Goal: Task Accomplishment & Management: Use online tool/utility

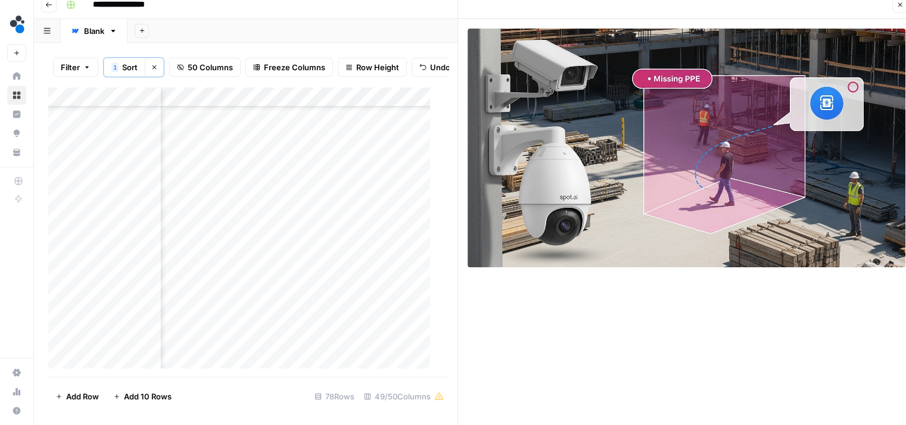
scroll to position [949, 5178]
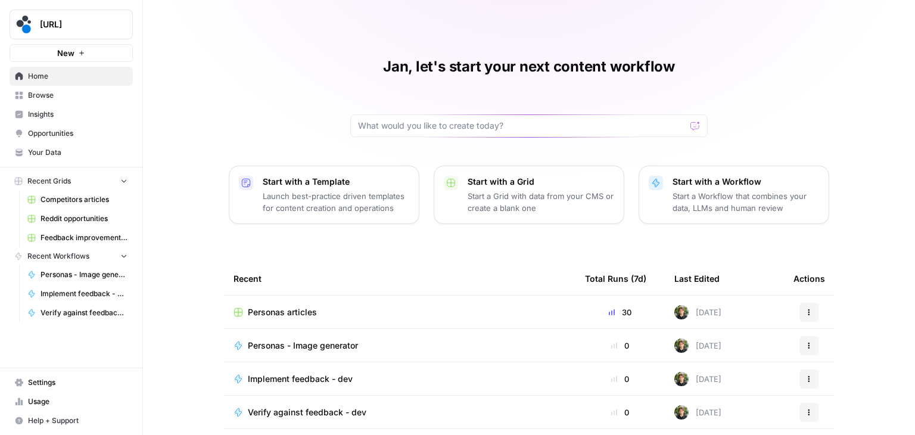
click at [241, 279] on div "Recent" at bounding box center [400, 278] width 332 height 33
click at [329, 257] on div "Jan, let's start your next content workflow Start with a Template Launch best-p…" at bounding box center [529, 274] width 772 height 548
click at [329, 309] on div "Personas articles" at bounding box center [400, 312] width 332 height 12
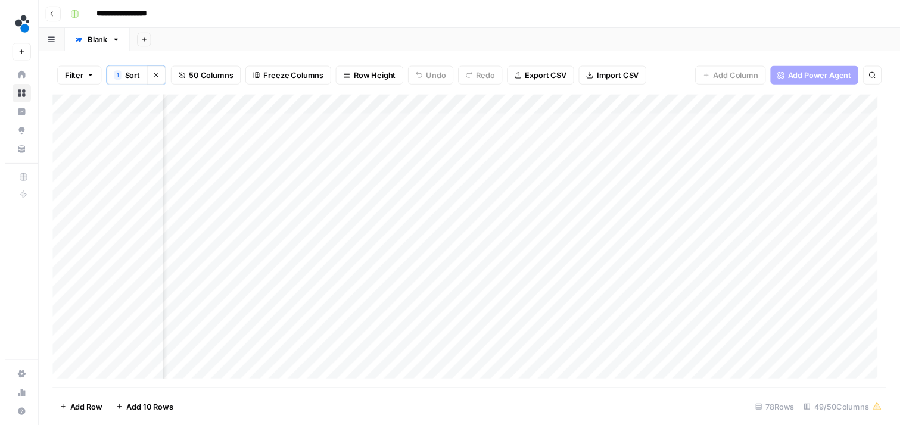
scroll to position [0, 3088]
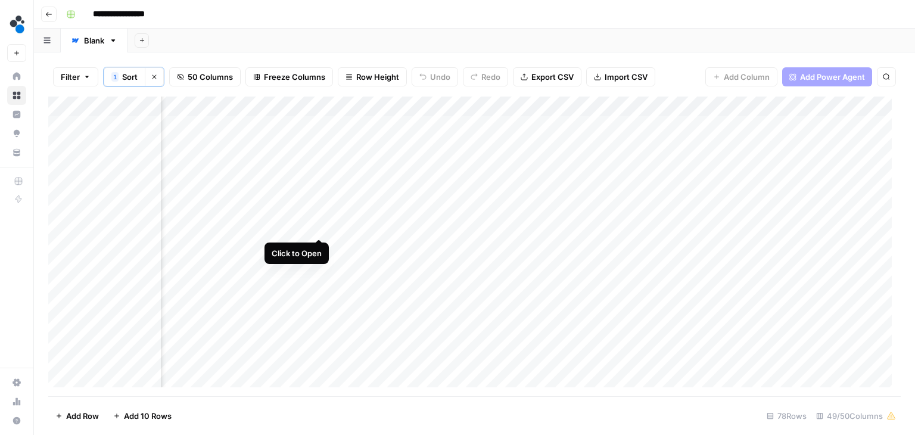
click at [316, 227] on div "Add Column" at bounding box center [474, 247] width 853 height 300
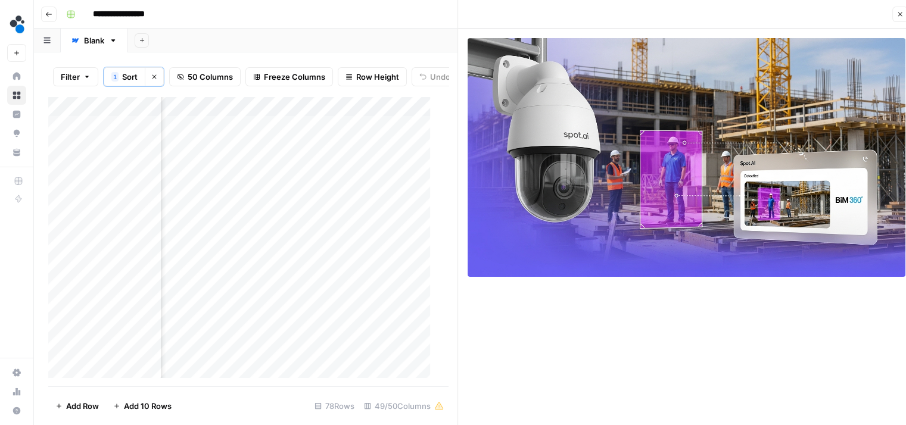
click at [902, 16] on icon "button" at bounding box center [900, 15] width 4 height 4
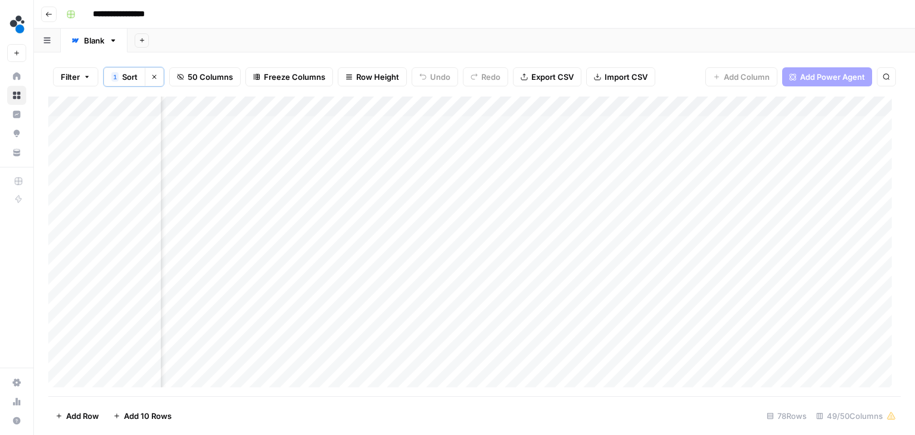
click at [318, 249] on div "Add Column" at bounding box center [474, 247] width 853 height 300
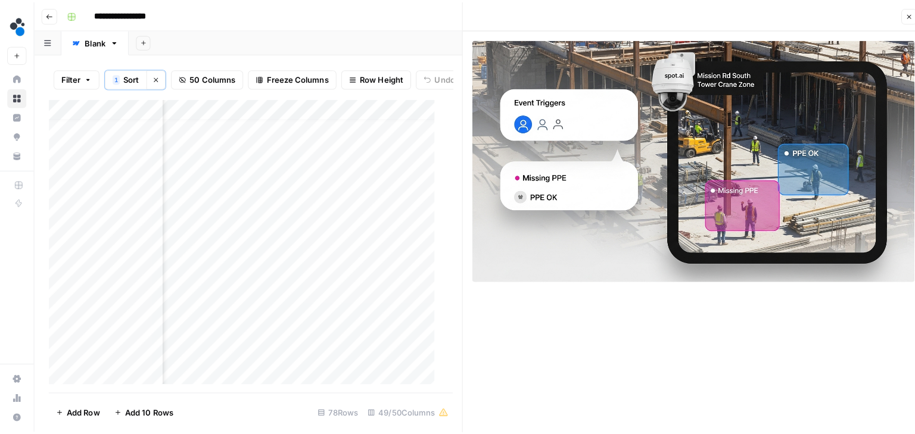
scroll to position [0, 2992]
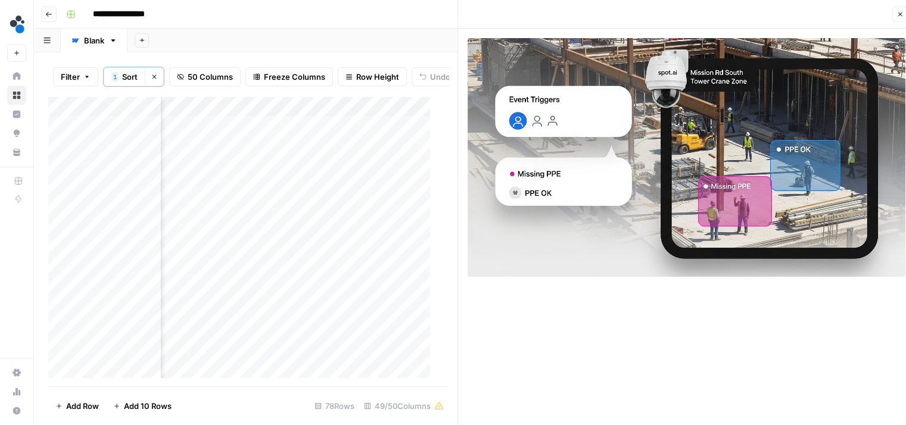
click at [295, 115] on div "Add Column" at bounding box center [243, 242] width 391 height 291
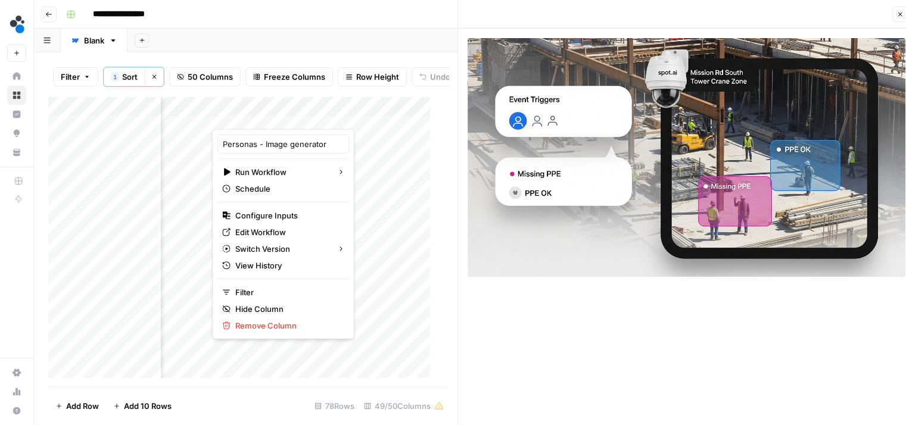
click at [302, 41] on div "Add Sheet" at bounding box center [516, 41] width 779 height 24
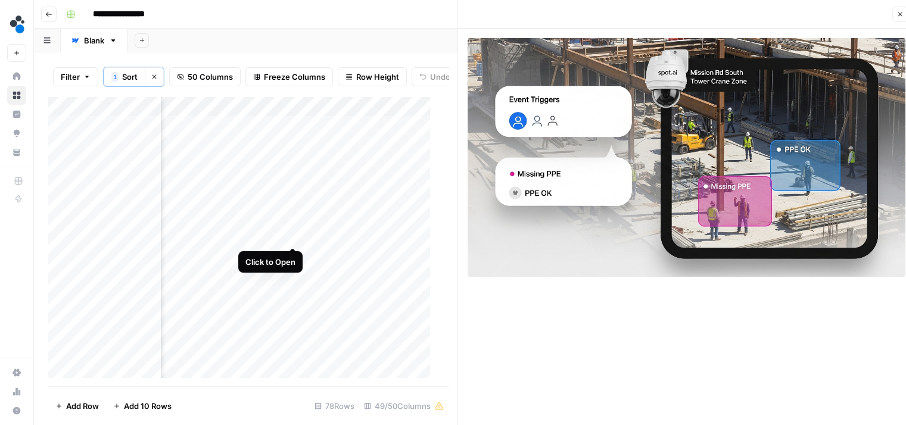
click at [291, 237] on div "Add Column" at bounding box center [243, 242] width 391 height 291
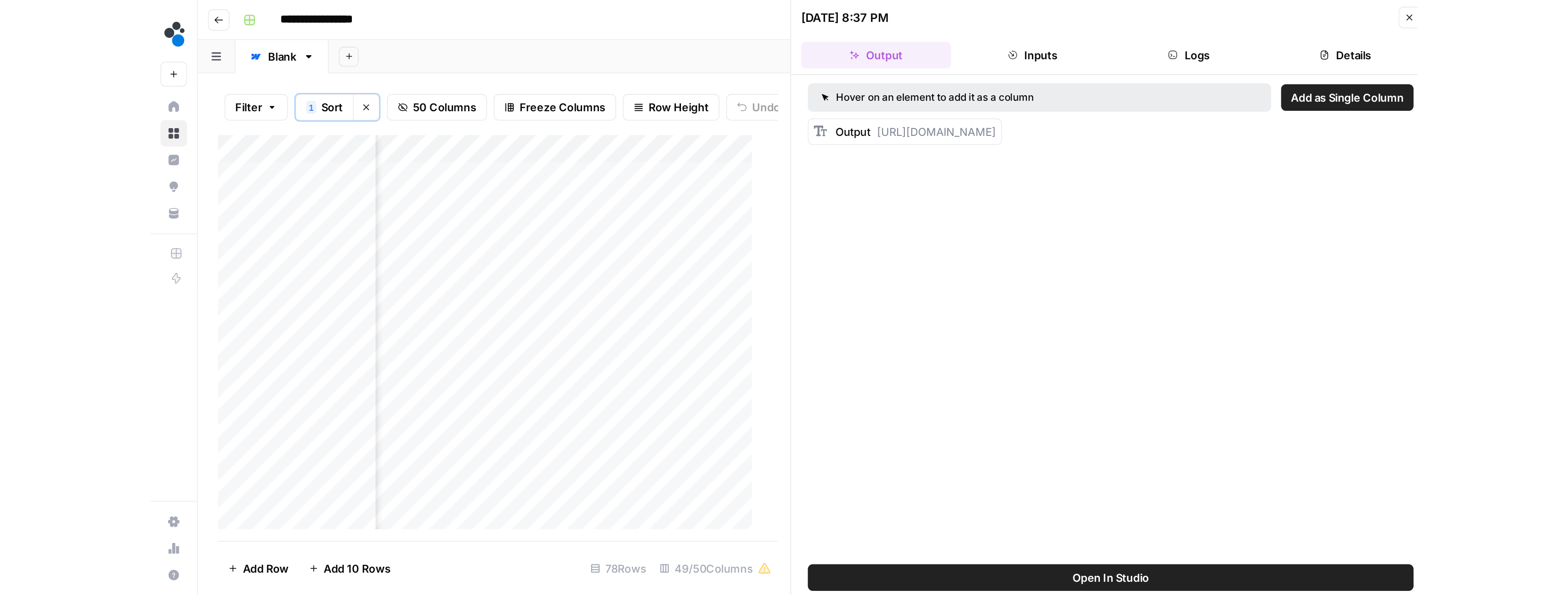
scroll to position [0, 2290]
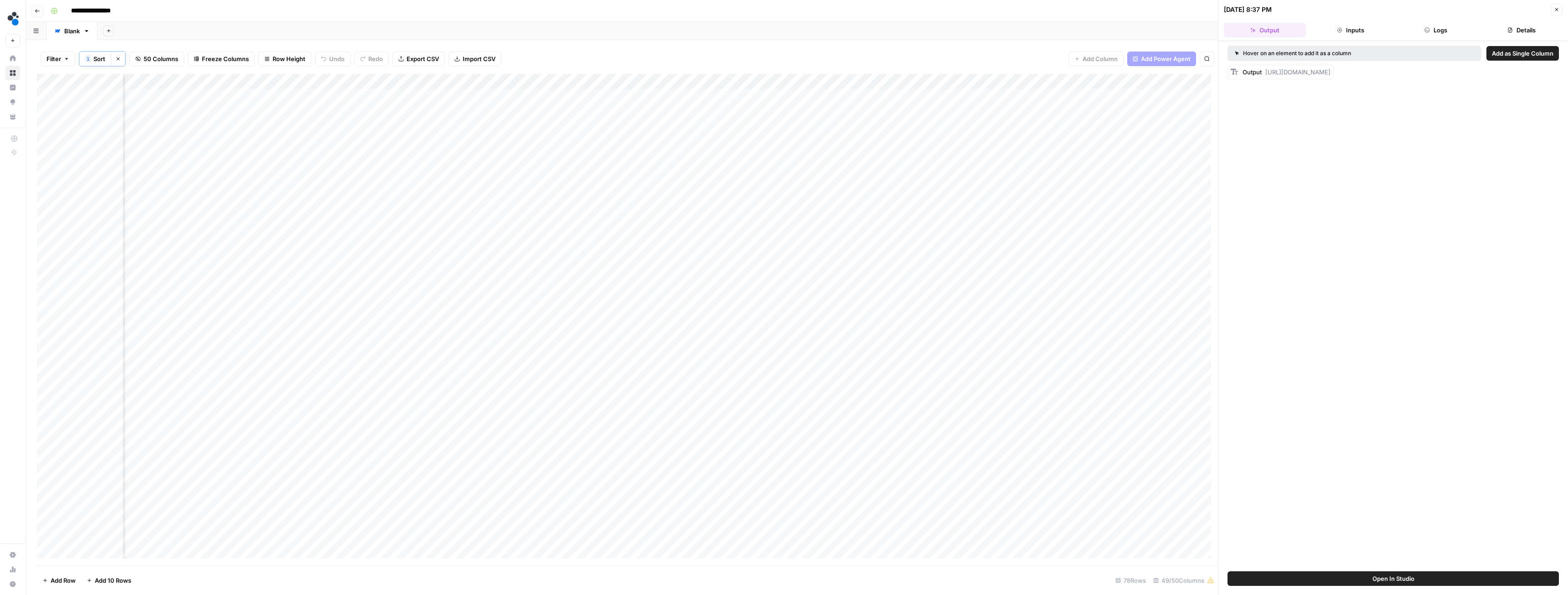
click at [315, 173] on div "Add Column" at bounding box center [628, 320] width 1182 height 492
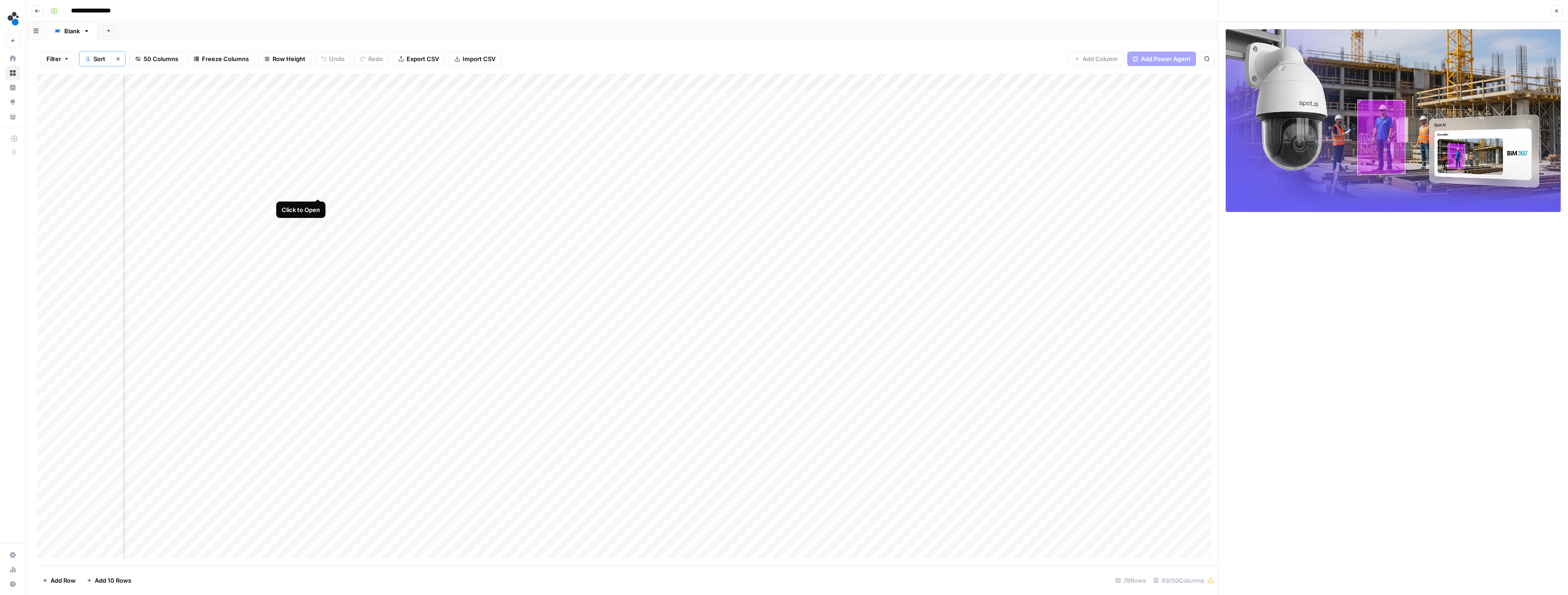
click at [318, 189] on div "Add Column" at bounding box center [628, 320] width 1182 height 492
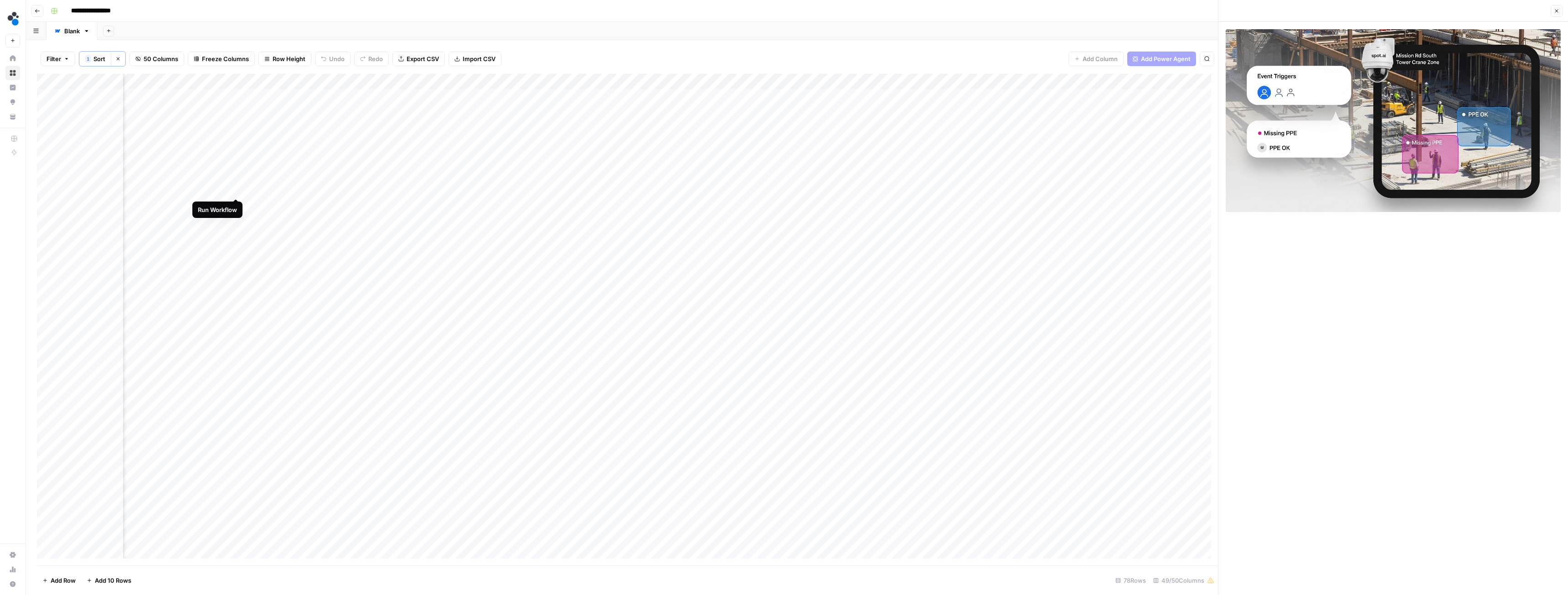
click at [235, 189] on div "Add Column" at bounding box center [628, 320] width 1182 height 492
click at [318, 203] on div "Add Column" at bounding box center [628, 320] width 1182 height 492
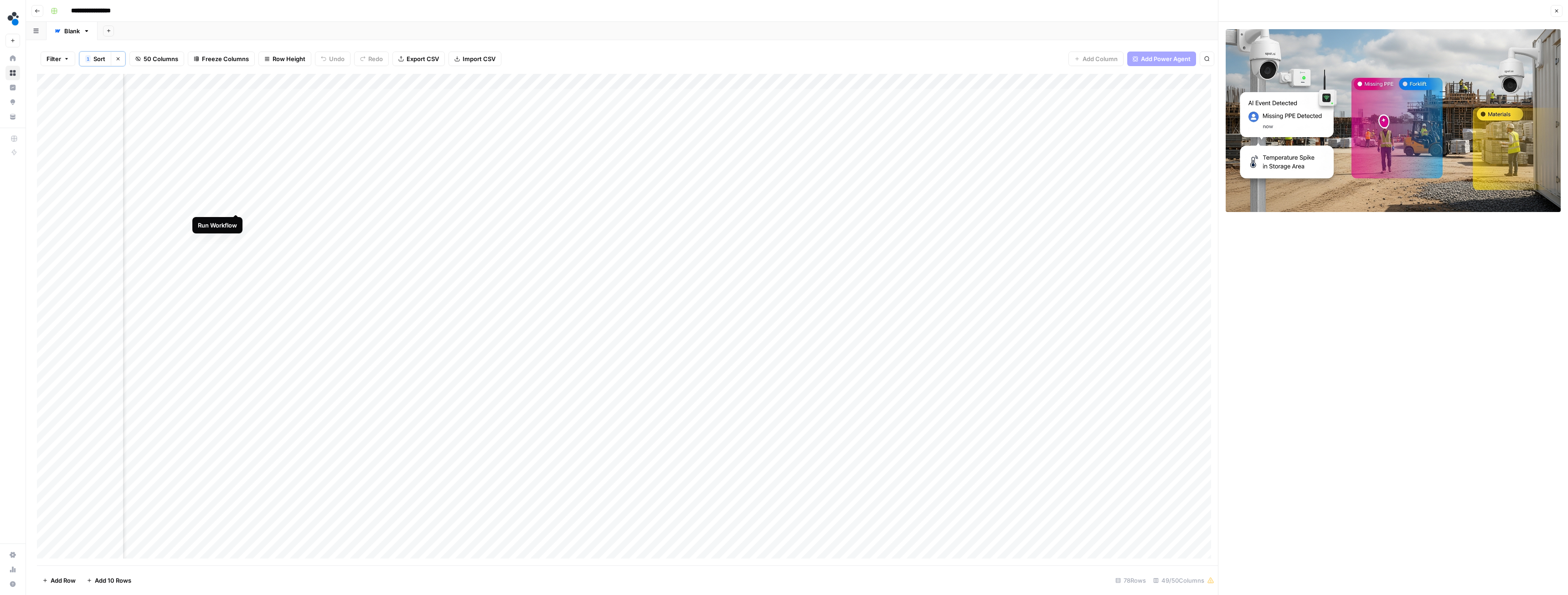
click at [236, 204] on div "Add Column" at bounding box center [628, 320] width 1182 height 492
click at [315, 221] on div "Add Column" at bounding box center [628, 320] width 1182 height 492
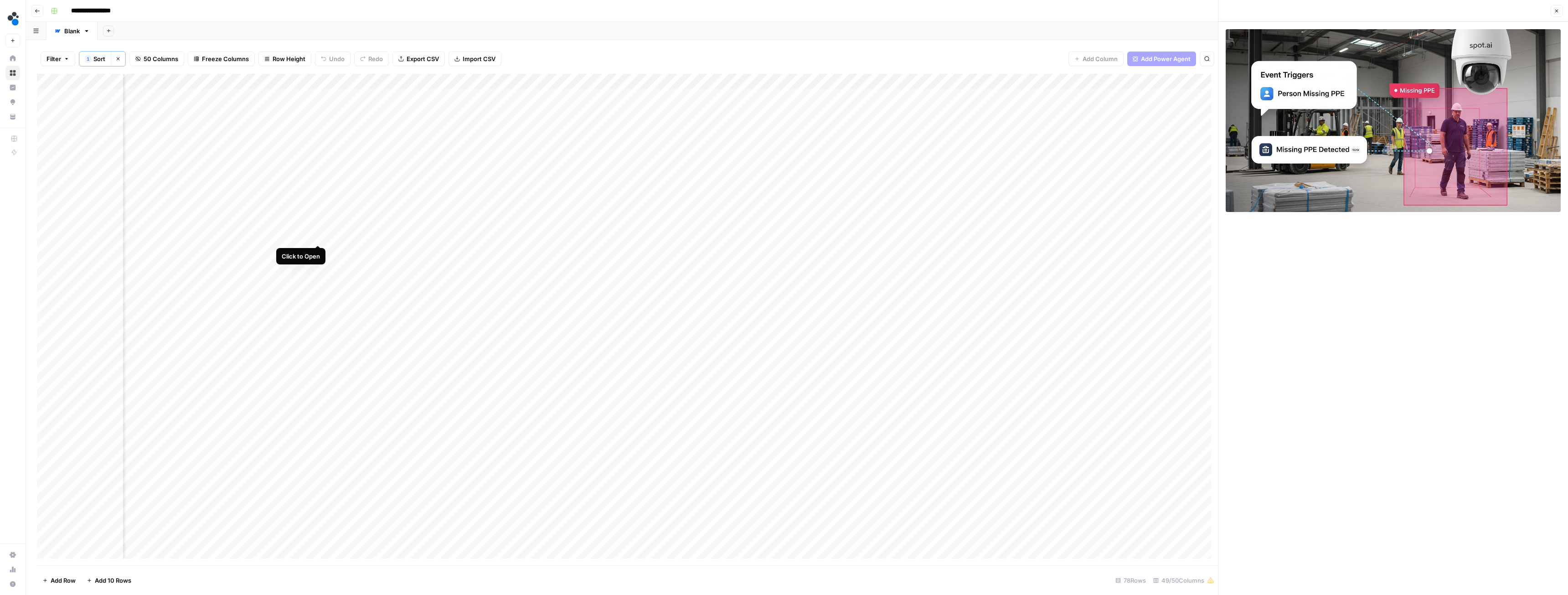
click at [318, 237] on div "Add Column" at bounding box center [628, 320] width 1182 height 492
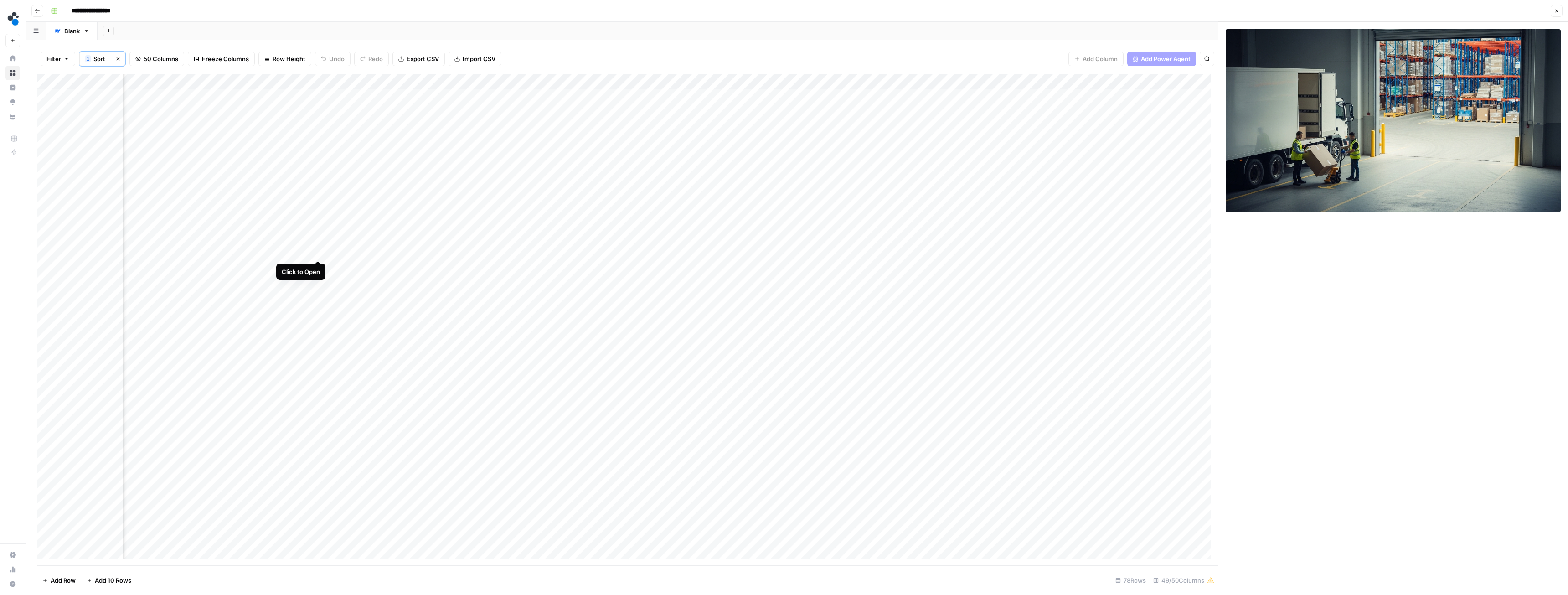
click at [317, 251] on div "Add Column" at bounding box center [628, 320] width 1182 height 492
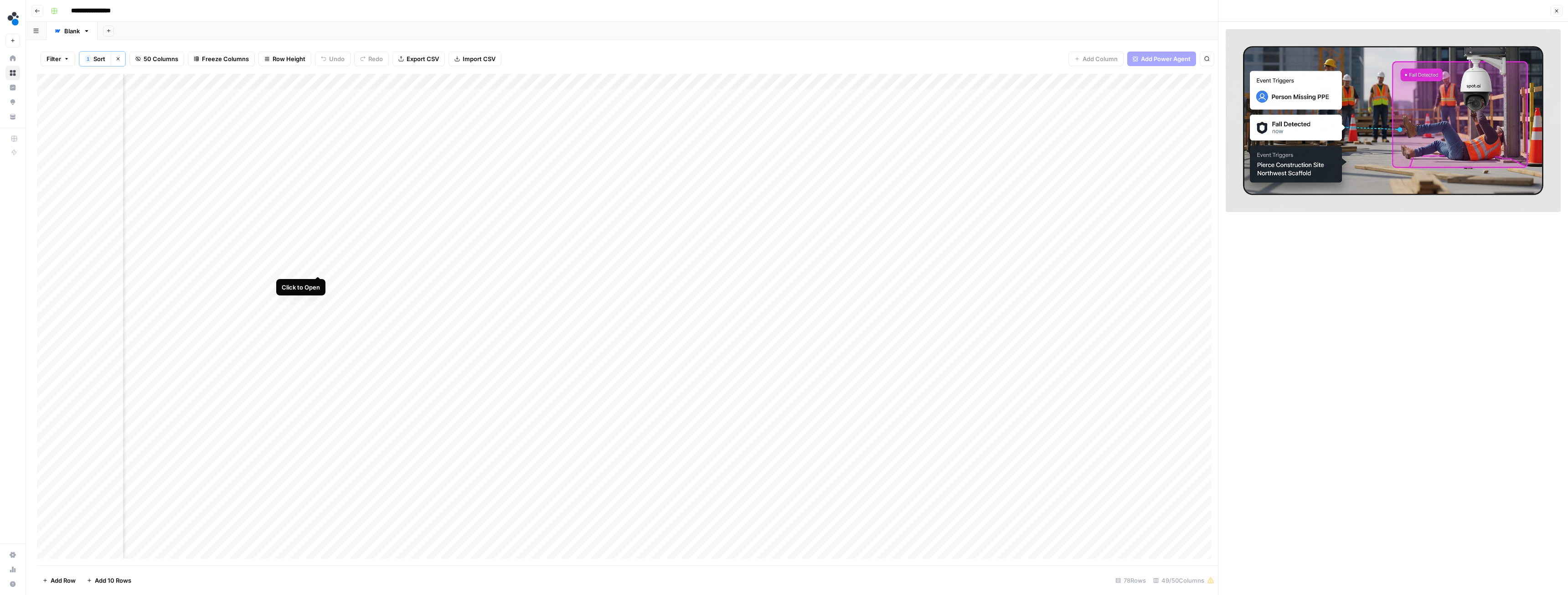
click at [320, 267] on div "Add Column" at bounding box center [628, 320] width 1182 height 492
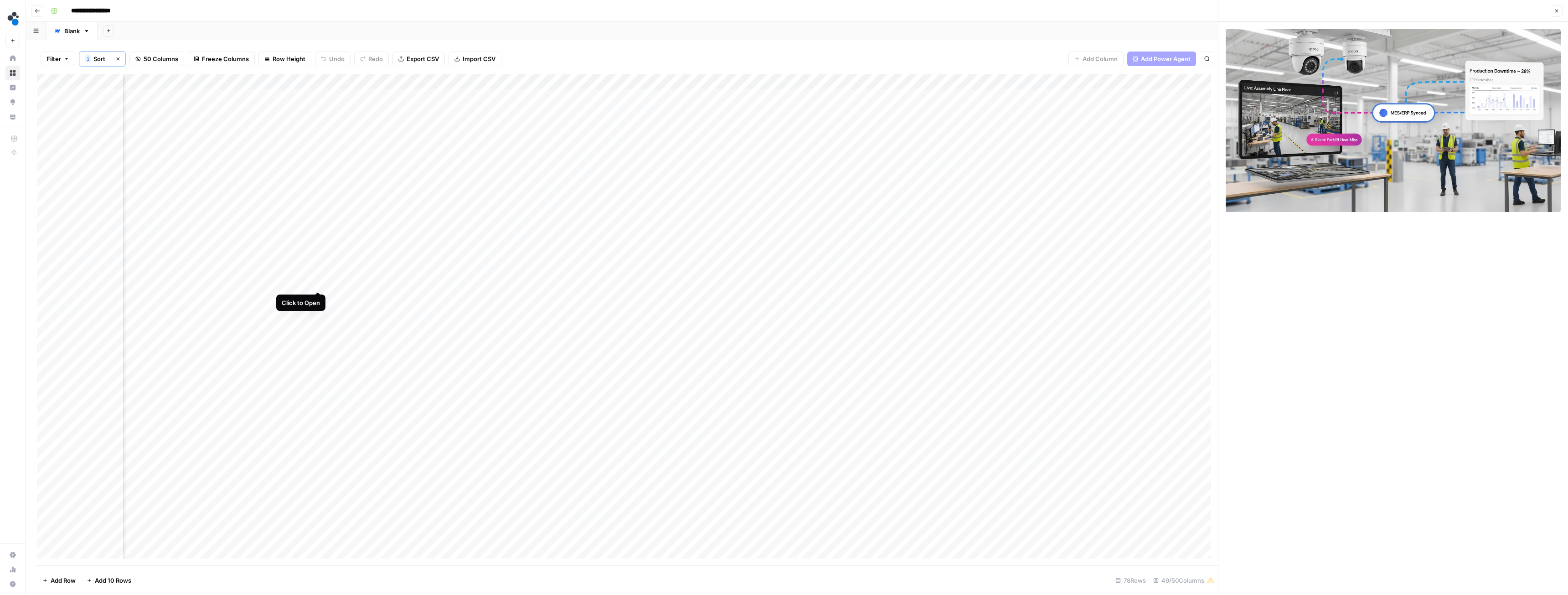
click at [318, 283] on div "Add Column" at bounding box center [628, 320] width 1182 height 492
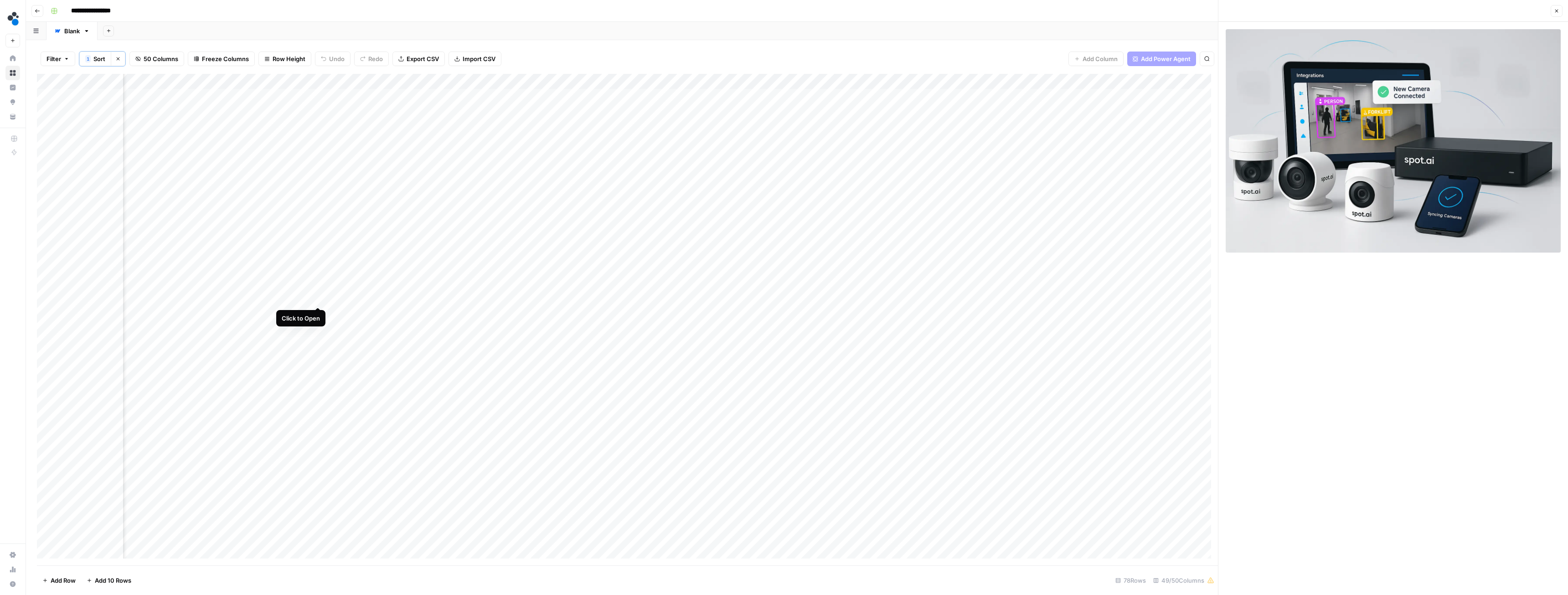
click at [319, 299] on div "Add Column" at bounding box center [628, 320] width 1182 height 492
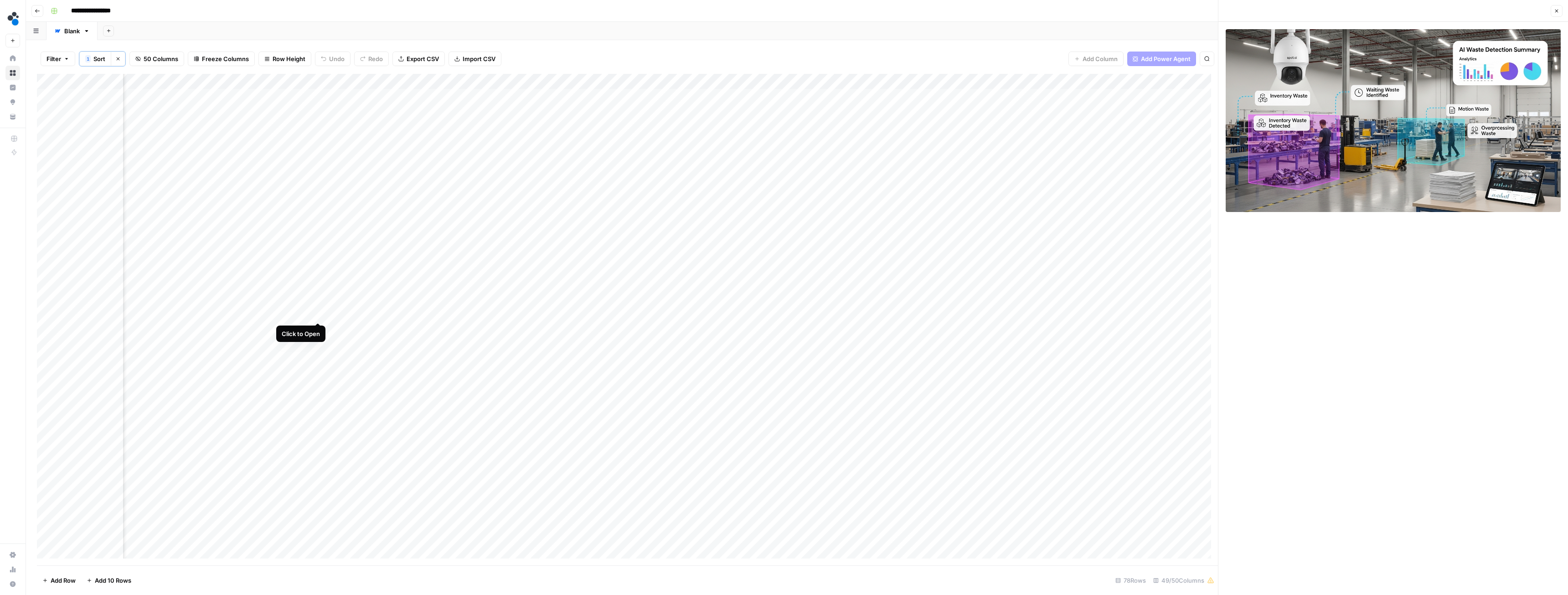
click at [319, 312] on div "Add Column" at bounding box center [628, 320] width 1182 height 492
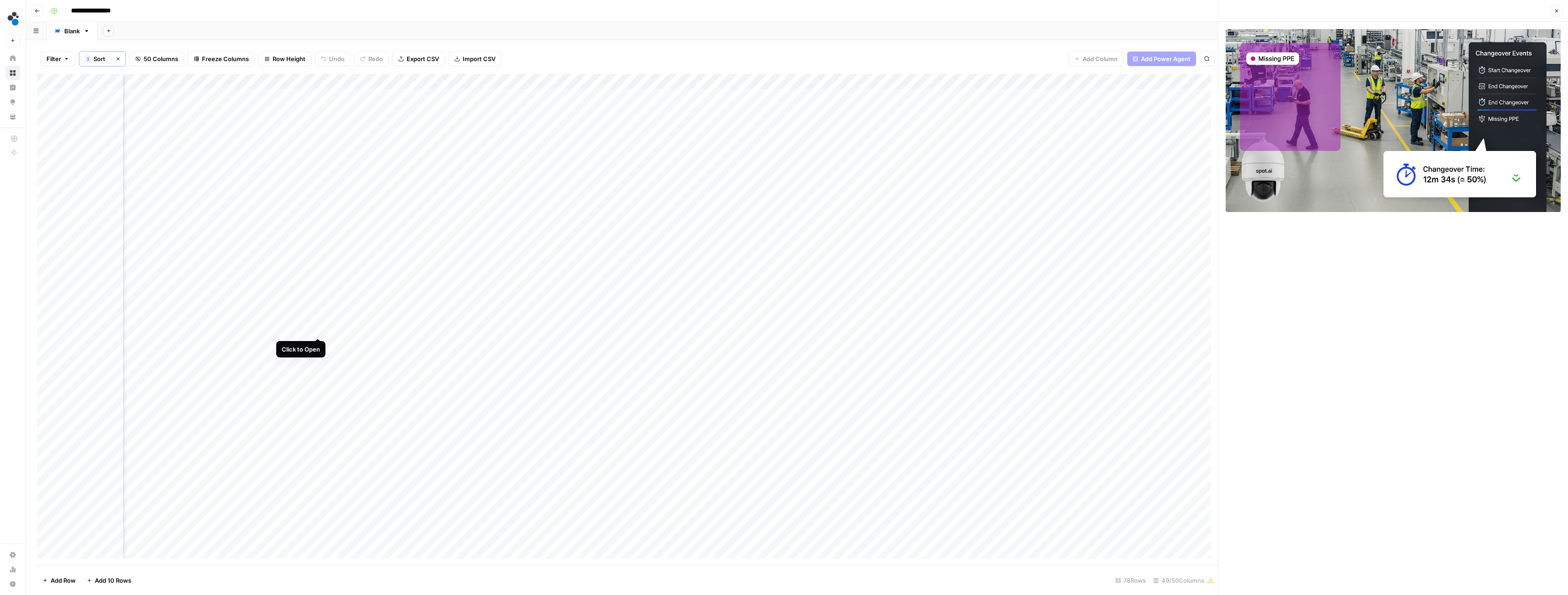
click at [318, 328] on div "Add Column" at bounding box center [628, 320] width 1182 height 492
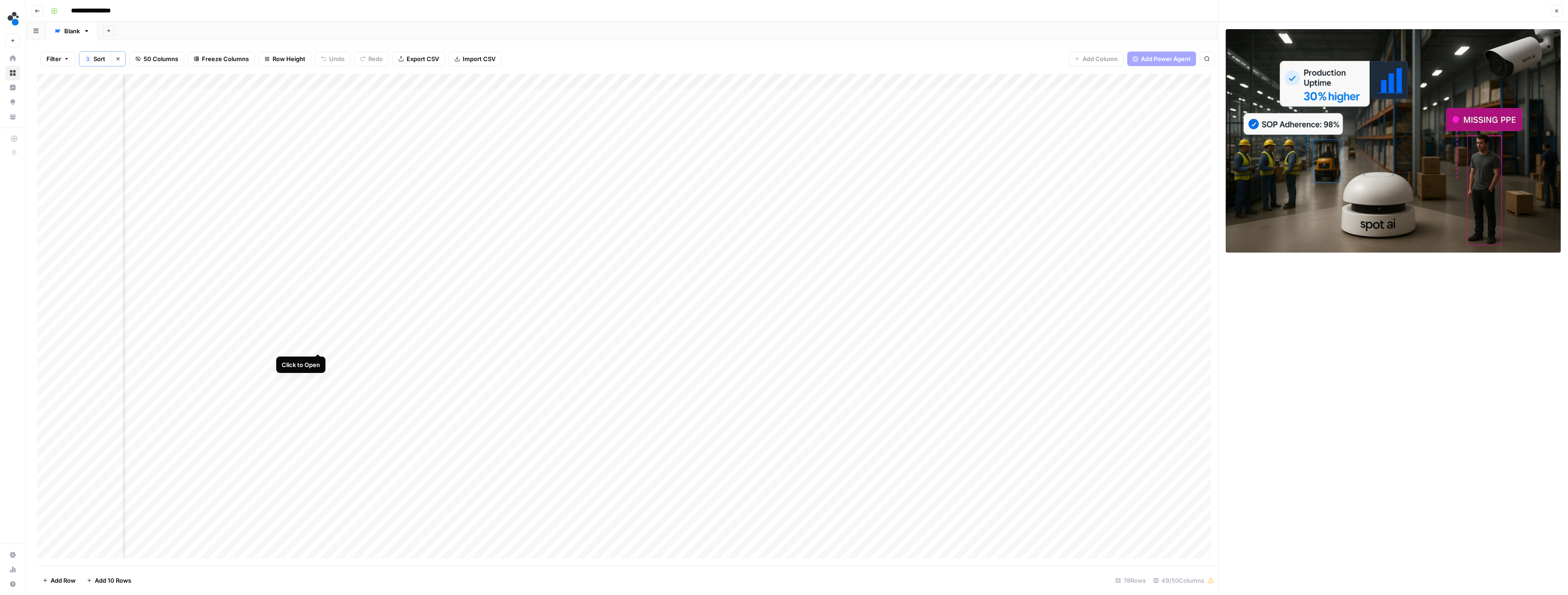
click at [318, 332] on div "Add Column" at bounding box center [628, 320] width 1182 height 492
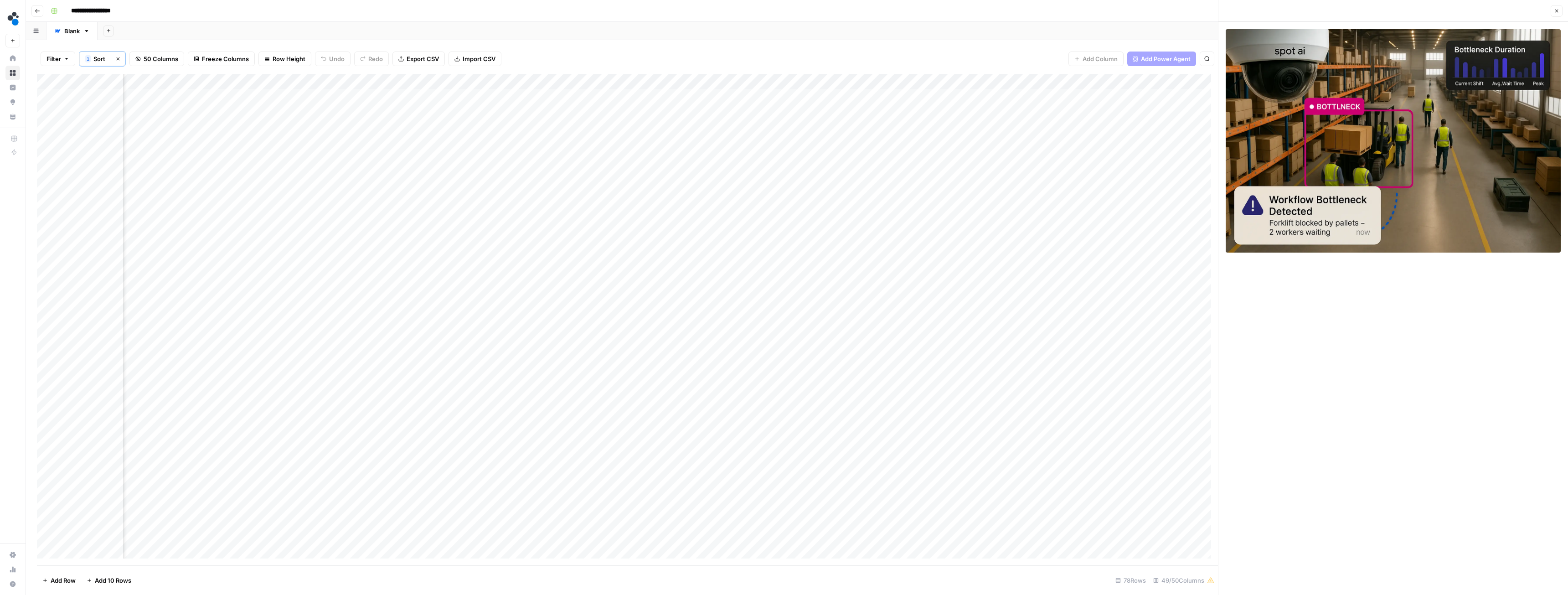
click at [320, 332] on div "Add Column" at bounding box center [628, 320] width 1182 height 492
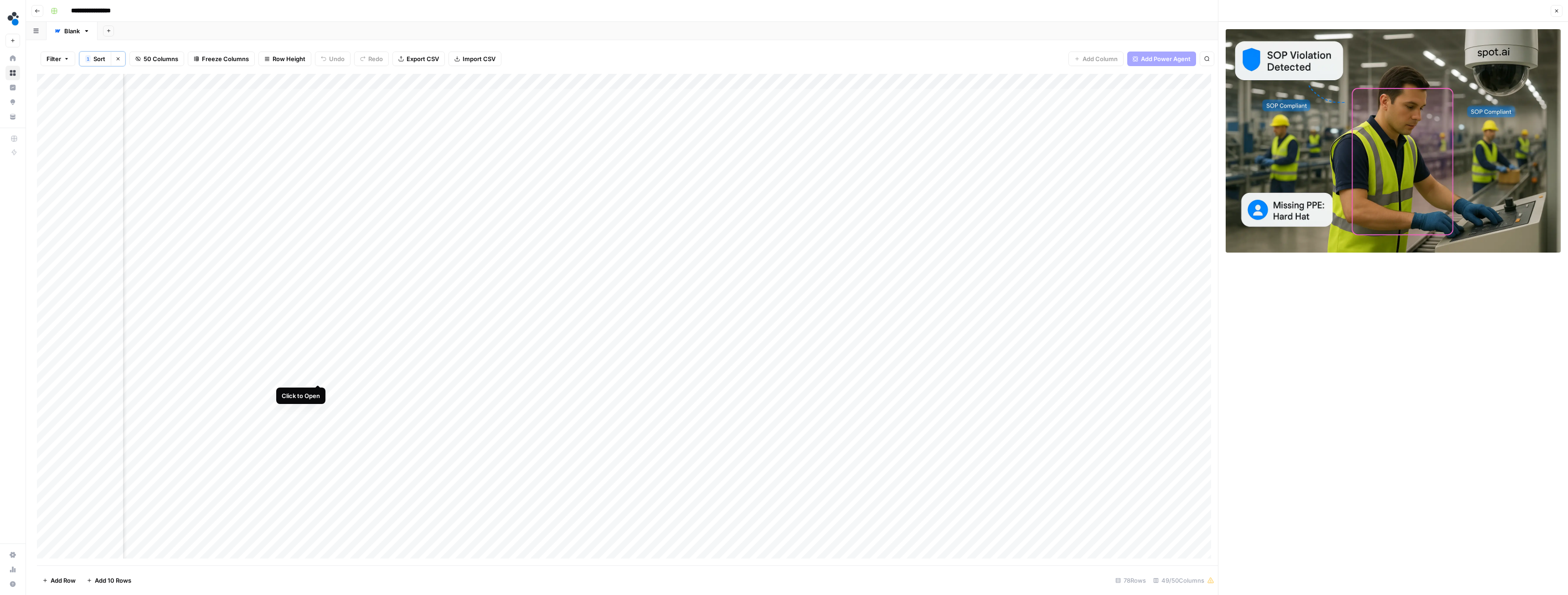
click at [318, 332] on div "Add Column" at bounding box center [628, 320] width 1182 height 492
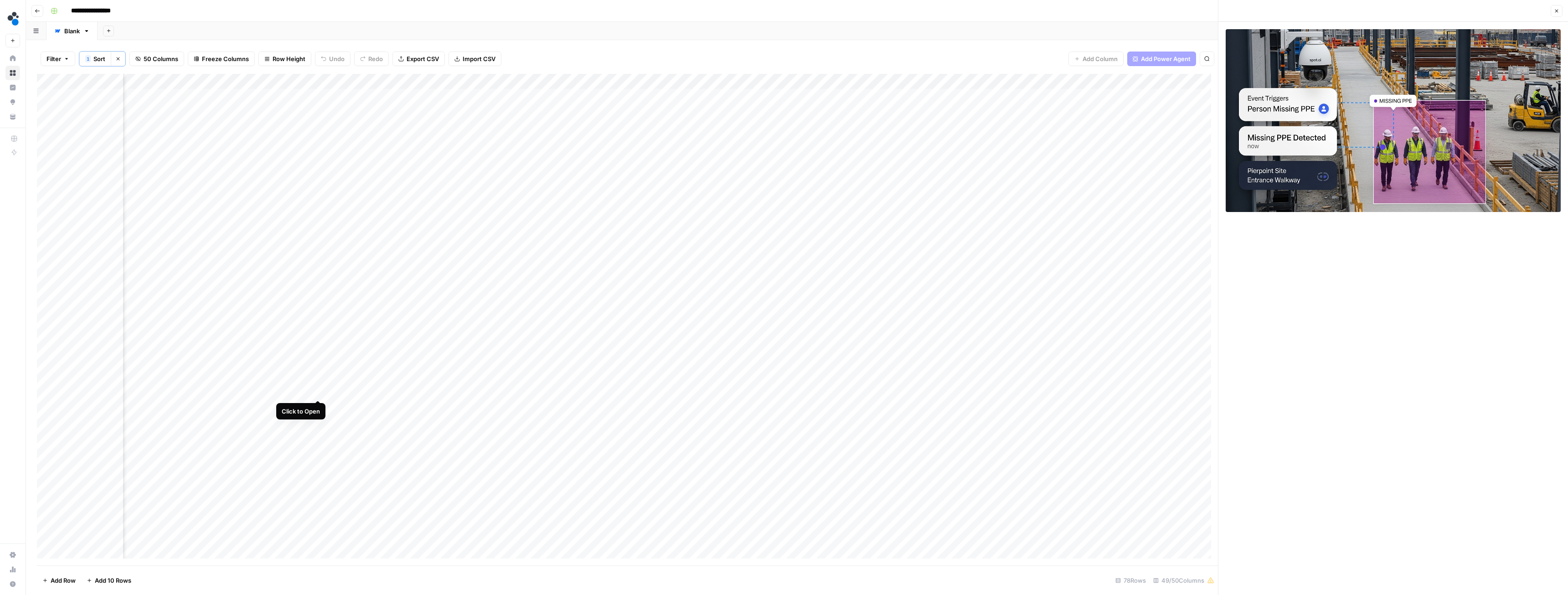
click at [317, 332] on div "Add Column" at bounding box center [628, 320] width 1182 height 492
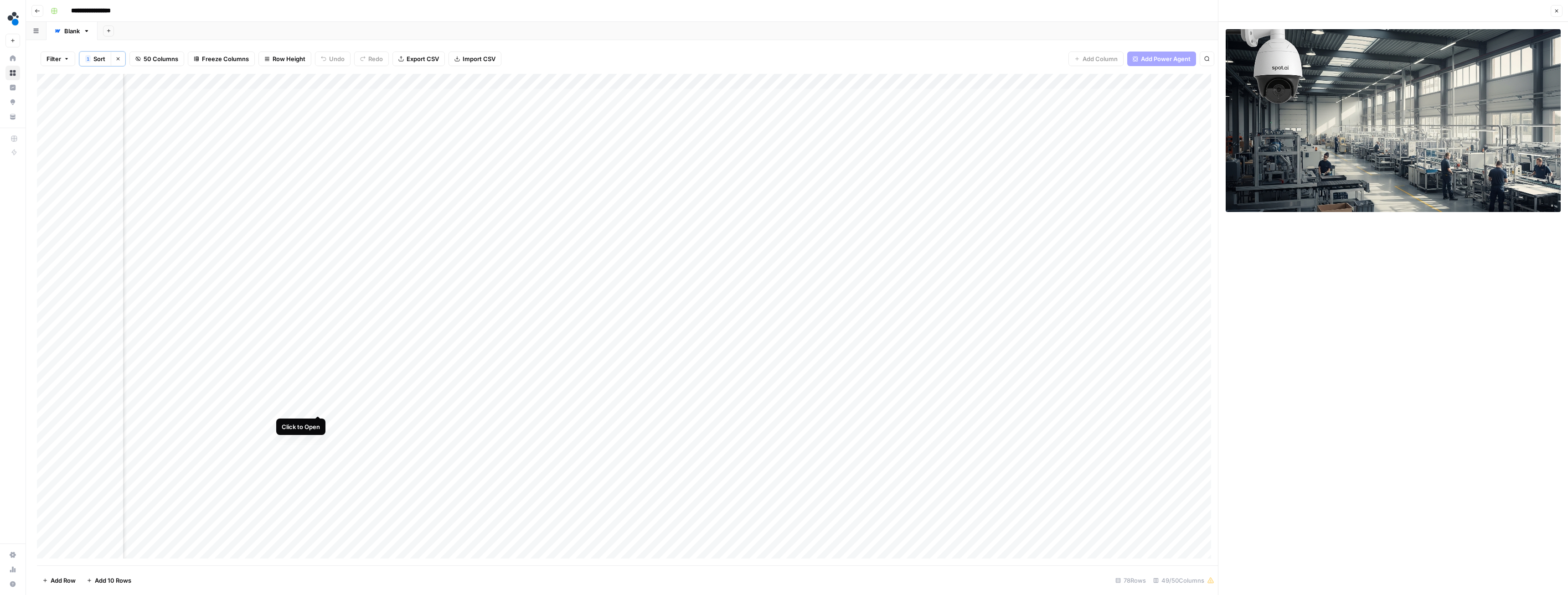
click at [316, 332] on div "Add Column" at bounding box center [628, 320] width 1182 height 492
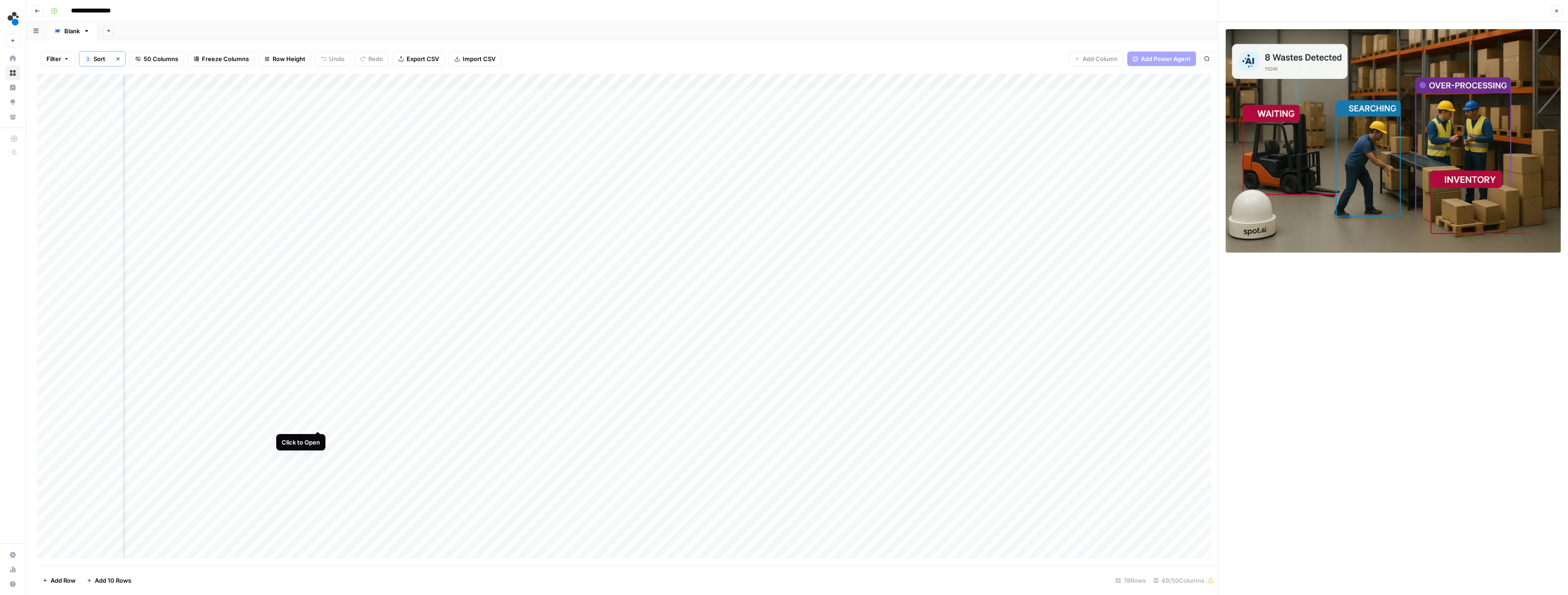
click at [319, 332] on div "Add Column" at bounding box center [628, 320] width 1182 height 492
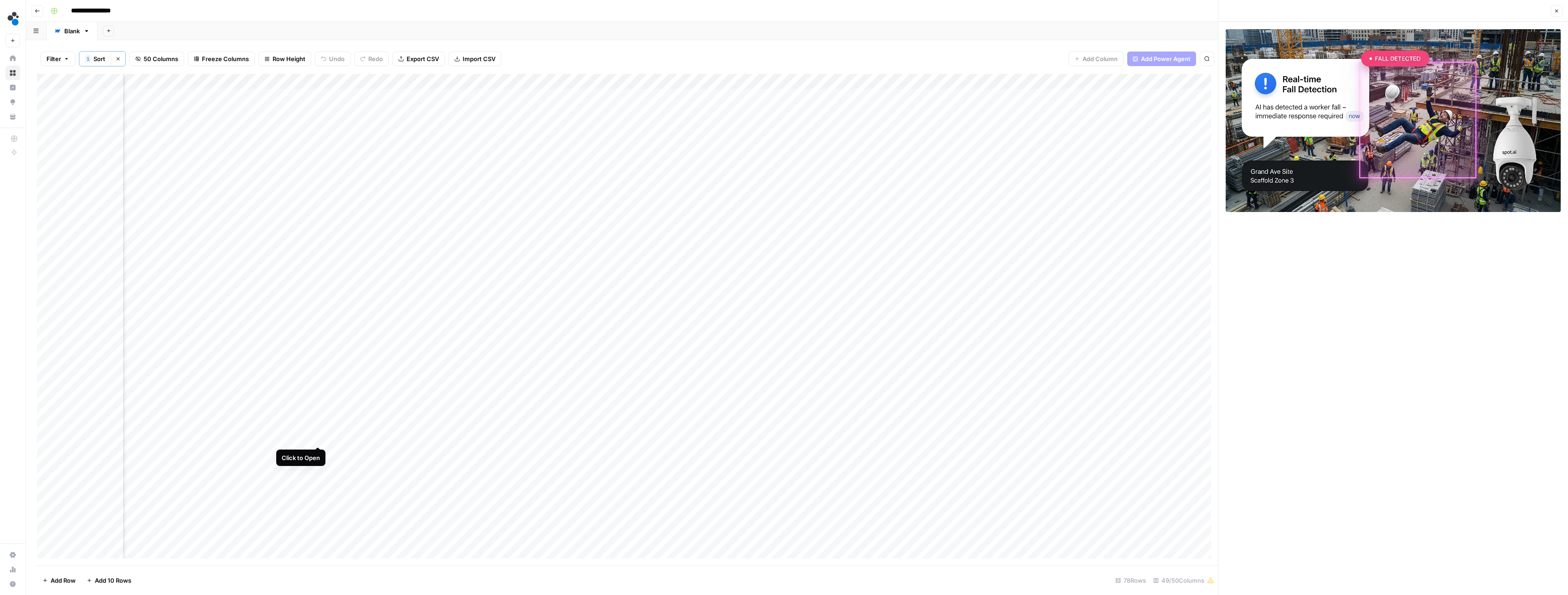
click at [318, 332] on div "Add Column" at bounding box center [628, 320] width 1182 height 492
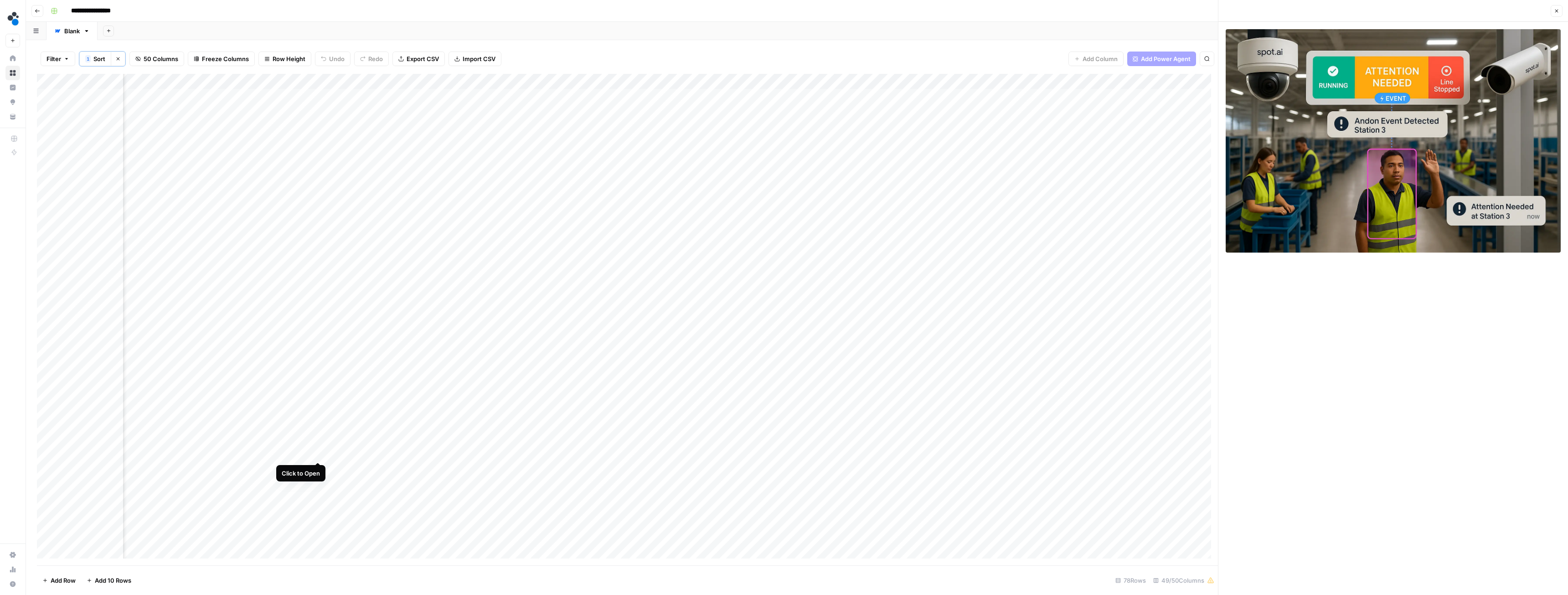
click at [318, 332] on div "Add Column" at bounding box center [628, 320] width 1182 height 492
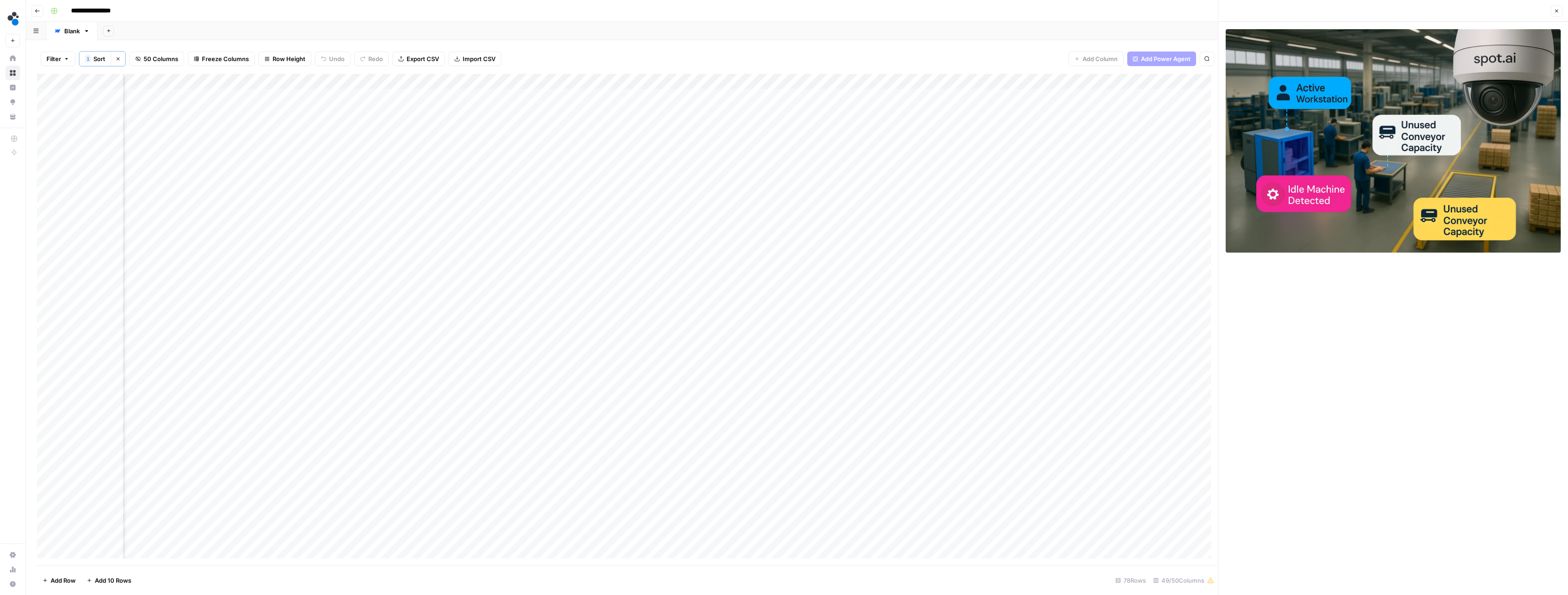
click at [317, 332] on div "Add Column" at bounding box center [628, 320] width 1182 height 492
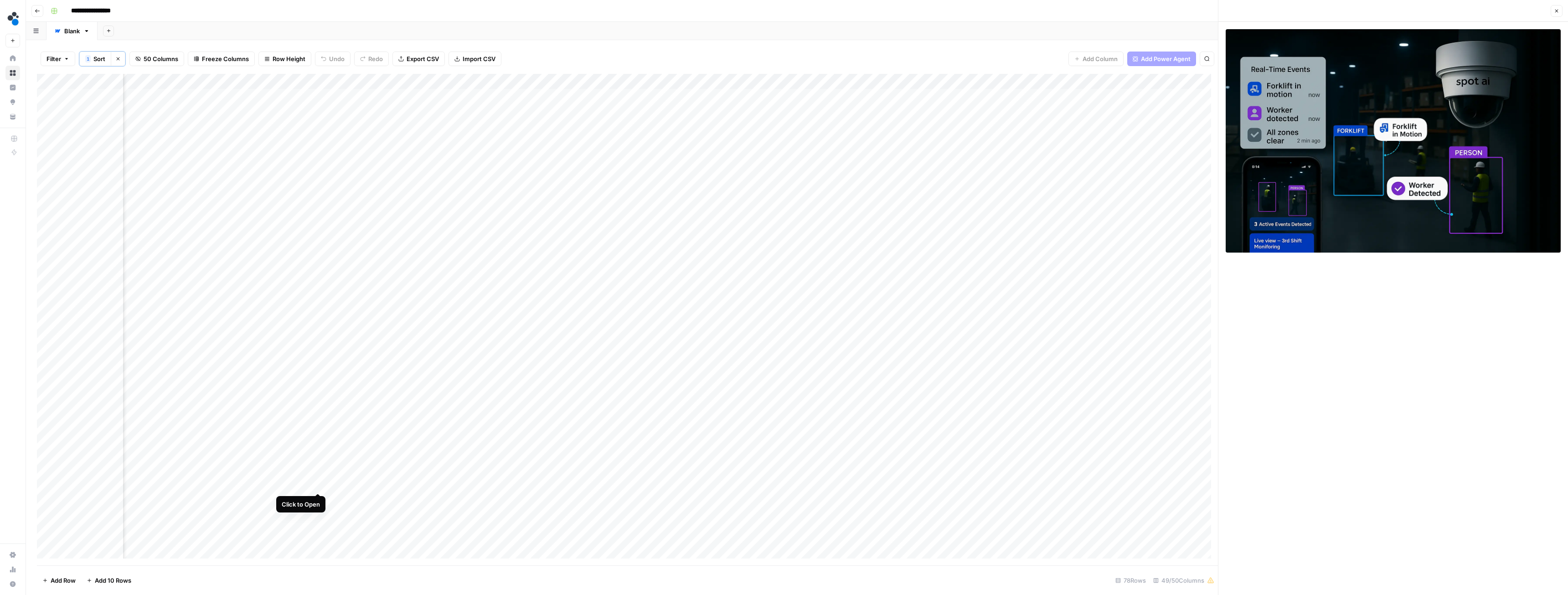
click at [318, 332] on div "Add Column" at bounding box center [628, 320] width 1182 height 492
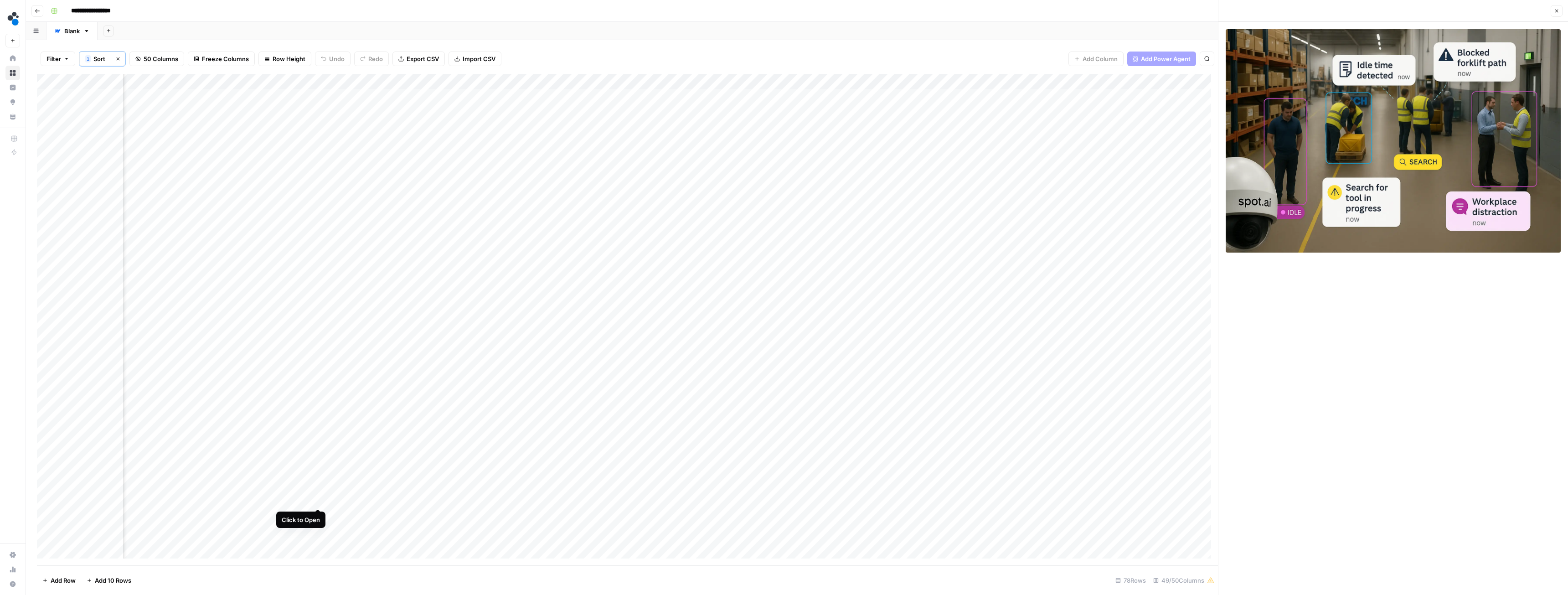
click at [318, 332] on div "Add Column" at bounding box center [628, 320] width 1182 height 492
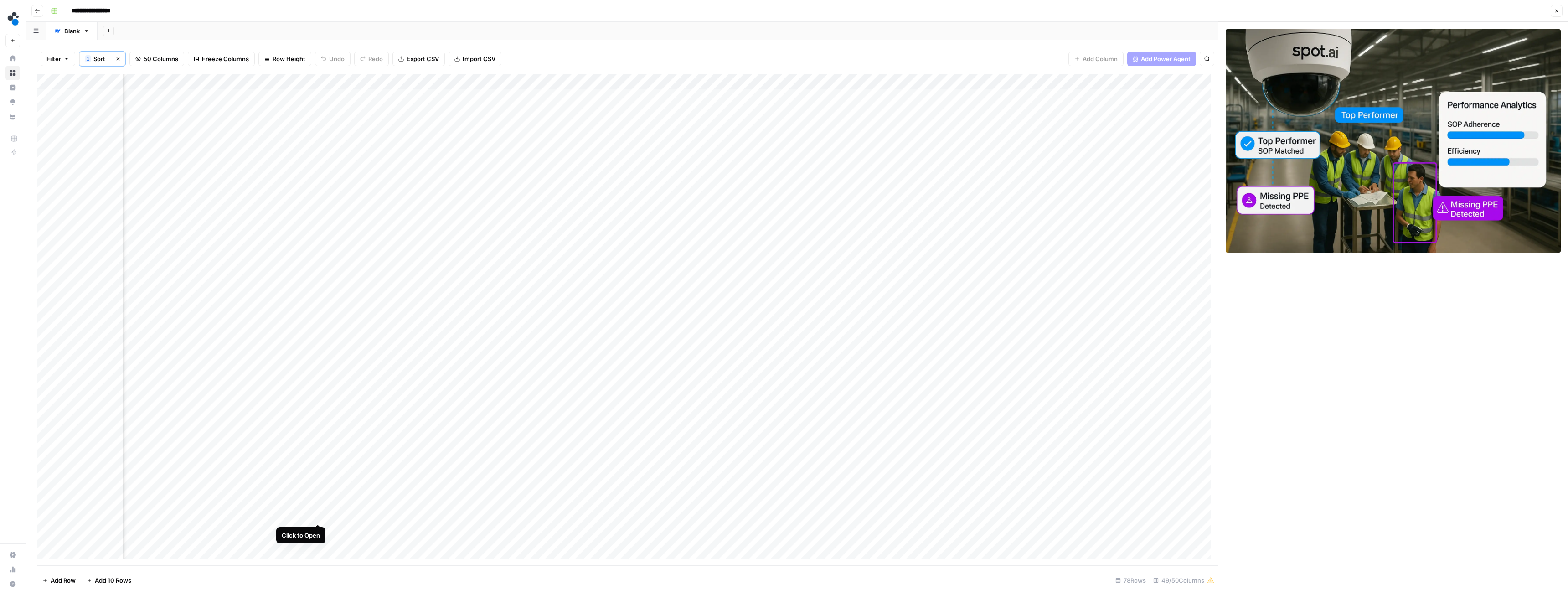
click at [318, 332] on div "Add Column" at bounding box center [628, 320] width 1182 height 492
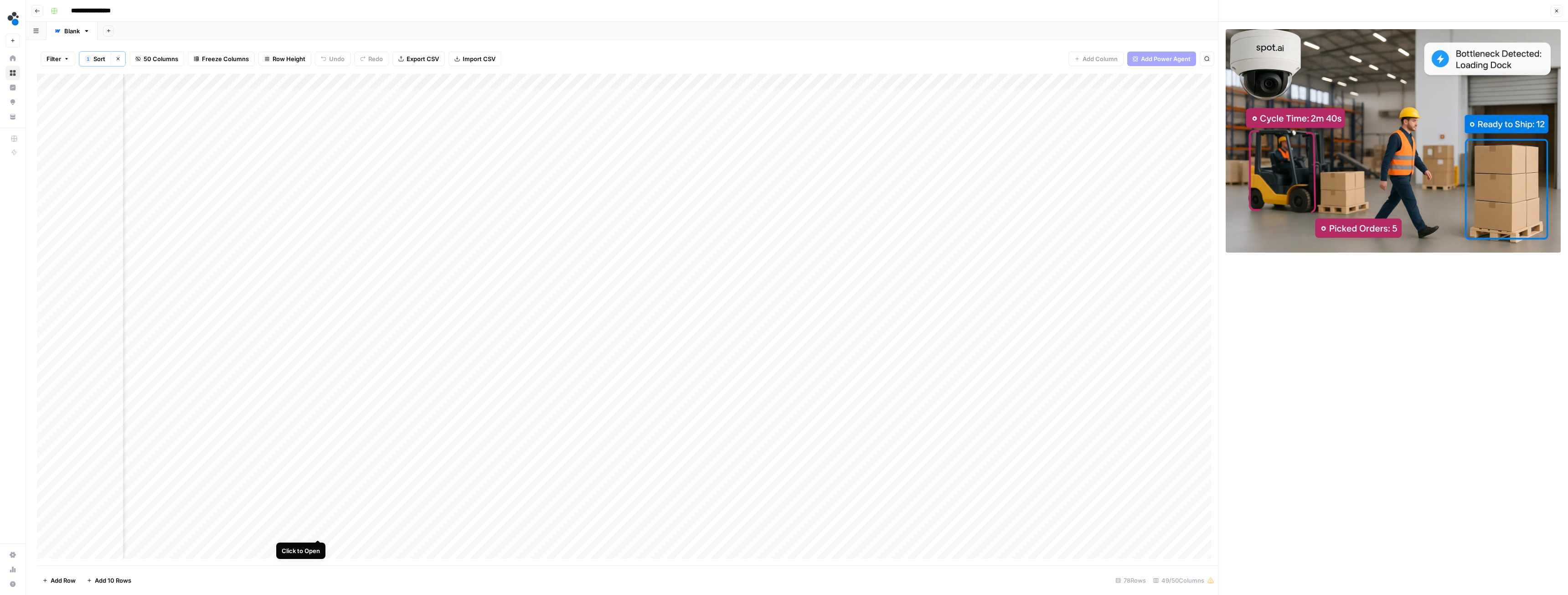
click at [320, 332] on div "Add Column" at bounding box center [628, 320] width 1182 height 492
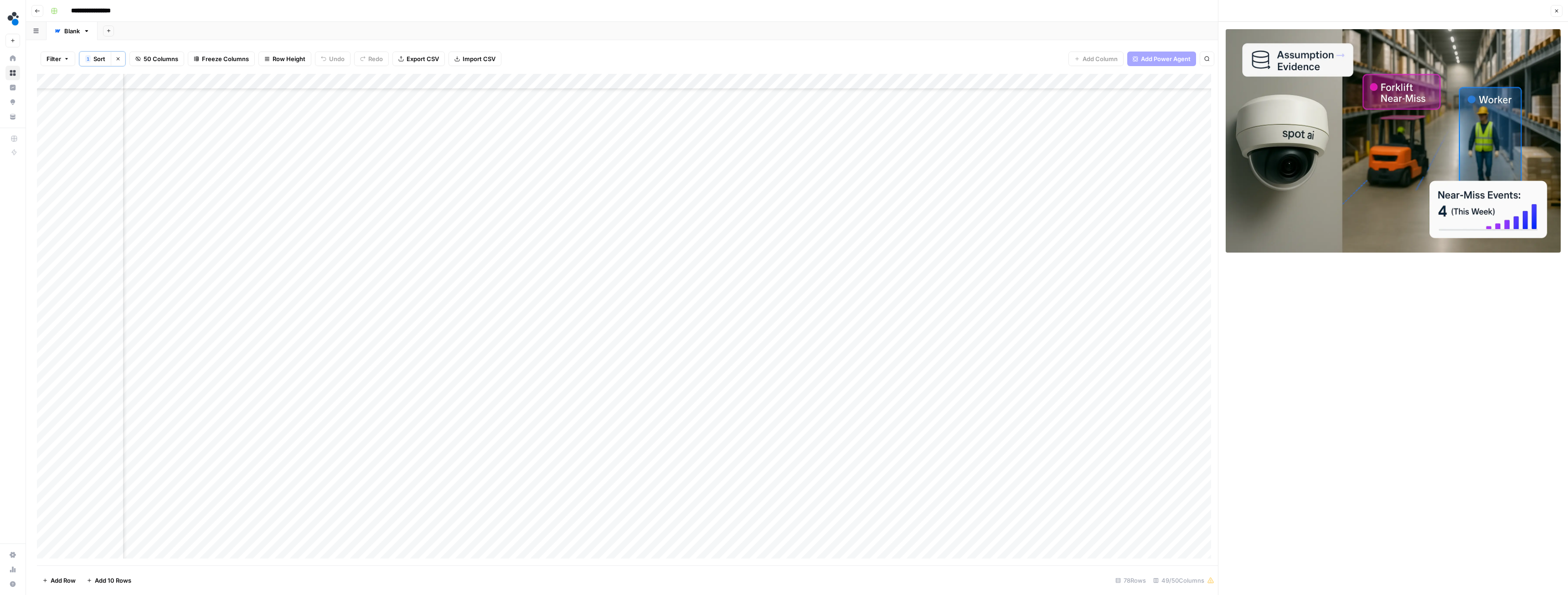
scroll to position [228, 2290]
click at [318, 317] on div "Add Column" at bounding box center [628, 320] width 1182 height 492
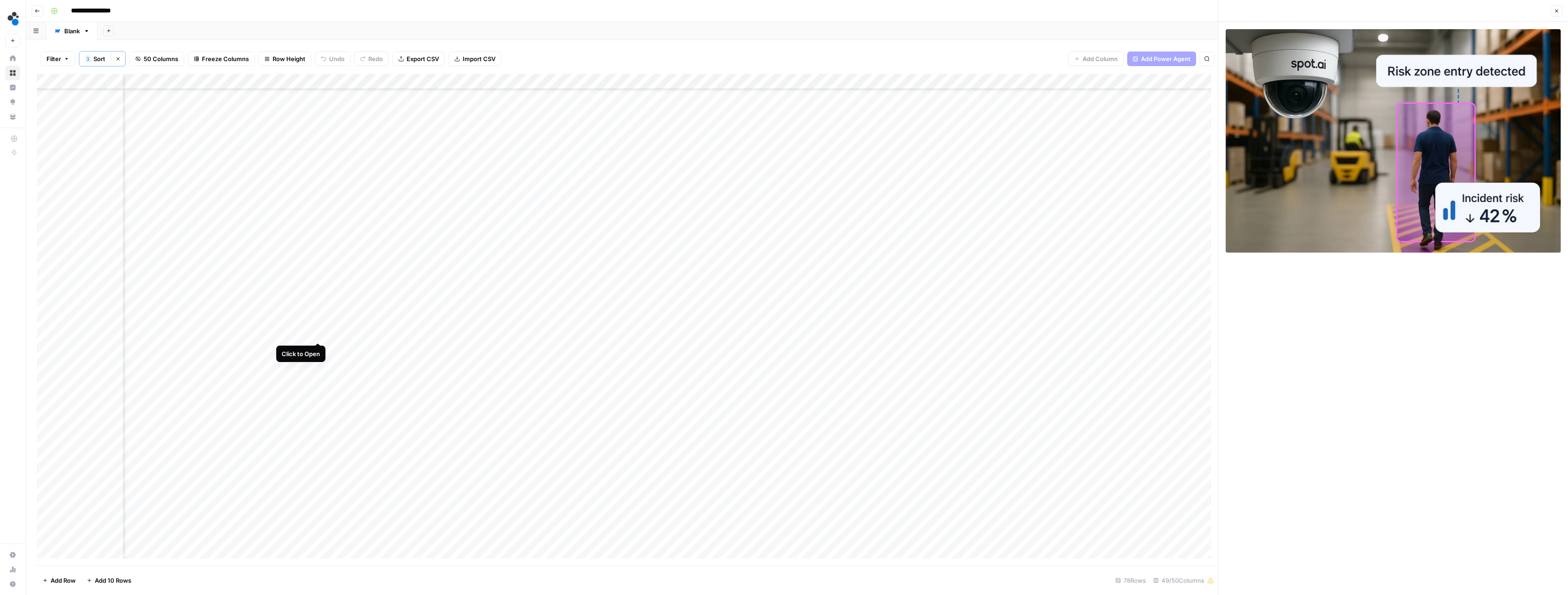
click at [316, 332] on div "Add Column" at bounding box center [628, 320] width 1182 height 492
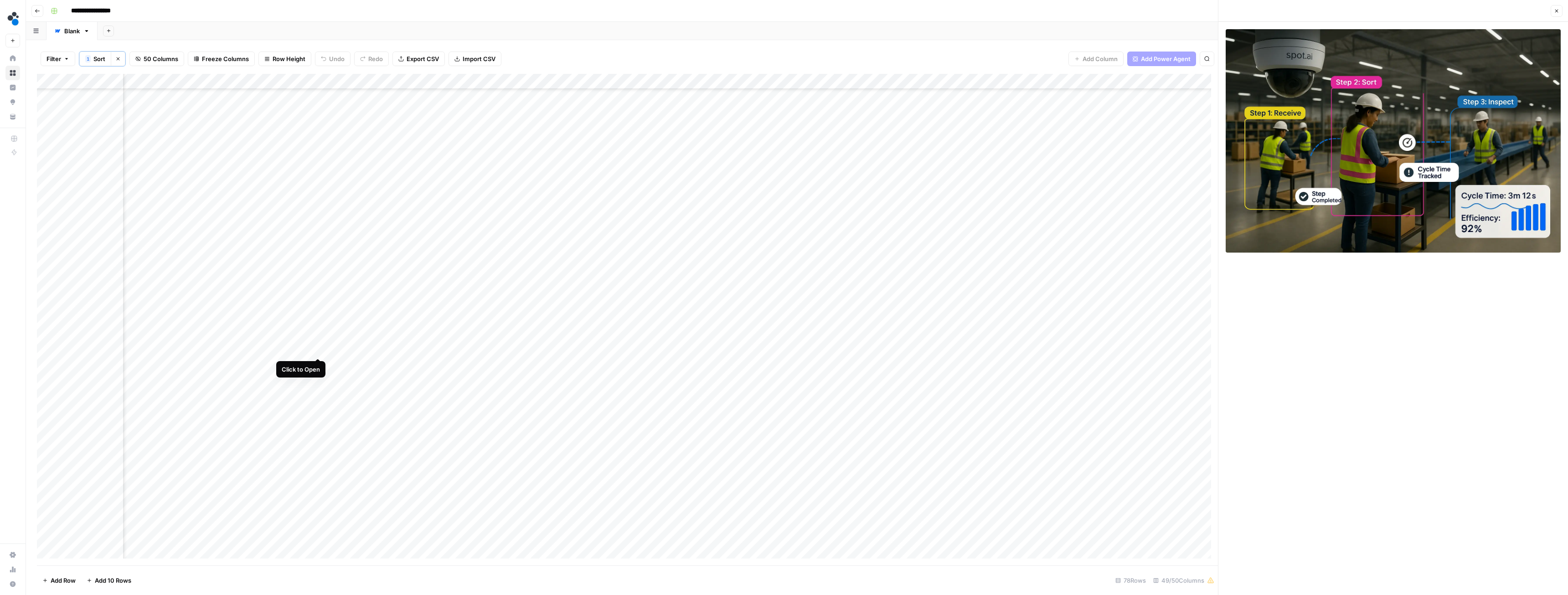
click at [317, 332] on div "Add Column" at bounding box center [628, 320] width 1182 height 492
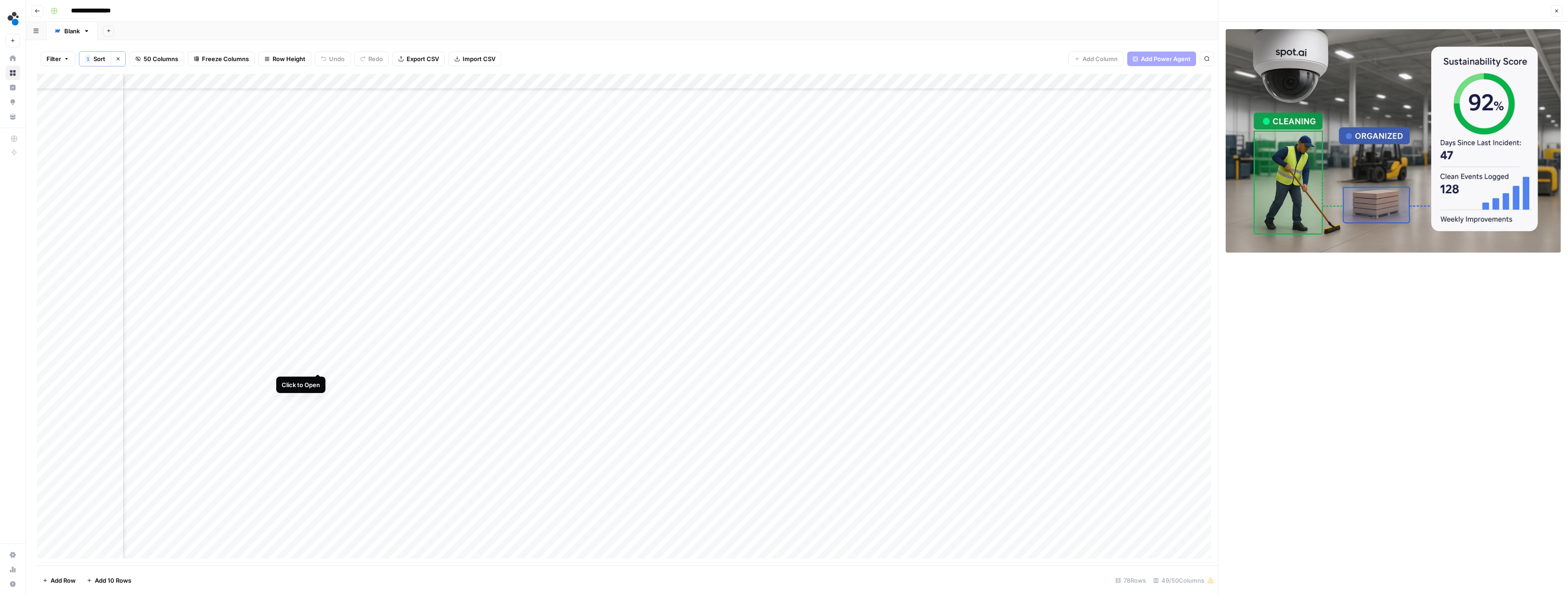
click at [318, 332] on div "Add Column" at bounding box center [628, 320] width 1182 height 492
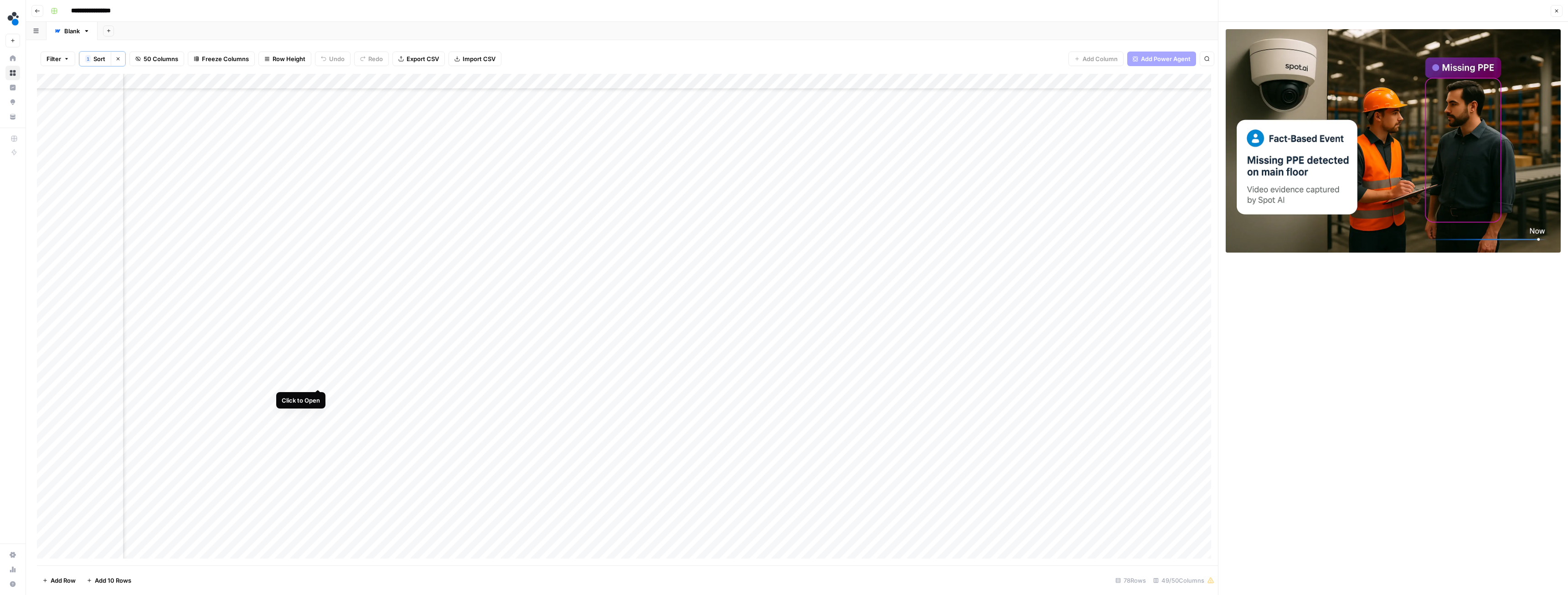
click at [318, 332] on div "Add Column" at bounding box center [628, 320] width 1182 height 492
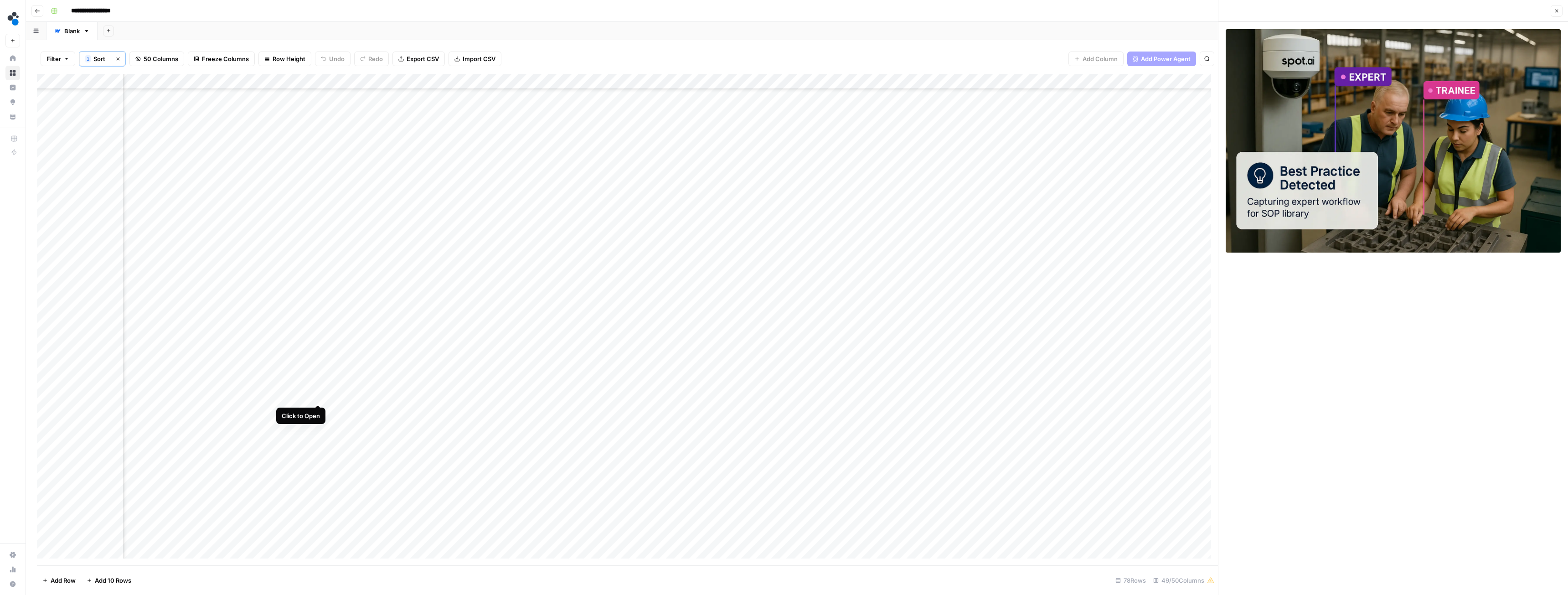
click at [320, 332] on div "Add Column" at bounding box center [628, 320] width 1182 height 492
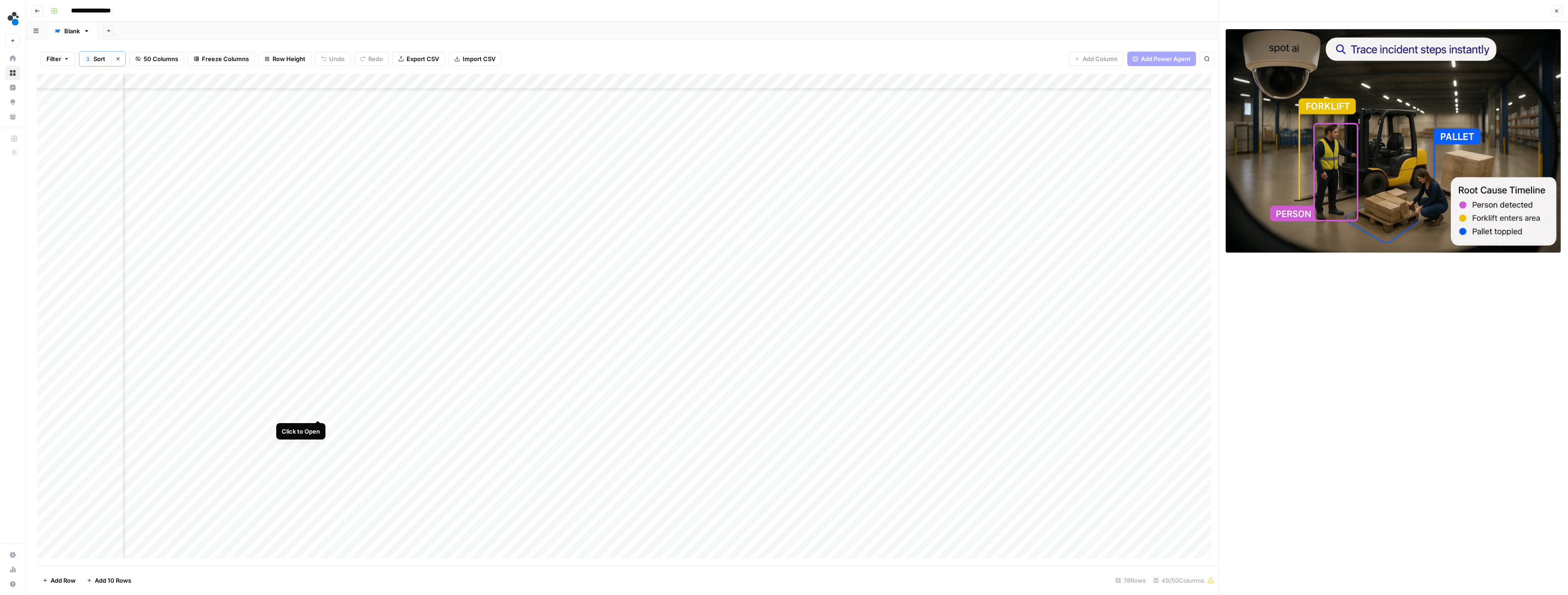
click at [316, 332] on div "Add Column" at bounding box center [628, 320] width 1182 height 492
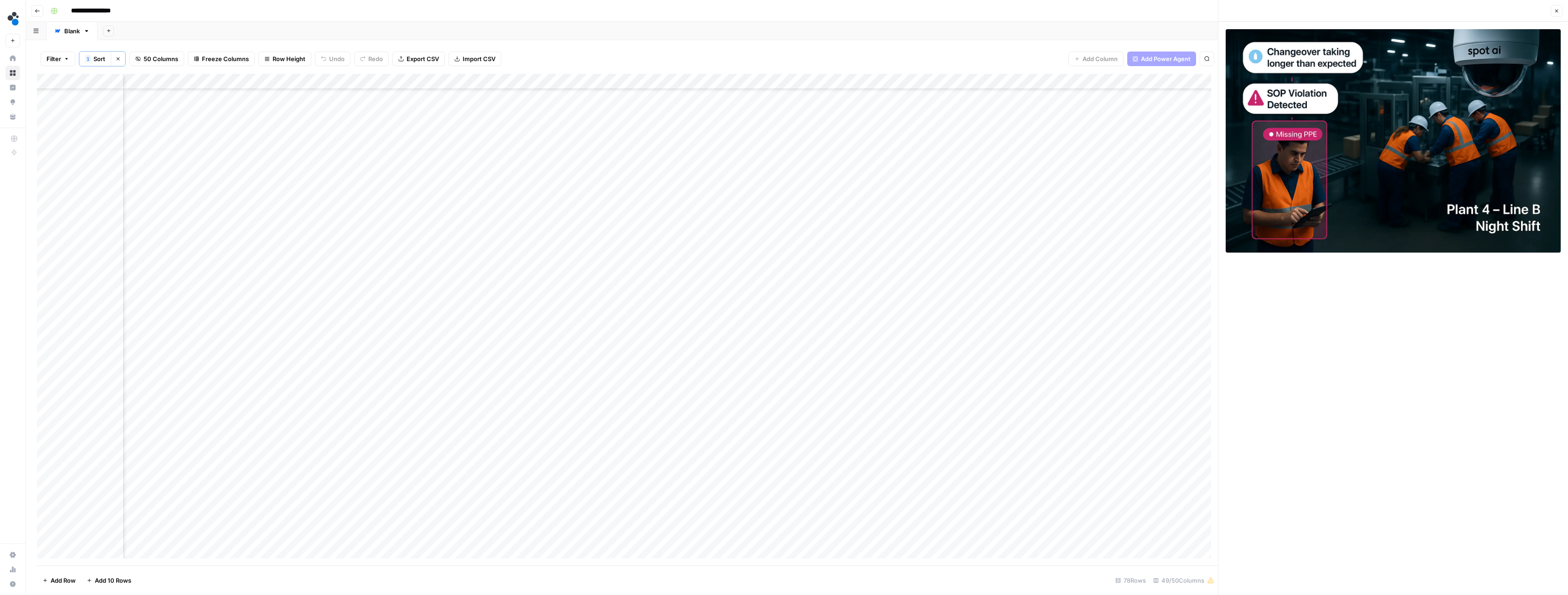
click at [319, 332] on div "Add Column" at bounding box center [628, 320] width 1182 height 492
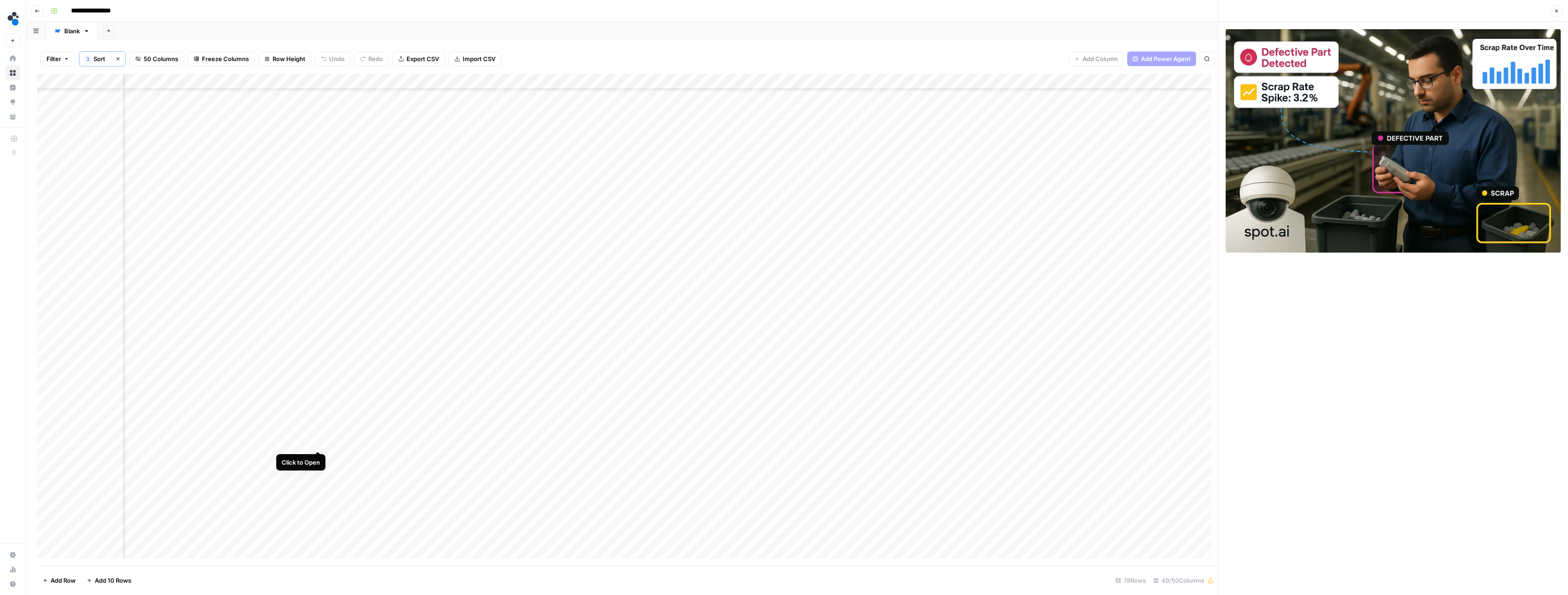
click at [316, 332] on div "Add Column" at bounding box center [628, 320] width 1182 height 492
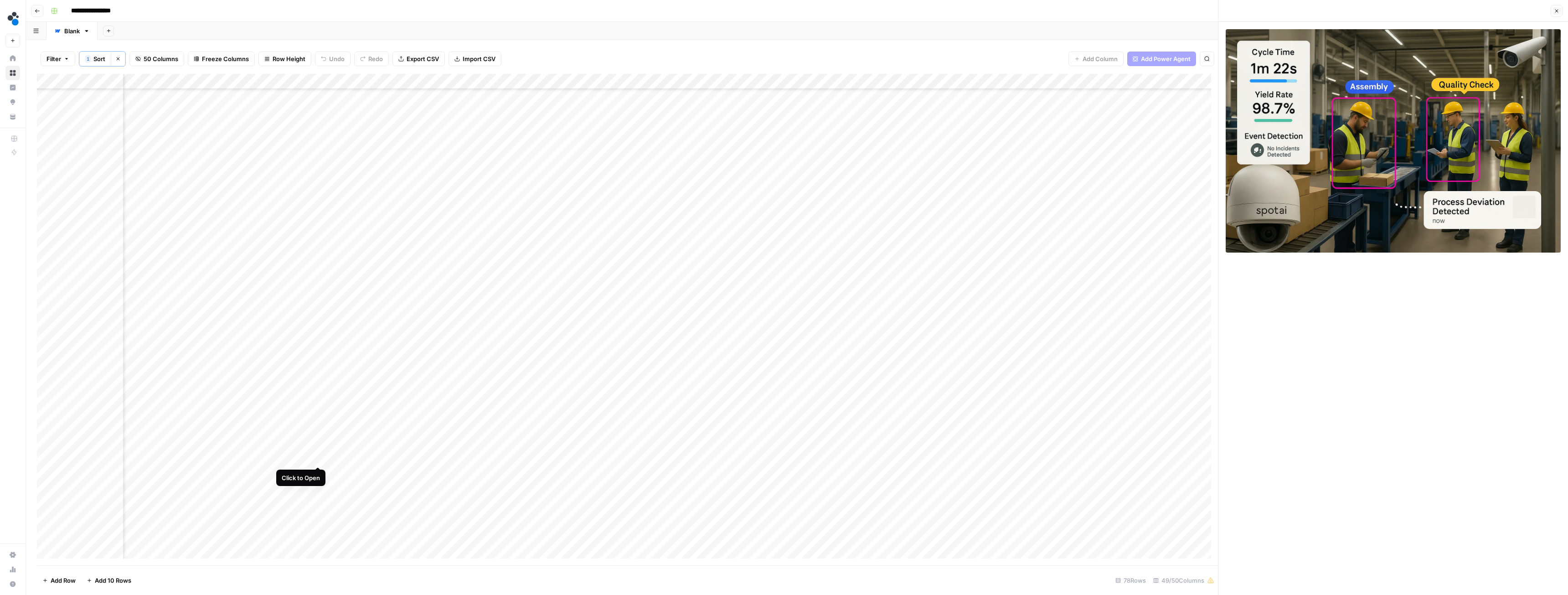
click at [317, 332] on div "Add Column" at bounding box center [628, 320] width 1182 height 492
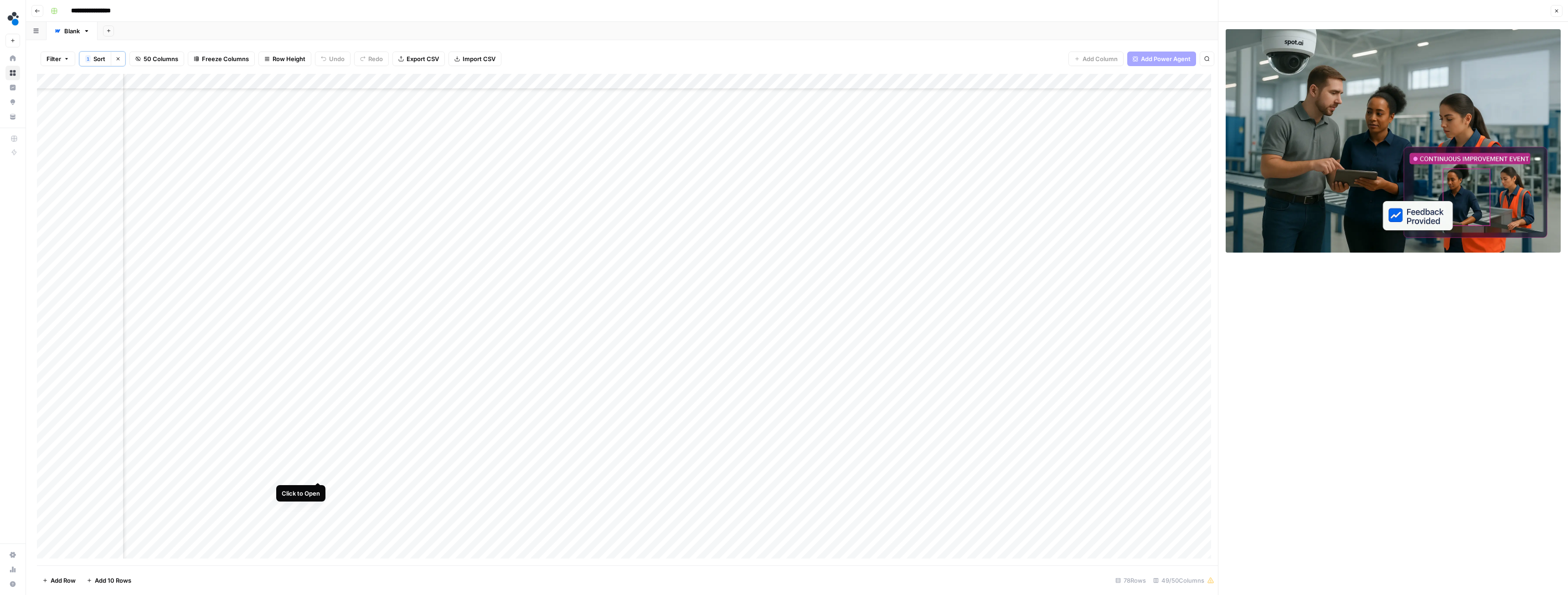
click at [318, 332] on div "Add Column" at bounding box center [628, 320] width 1182 height 492
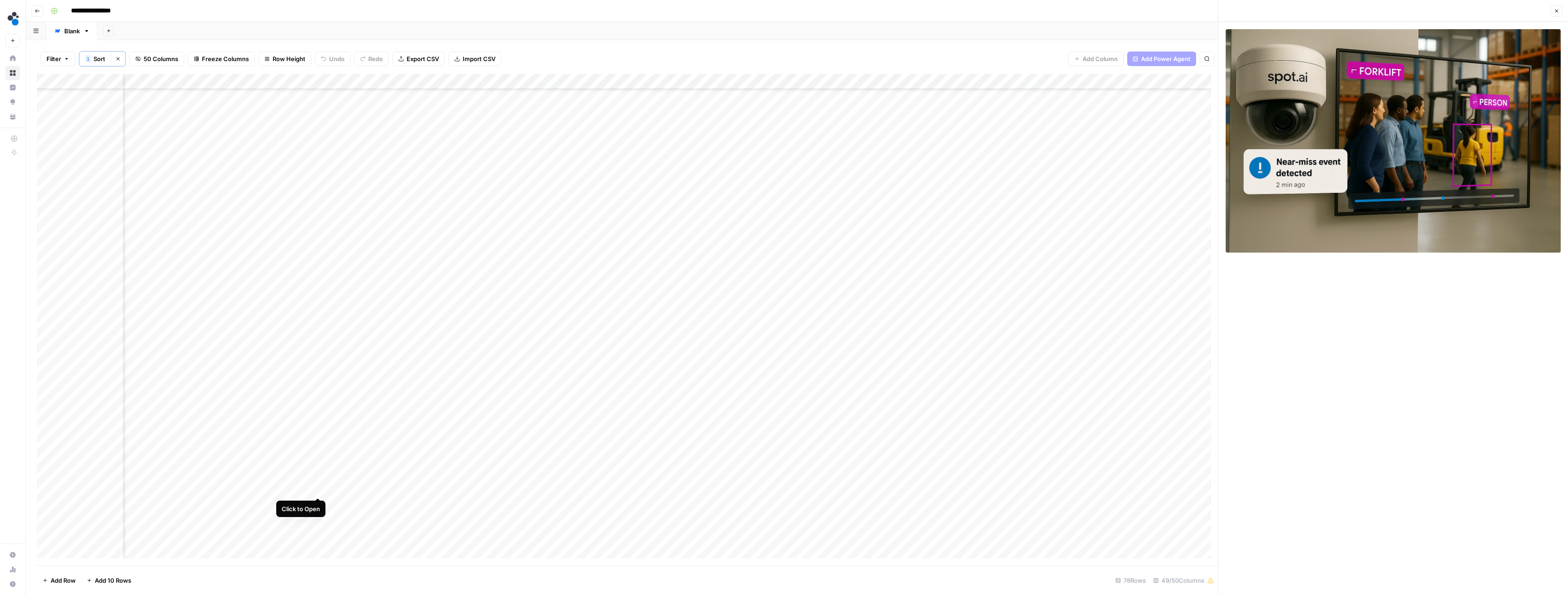
click at [318, 332] on div "Add Column" at bounding box center [628, 320] width 1182 height 492
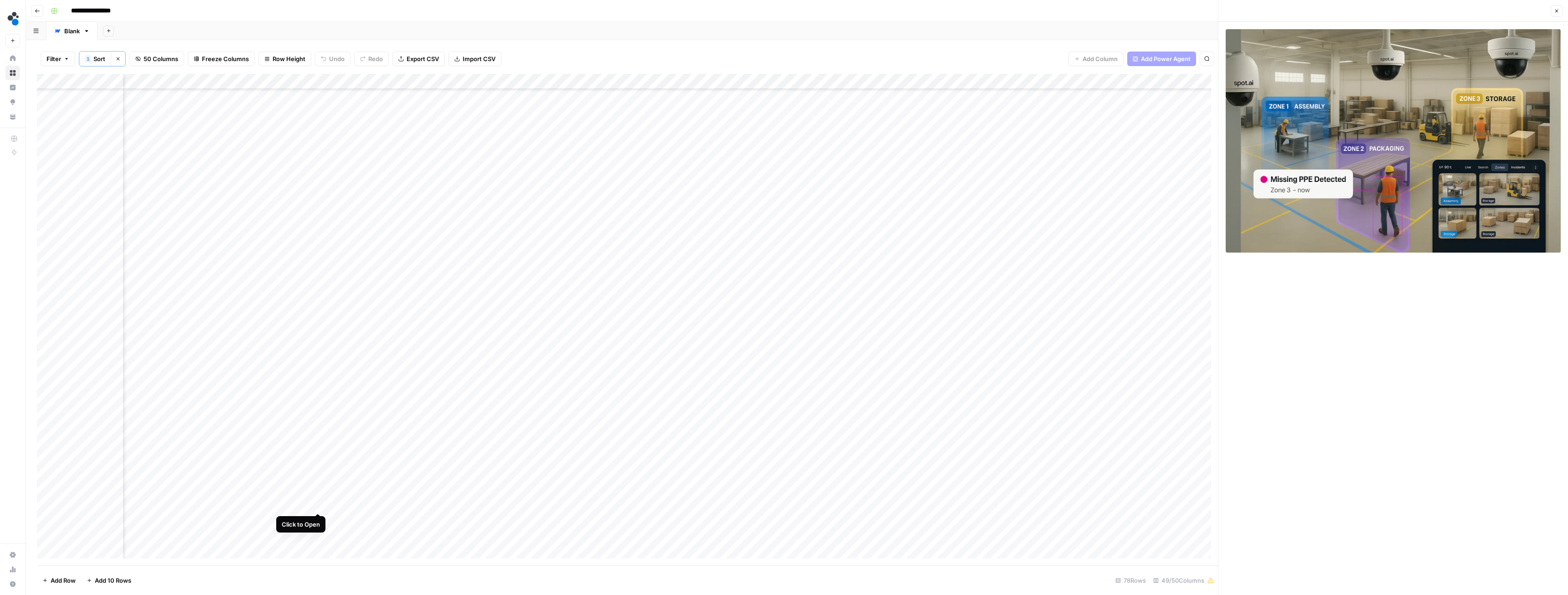
click at [318, 332] on div "Add Column" at bounding box center [628, 320] width 1182 height 492
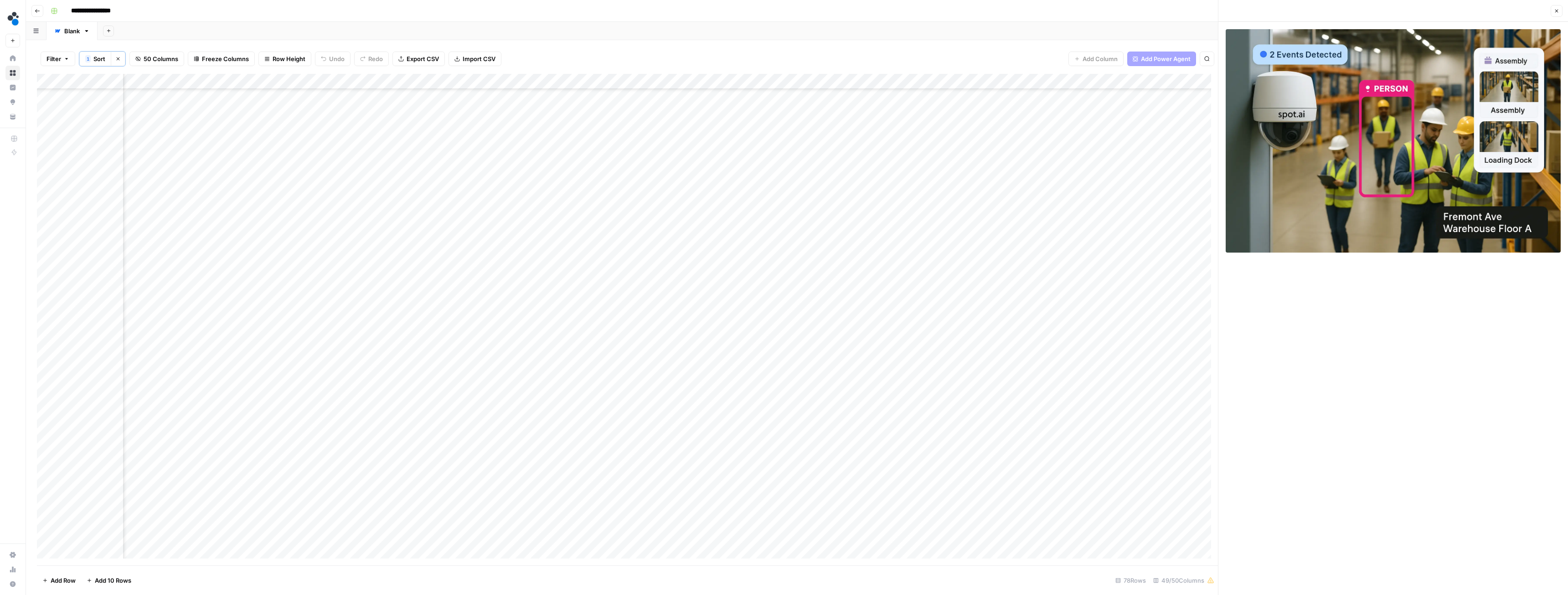
scroll to position [456, 2290]
click at [318, 290] on div "Add Column" at bounding box center [628, 320] width 1182 height 492
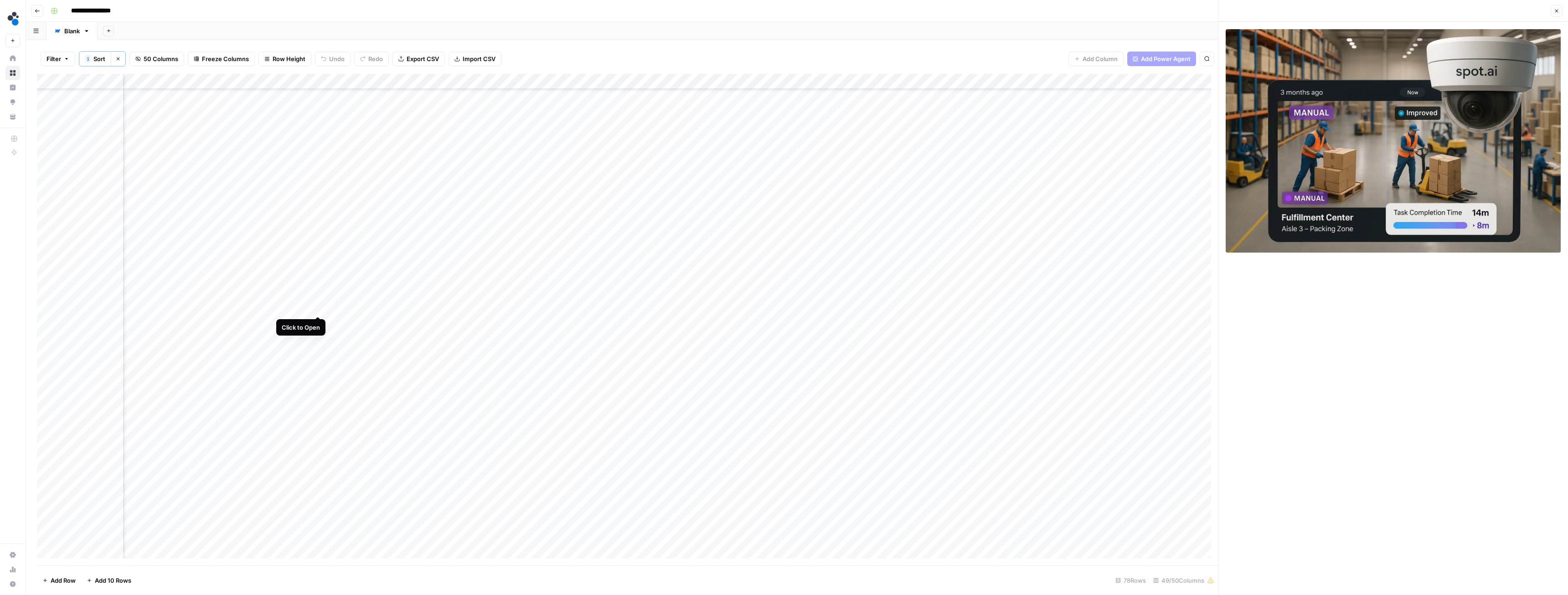
click at [317, 305] on div "Add Column" at bounding box center [628, 320] width 1182 height 492
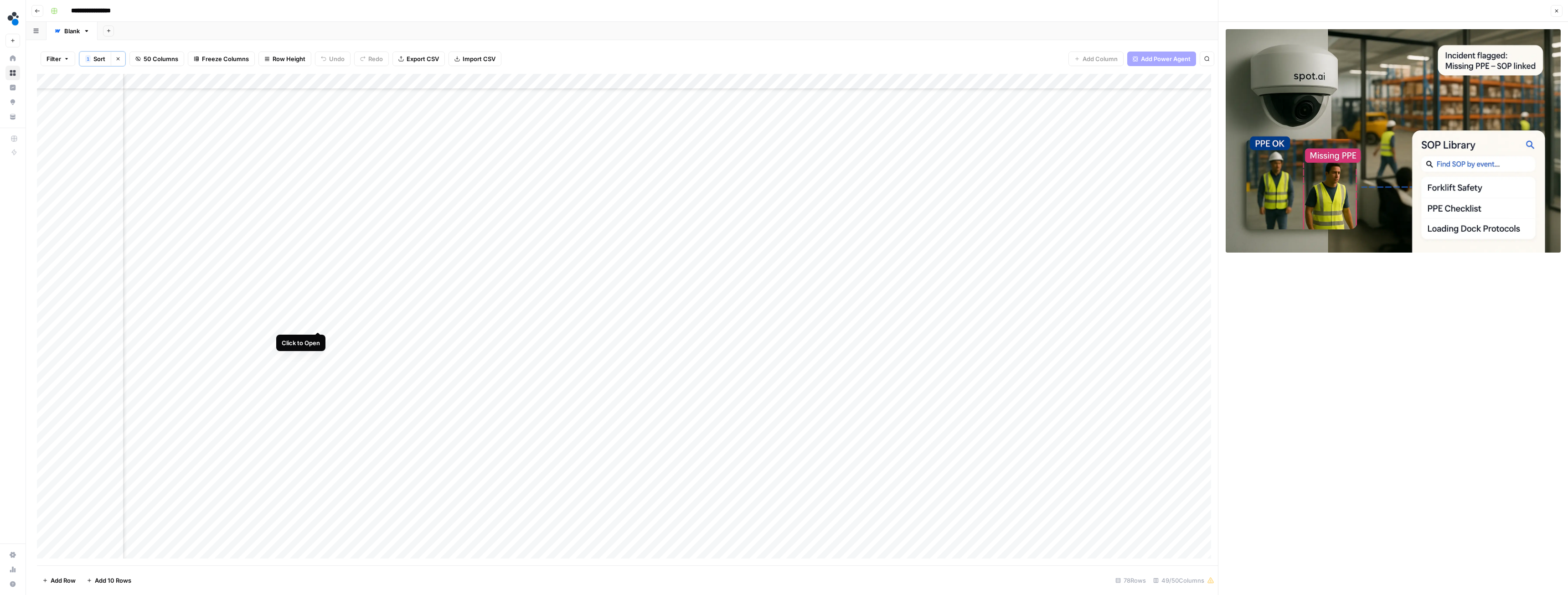
click at [318, 325] on div "Add Column" at bounding box center [628, 320] width 1182 height 492
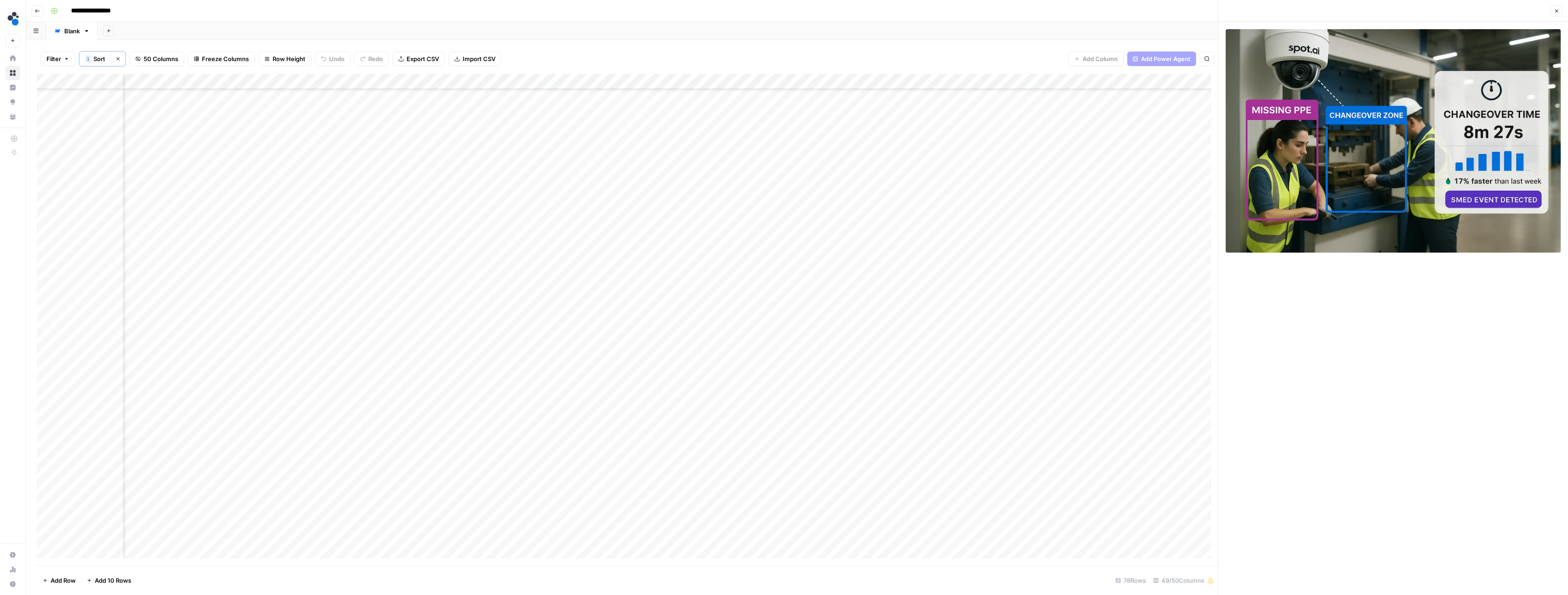
click at [316, 332] on div "Add Column" at bounding box center [628, 320] width 1182 height 492
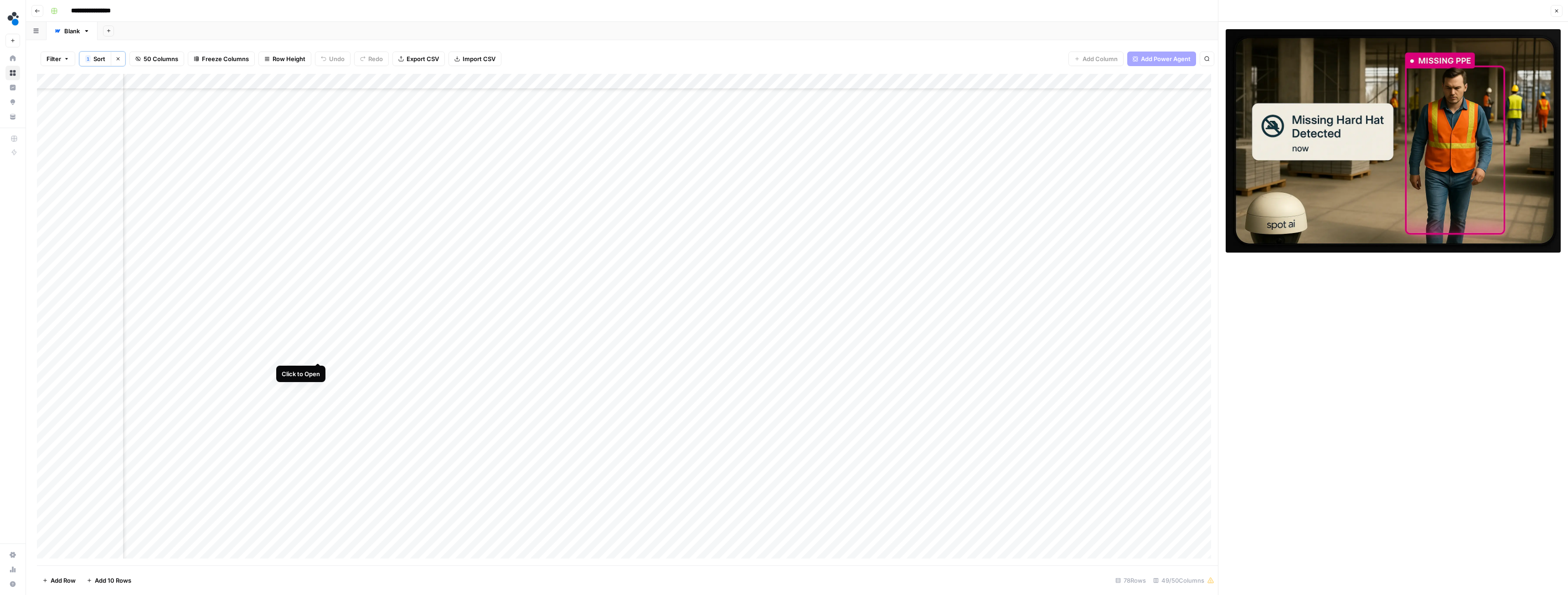
click at [318, 332] on div "Add Column" at bounding box center [628, 320] width 1182 height 492
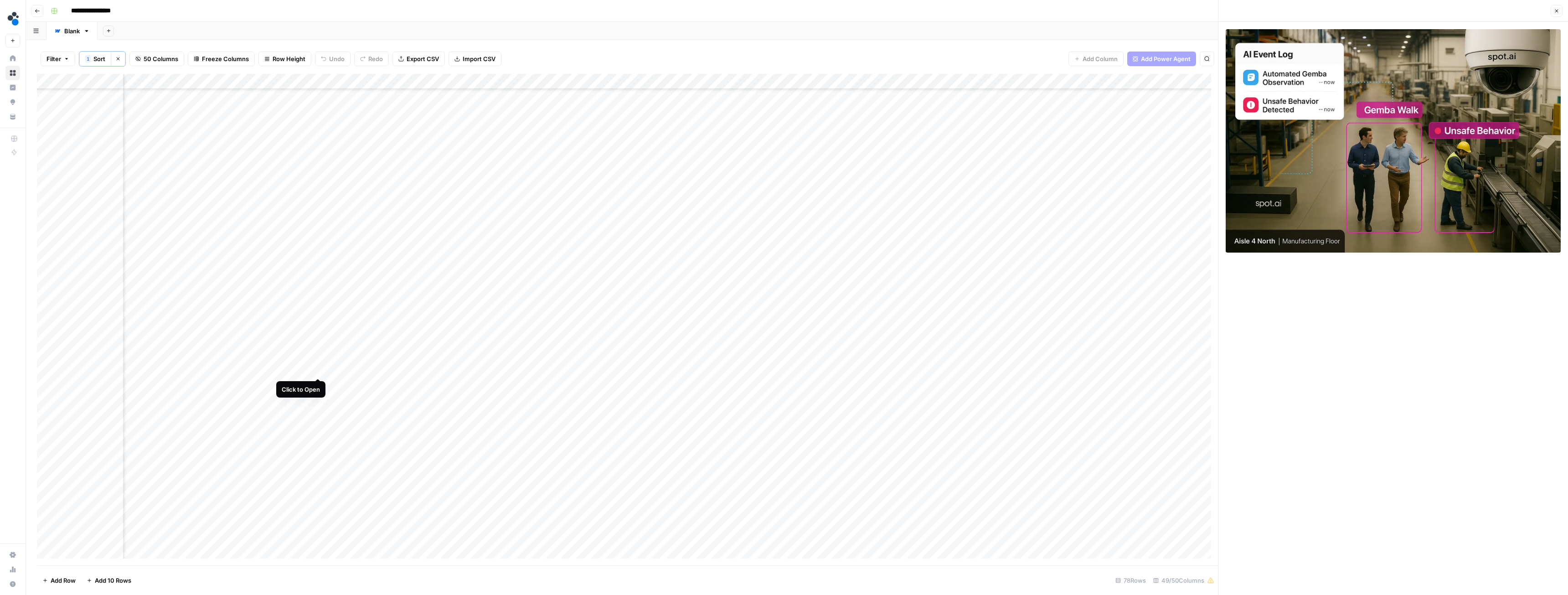
click at [320, 332] on div "Add Column" at bounding box center [628, 320] width 1182 height 492
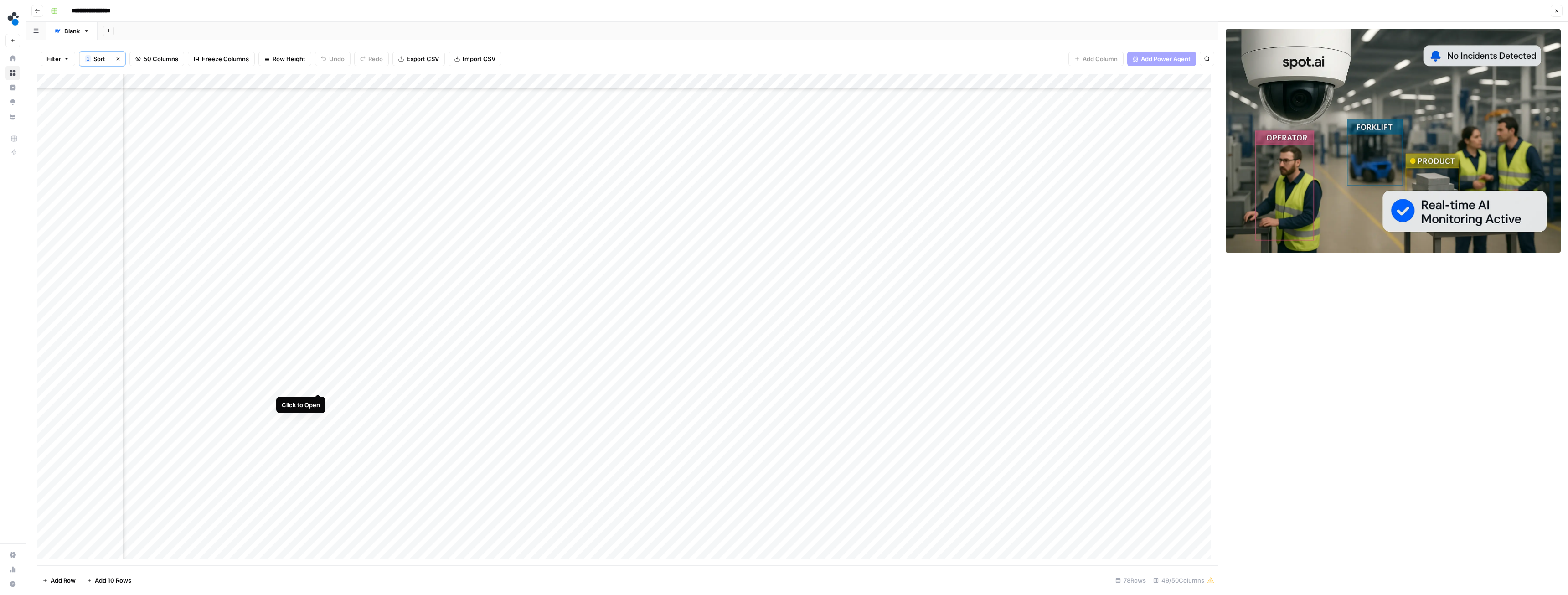
click at [318, 332] on div "Add Column" at bounding box center [628, 320] width 1182 height 492
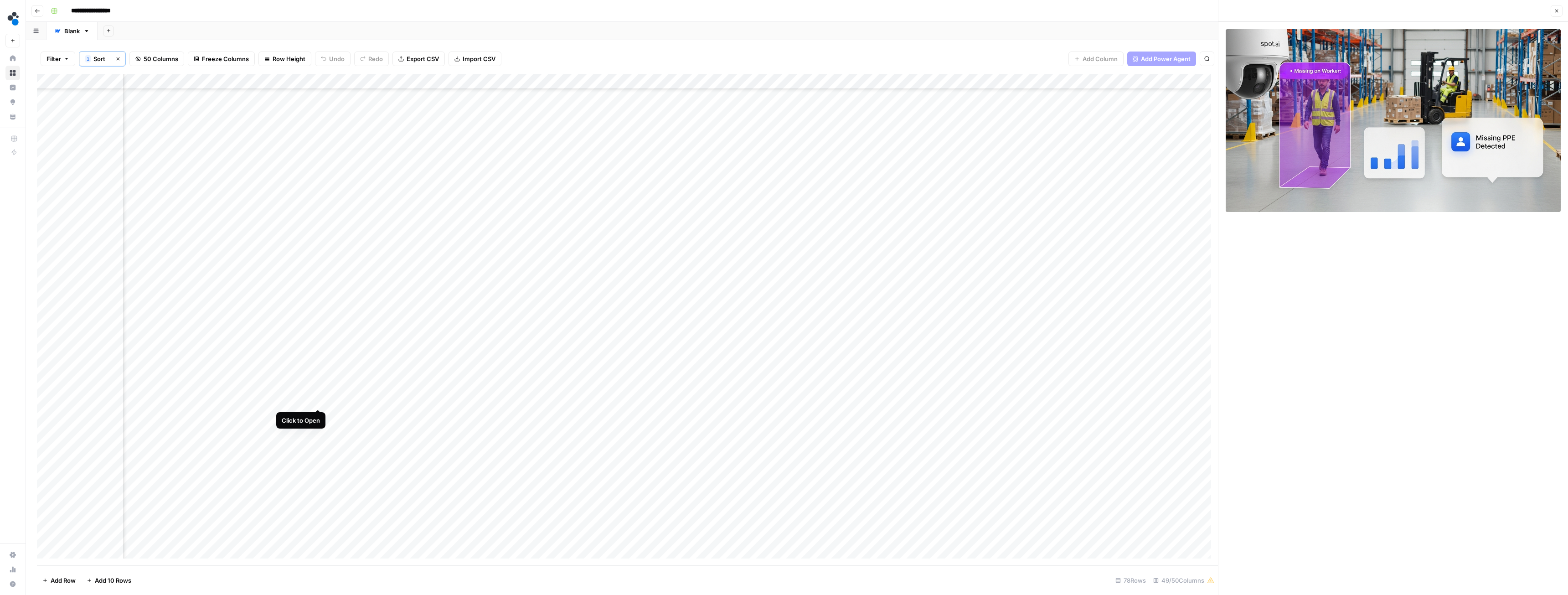
click at [319, 332] on div "Add Column" at bounding box center [628, 320] width 1182 height 492
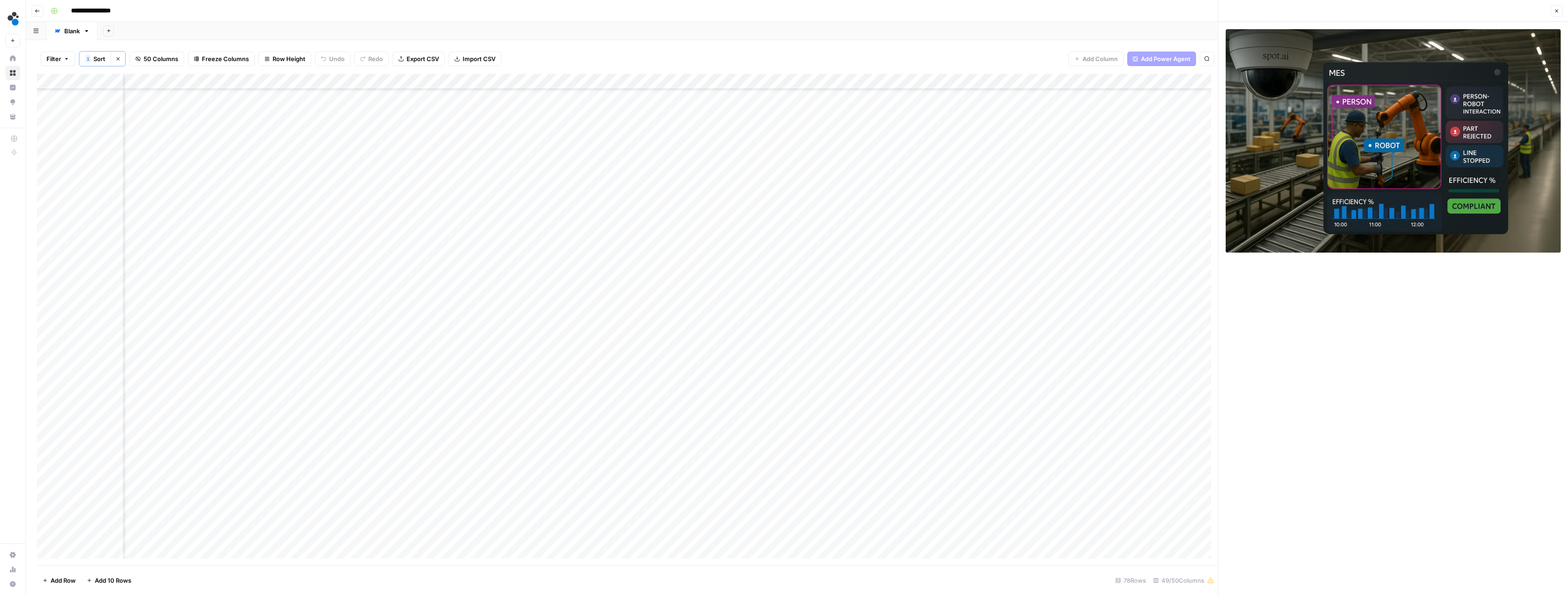
click at [316, 332] on div "Add Column" at bounding box center [628, 320] width 1182 height 492
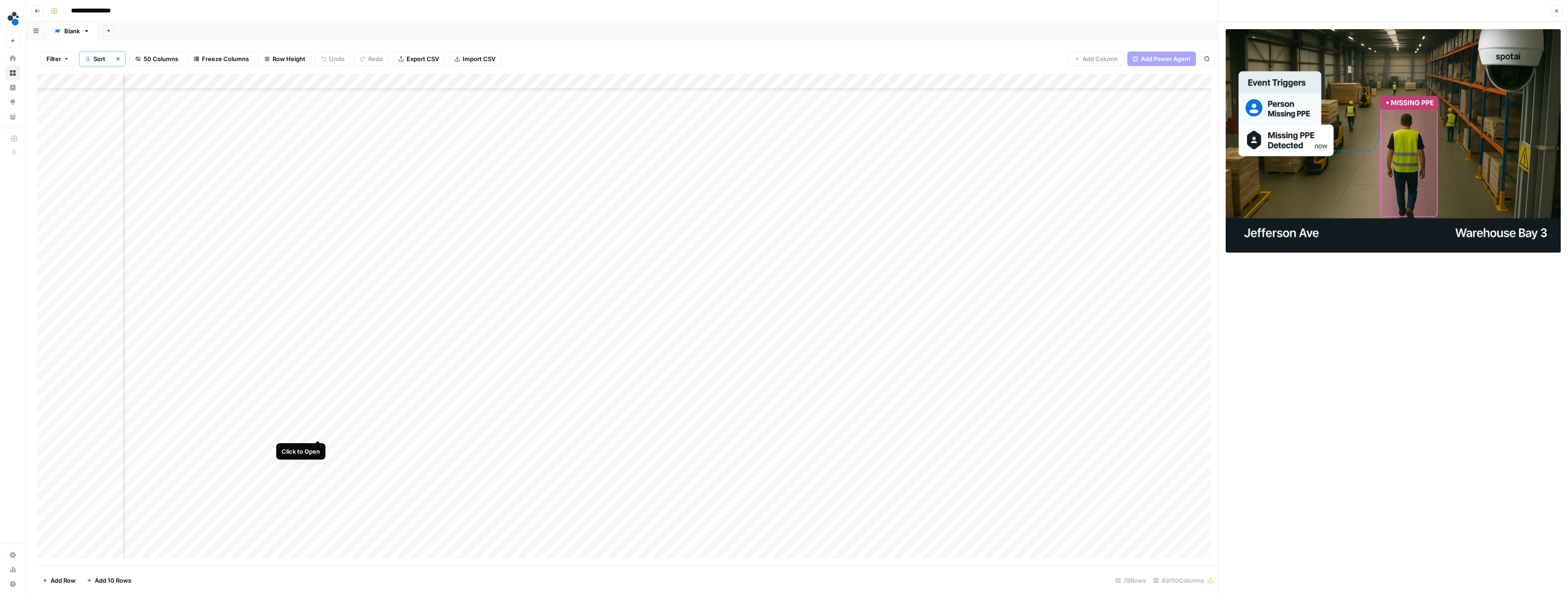
click at [316, 332] on div "Add Column" at bounding box center [628, 320] width 1182 height 492
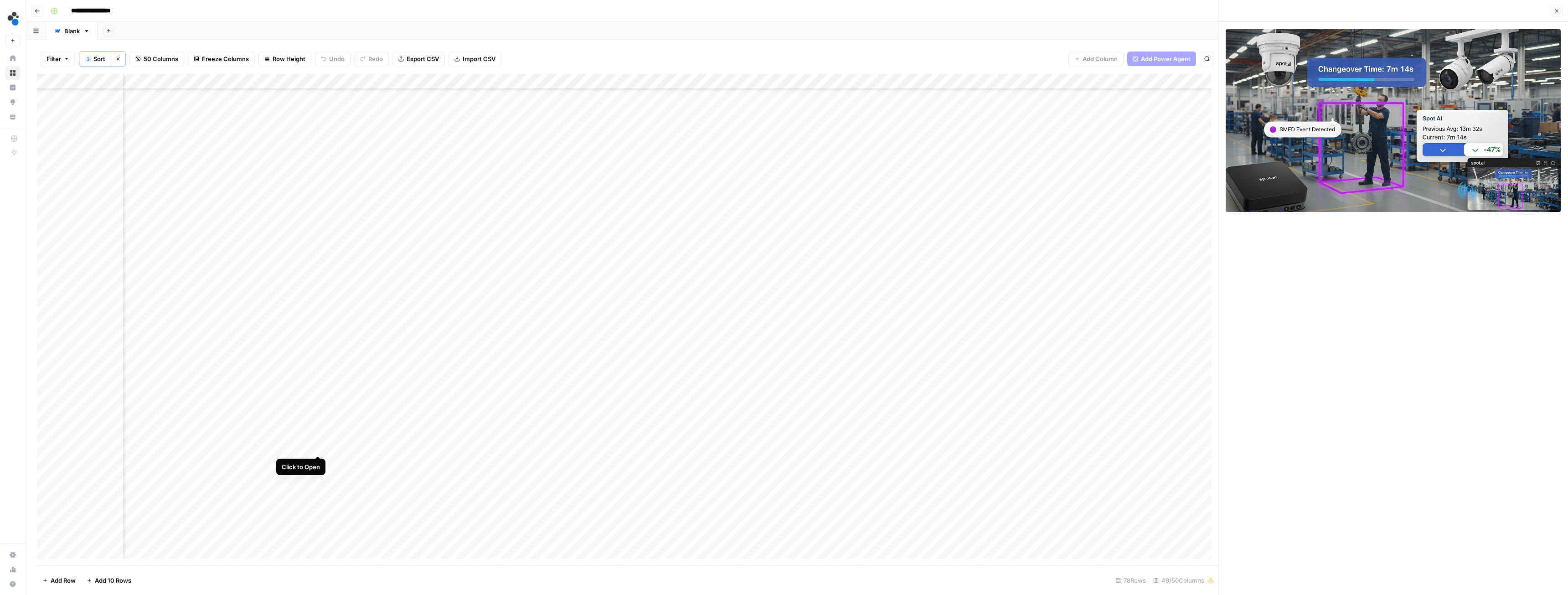
click at [318, 332] on div "Add Column" at bounding box center [628, 320] width 1182 height 492
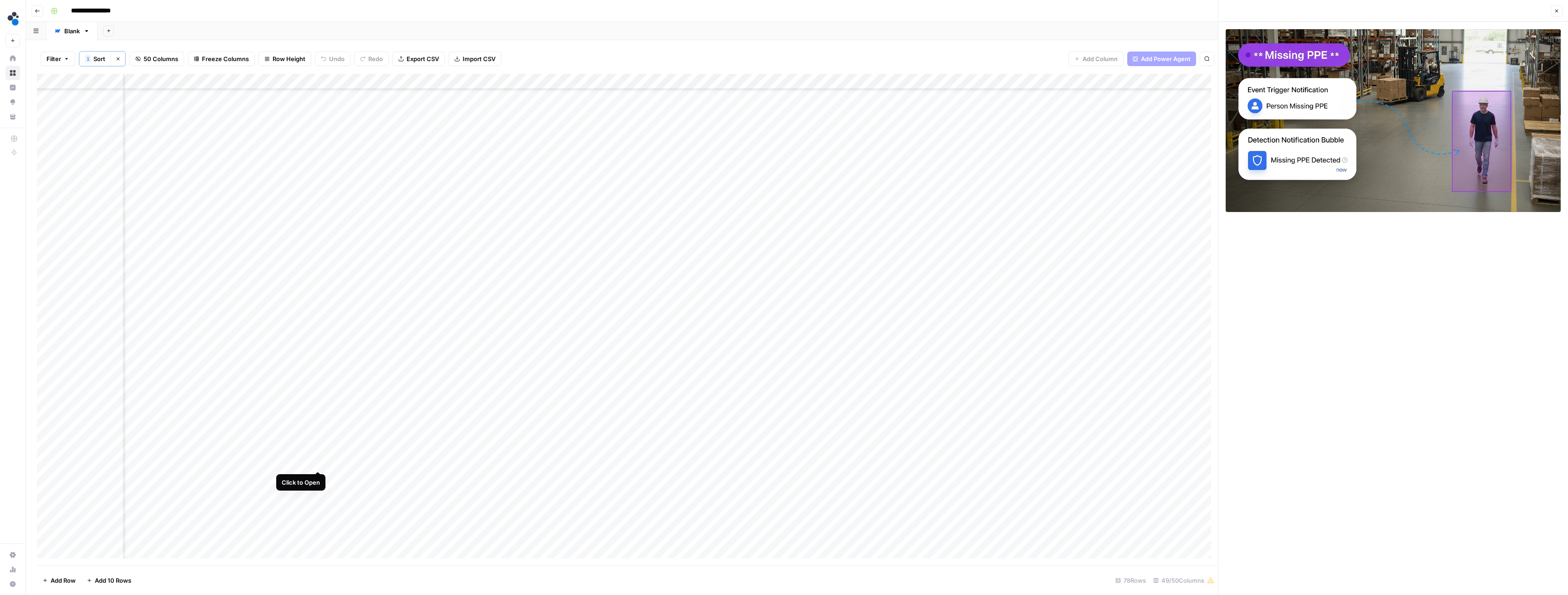
drag, startPoint x: 316, startPoint y: 463, endPoint x: 317, endPoint y: 483, distance: 20.0
click at [316, 332] on div "Add Column" at bounding box center [628, 320] width 1182 height 492
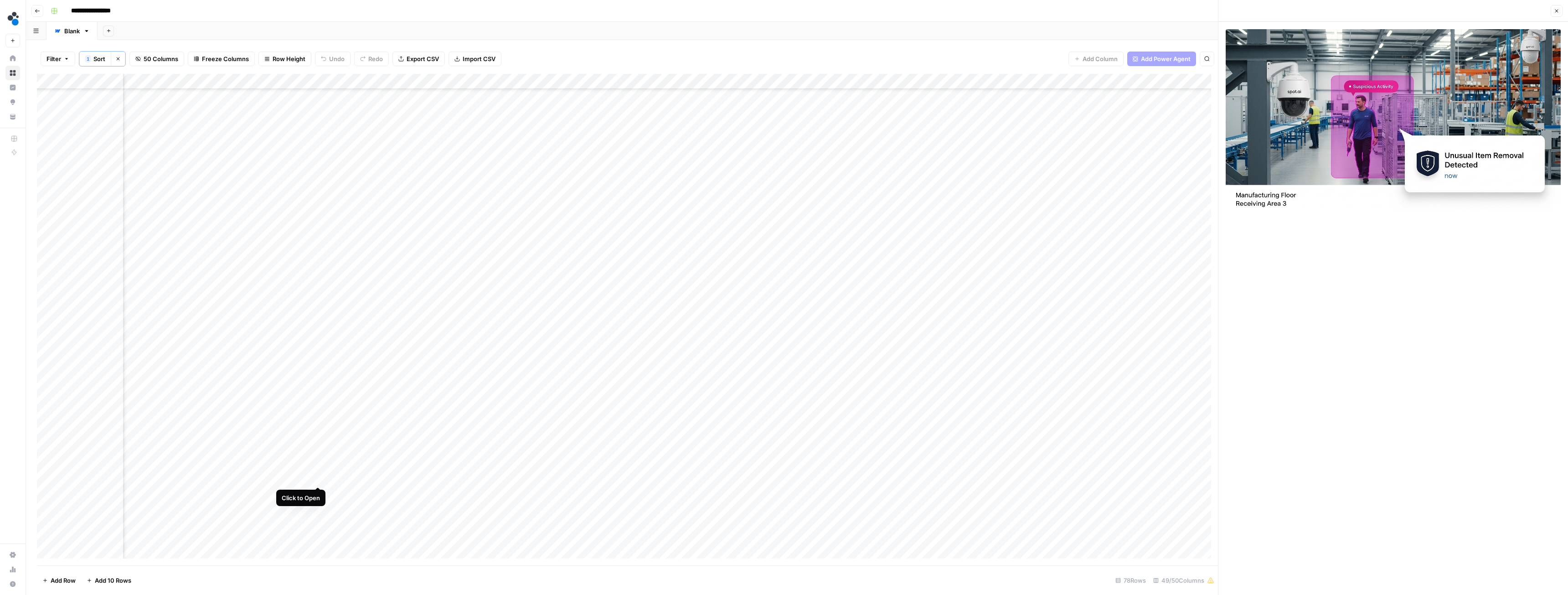
drag, startPoint x: 318, startPoint y: 479, endPoint x: 317, endPoint y: 484, distance: 5.1
click at [318, 332] on div "Add Column" at bounding box center [628, 320] width 1182 height 492
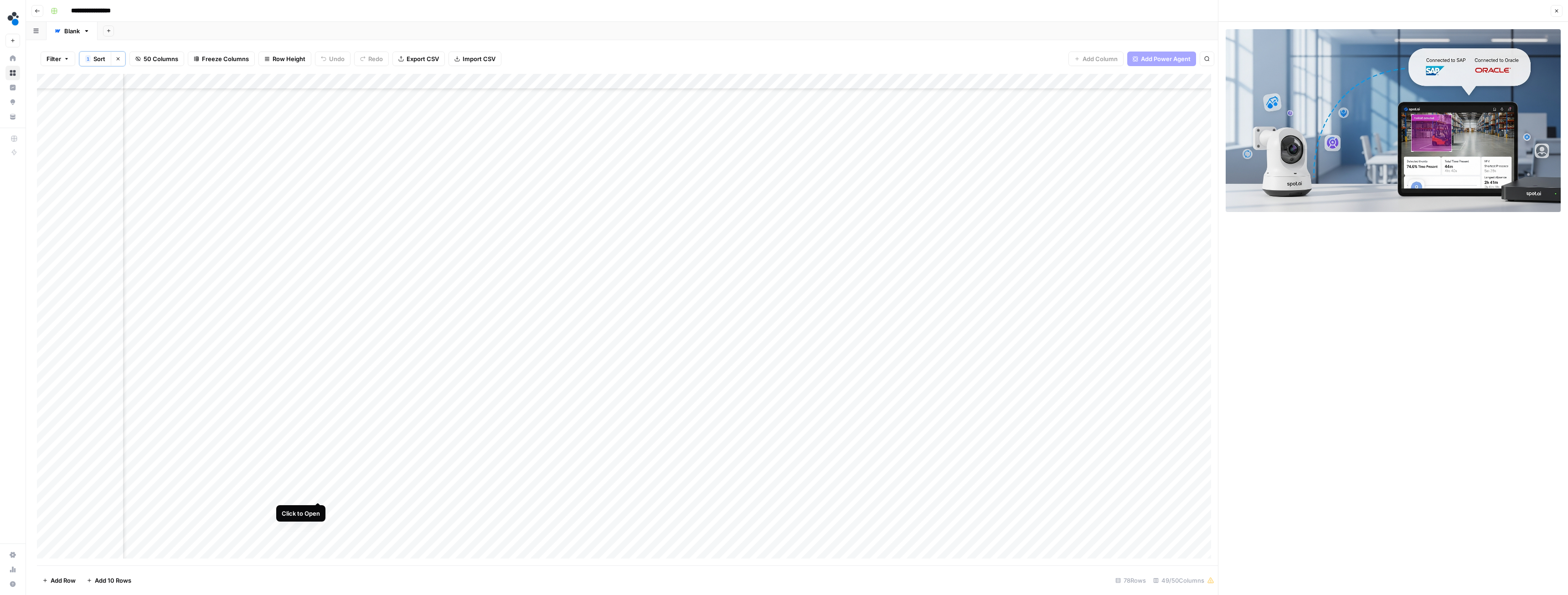
click at [318, 332] on div "Add Column" at bounding box center [628, 320] width 1182 height 492
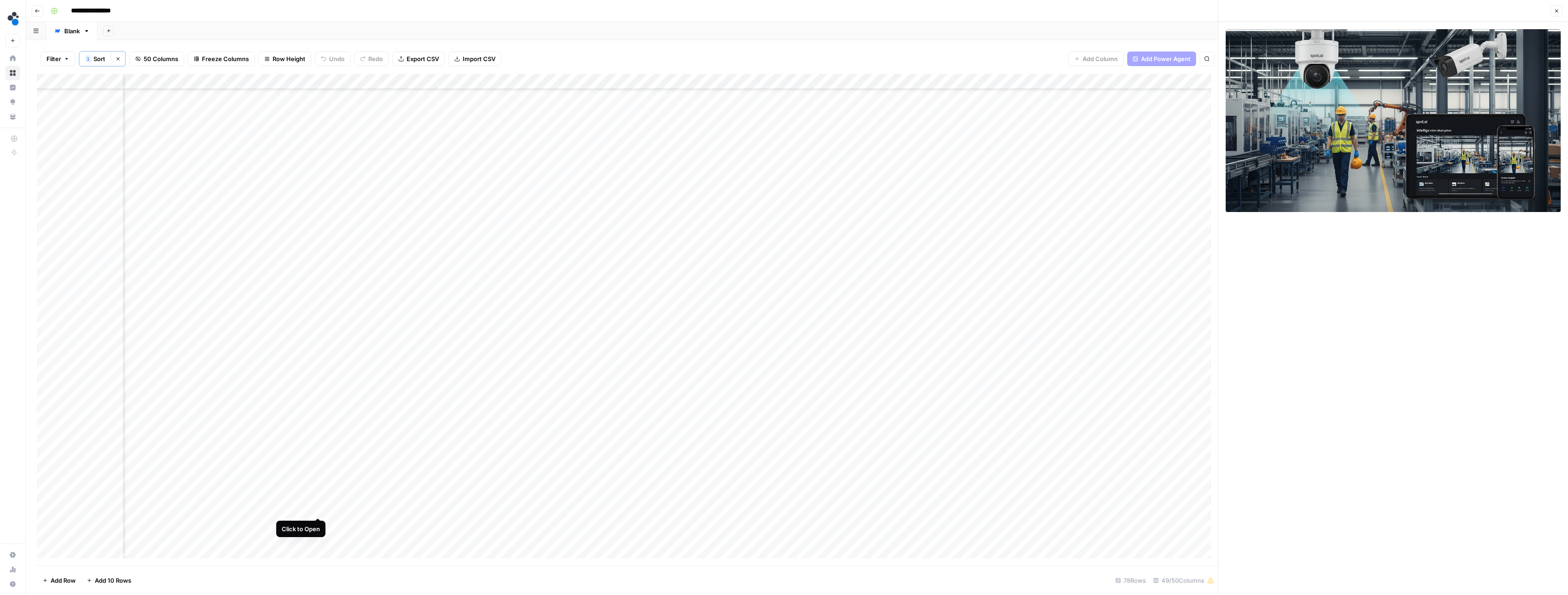
click at [320, 332] on div "Add Column" at bounding box center [628, 320] width 1182 height 492
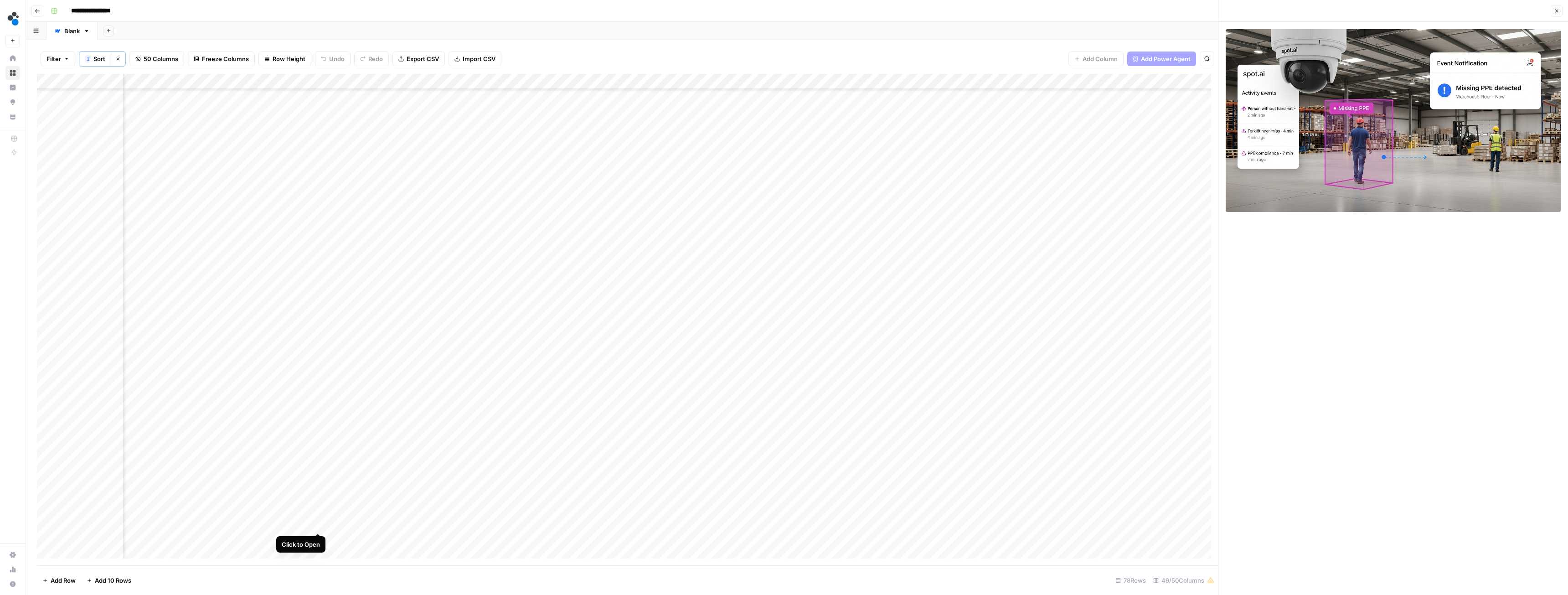
click at [318, 332] on div "Add Column" at bounding box center [628, 320] width 1182 height 492
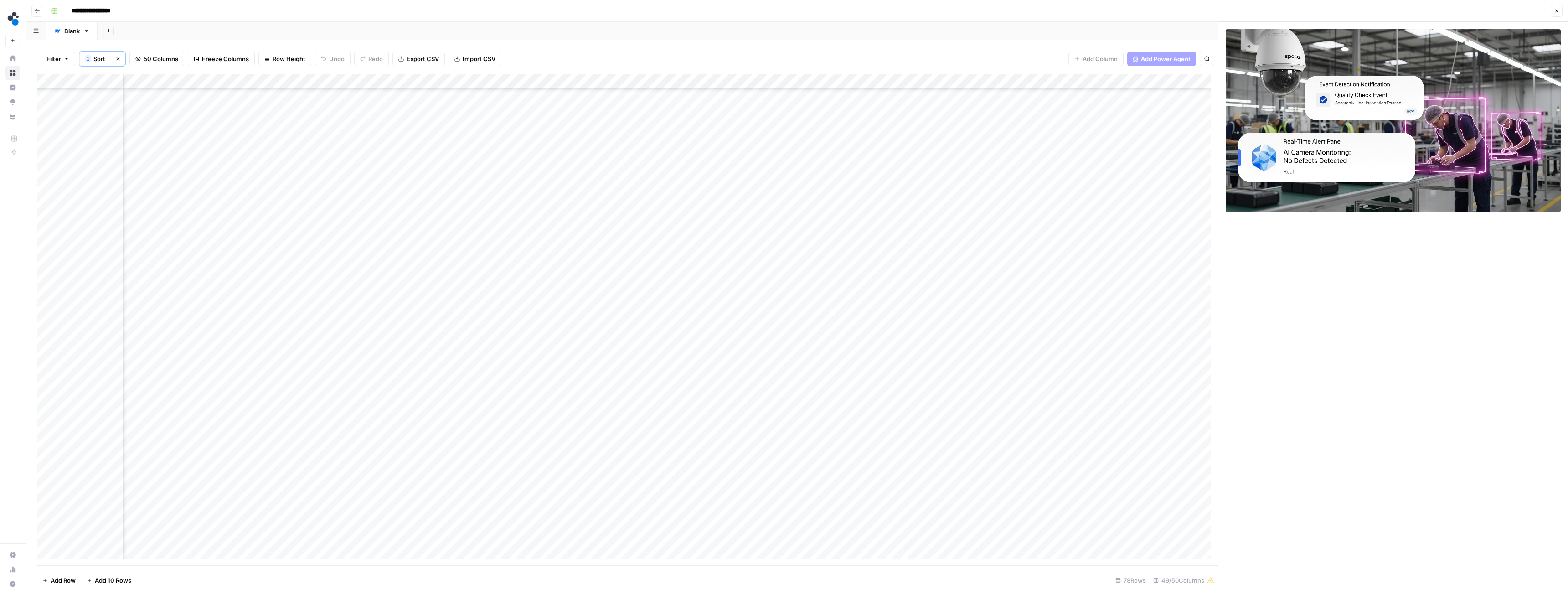
scroll to position [548, 2290]
click at [318, 332] on div "Add Column" at bounding box center [628, 320] width 1182 height 492
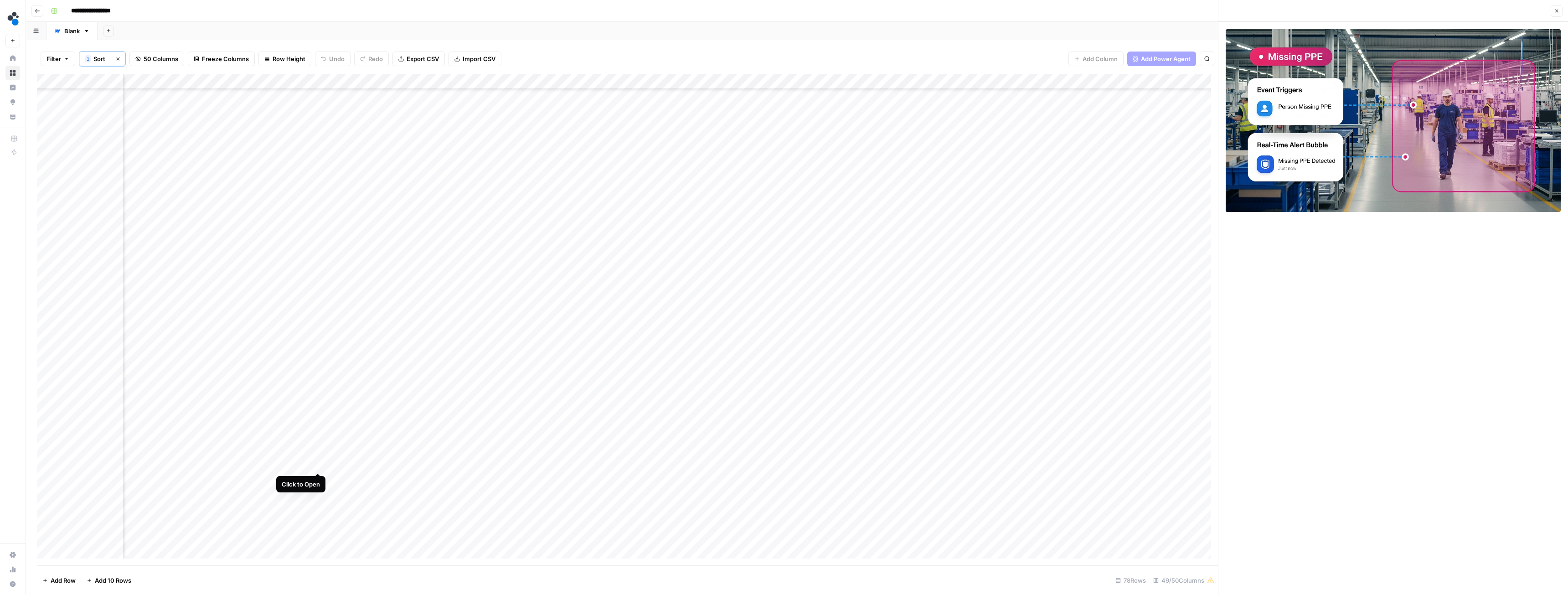
click at [318, 332] on div "Add Column" at bounding box center [628, 320] width 1182 height 492
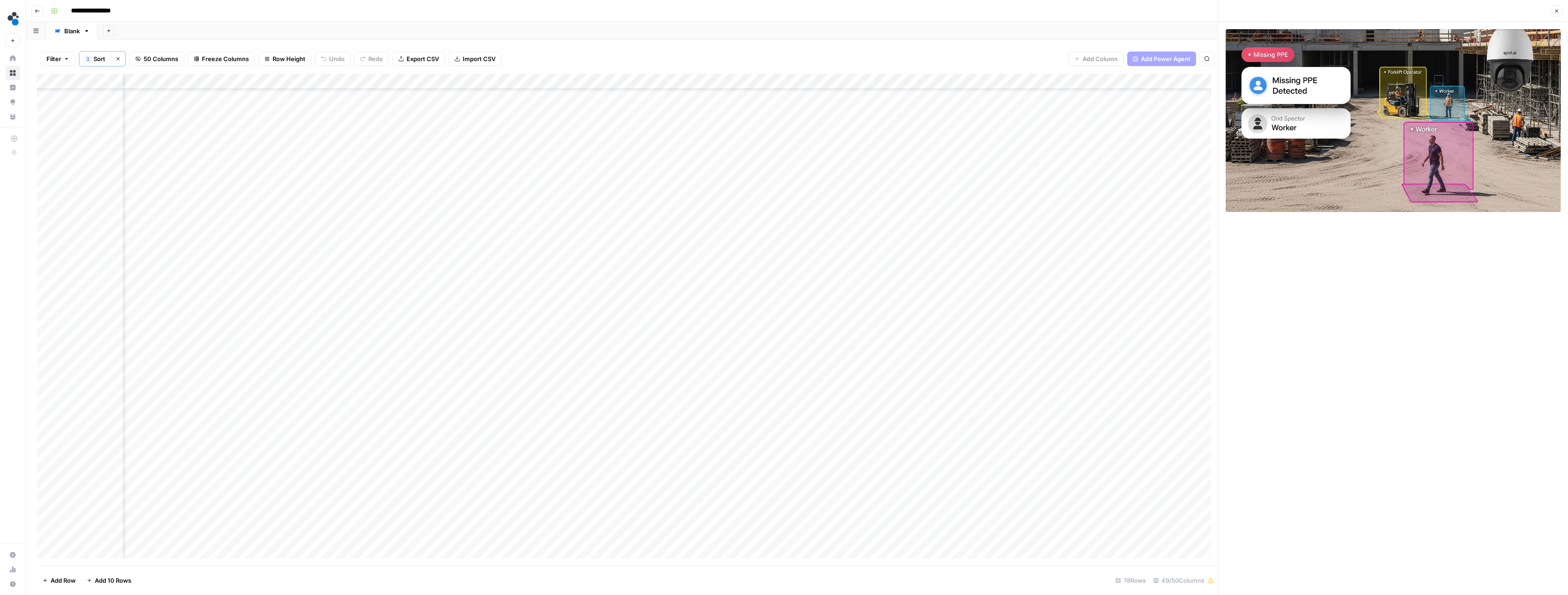
click at [318, 332] on div "Add Column" at bounding box center [628, 320] width 1182 height 492
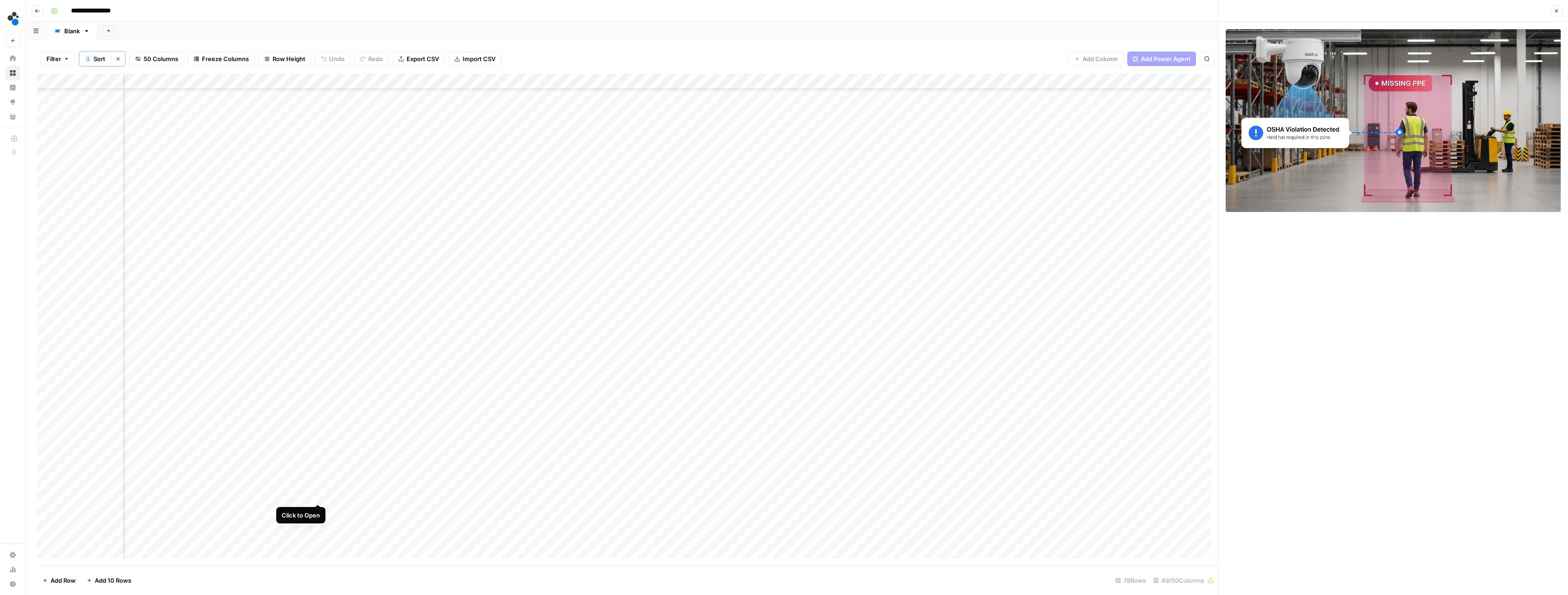
click at [318, 332] on div "Add Column" at bounding box center [628, 320] width 1182 height 492
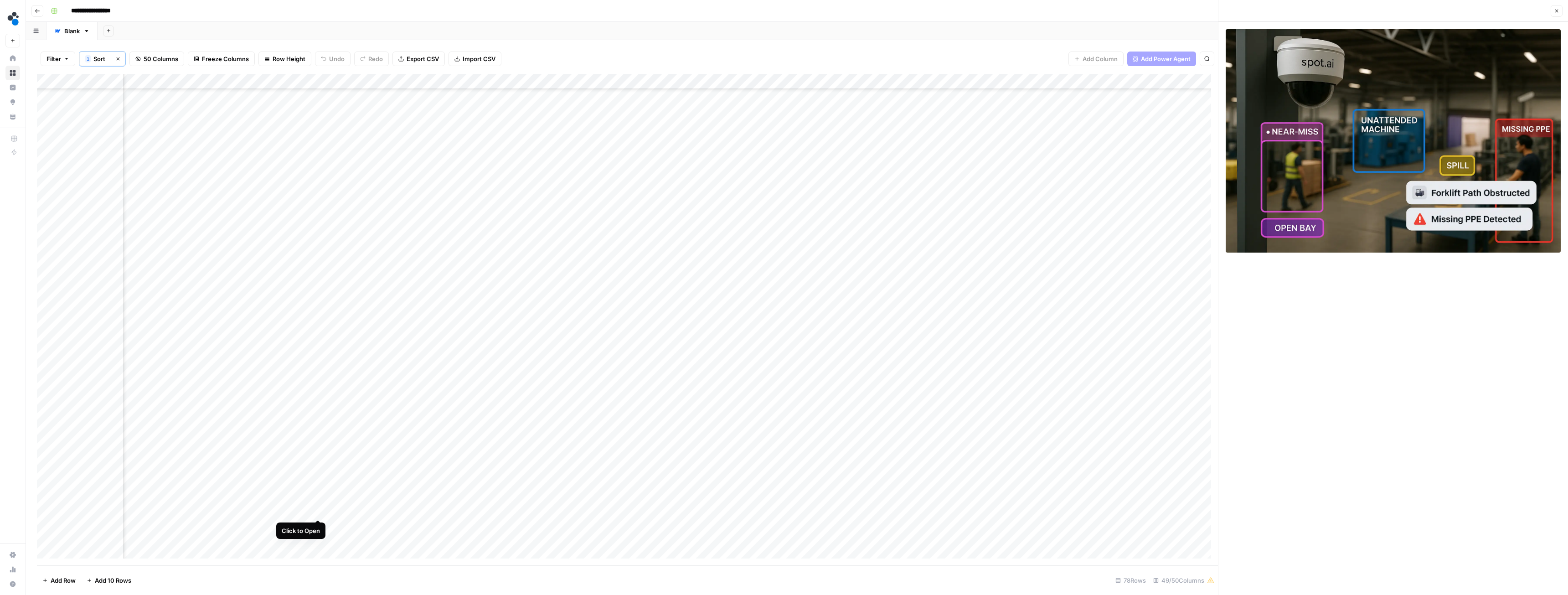
click at [318, 332] on div "Add Column" at bounding box center [628, 320] width 1182 height 492
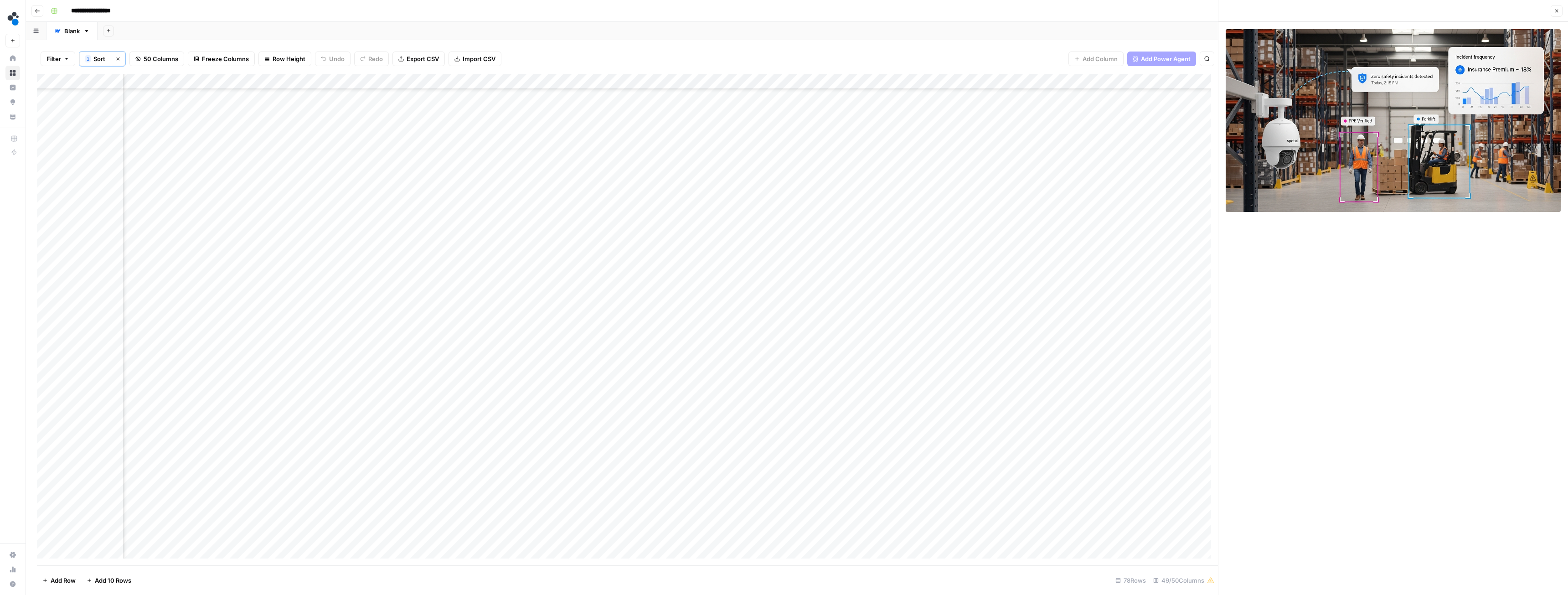
scroll to position [685, 2290]
click at [318, 332] on div "Add Column" at bounding box center [628, 320] width 1182 height 492
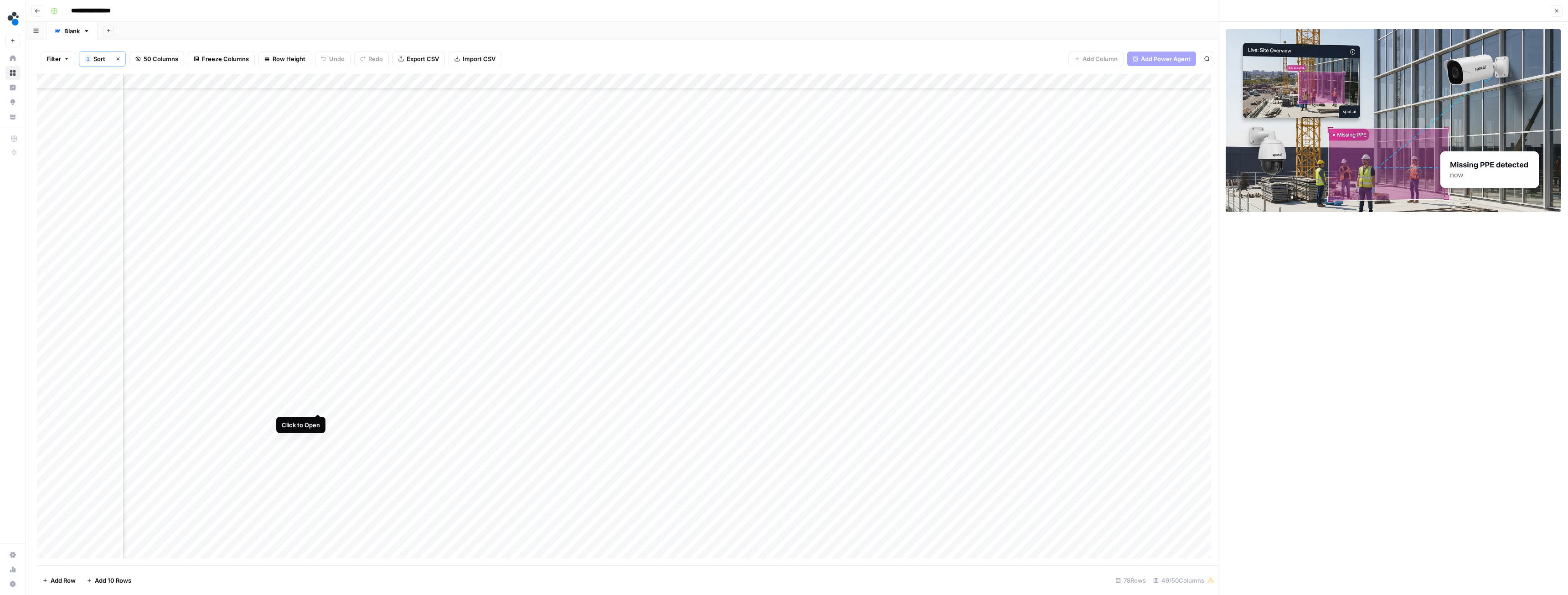
click at [317, 332] on div "Add Column" at bounding box center [628, 320] width 1182 height 492
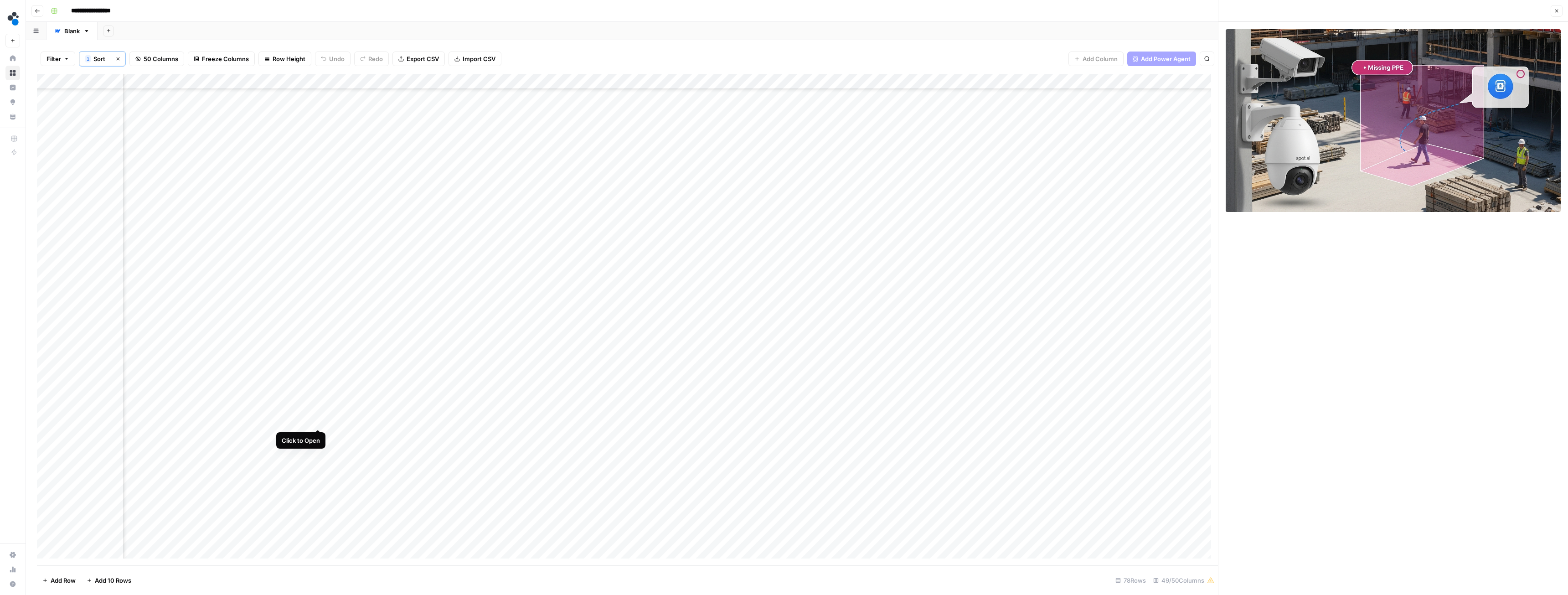
click at [318, 332] on div "Add Column" at bounding box center [628, 320] width 1182 height 492
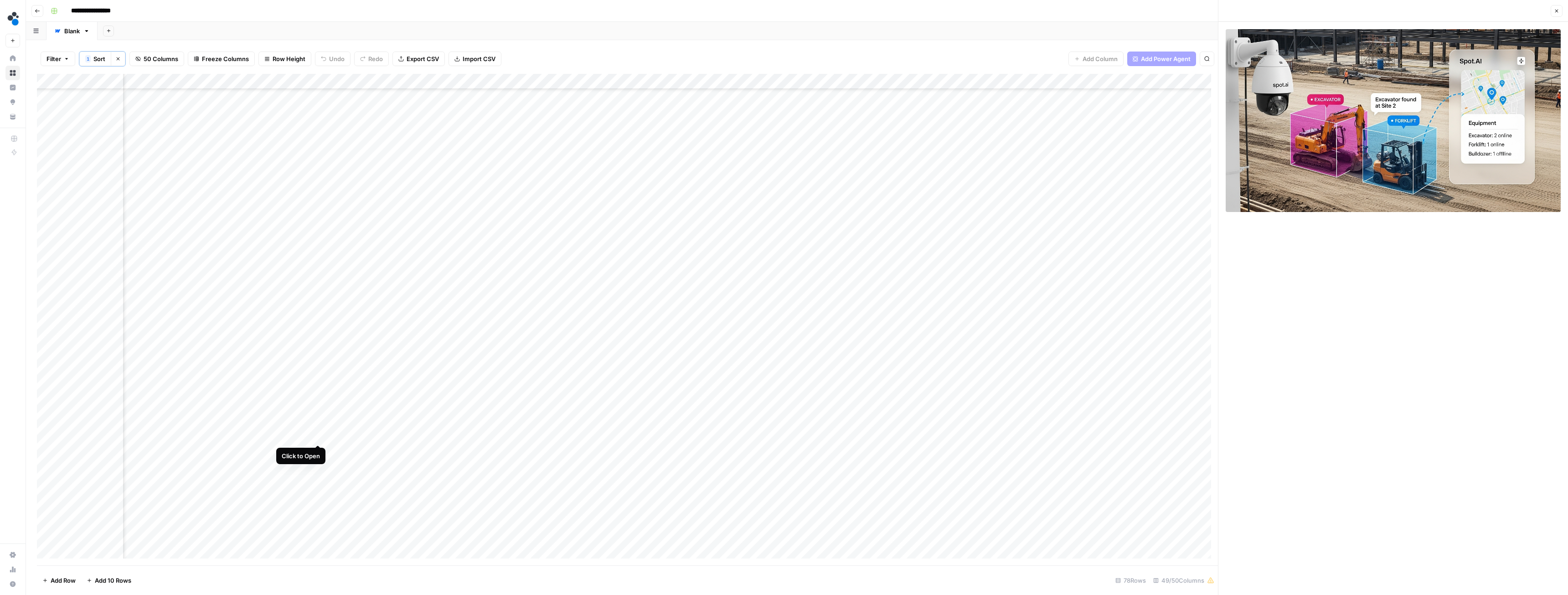
click at [318, 332] on div "Add Column" at bounding box center [628, 320] width 1182 height 492
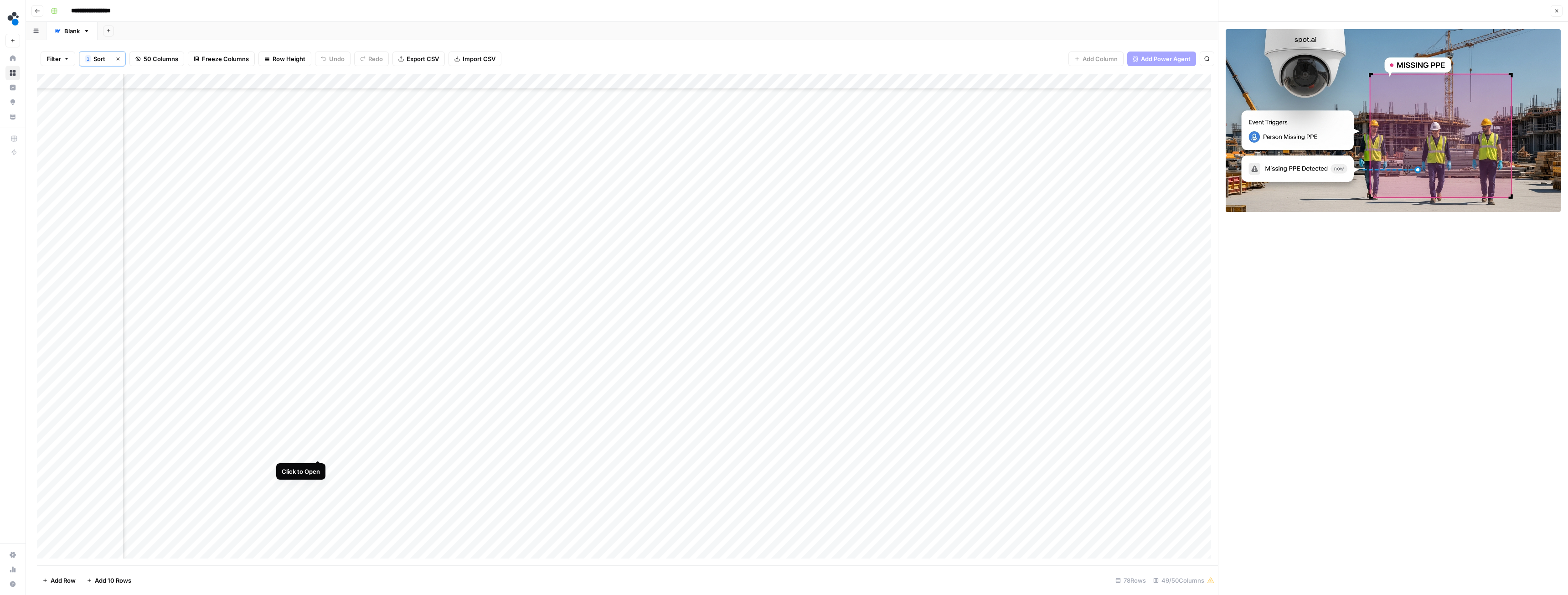
click at [318, 332] on div "Add Column" at bounding box center [628, 320] width 1182 height 492
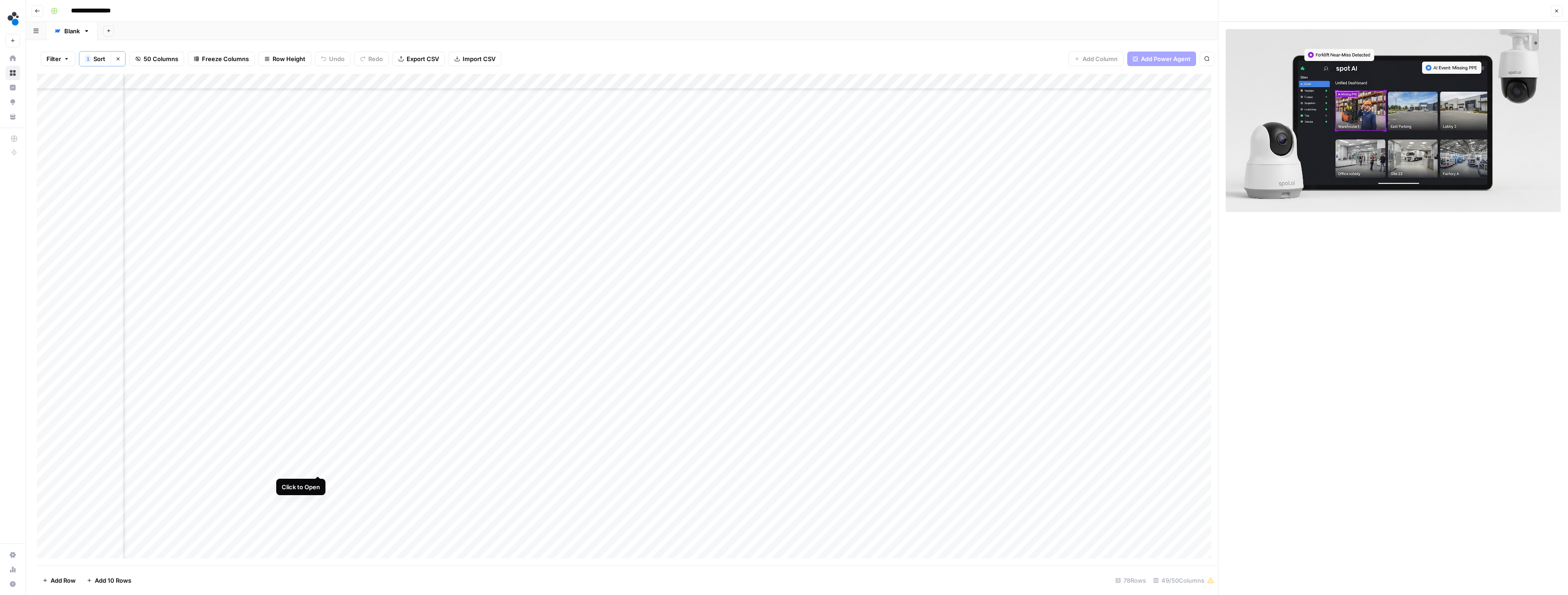
click at [316, 332] on div "Add Column" at bounding box center [628, 320] width 1182 height 492
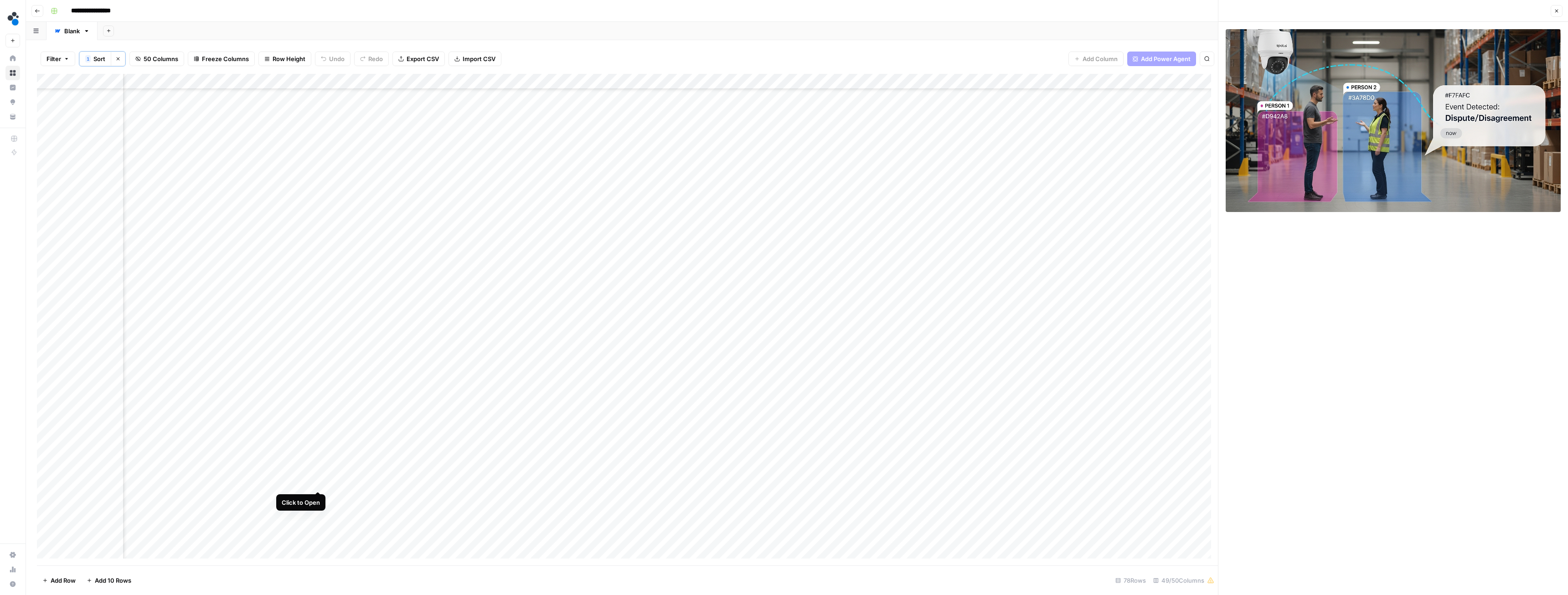
click at [319, 332] on div "Add Column" at bounding box center [628, 320] width 1182 height 492
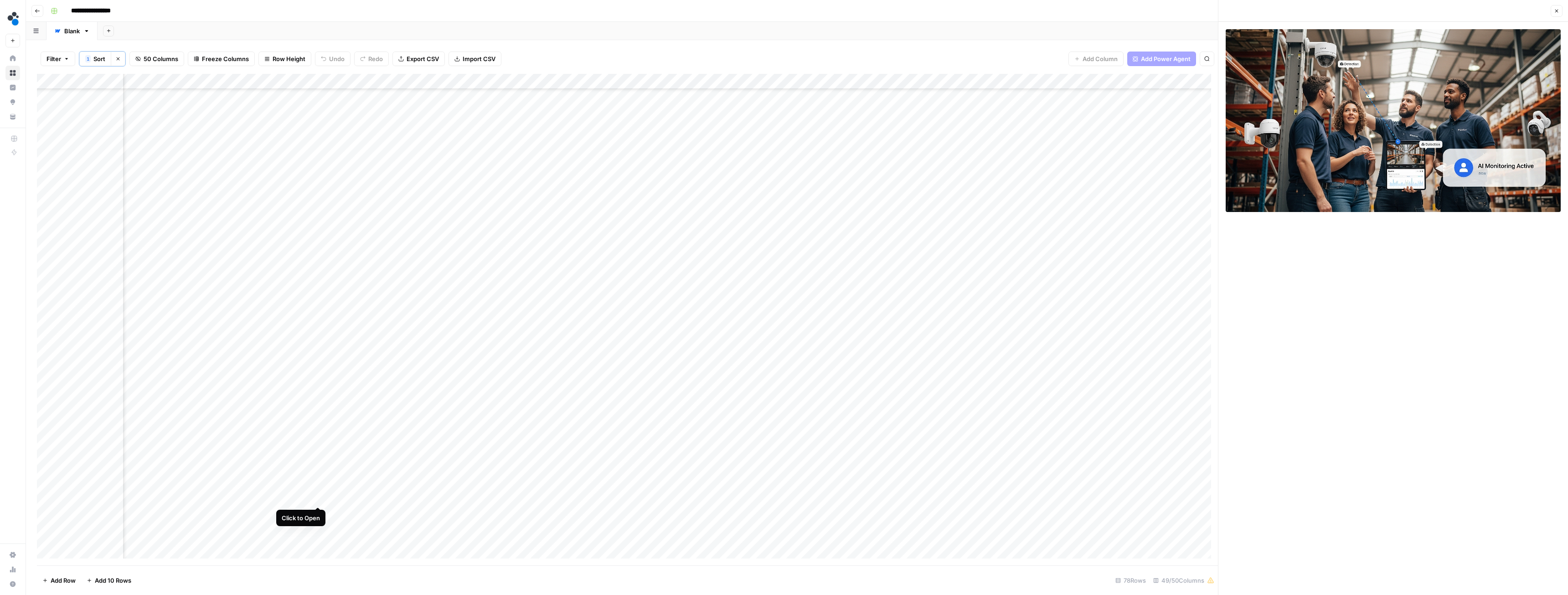
click at [318, 332] on div "Add Column" at bounding box center [628, 320] width 1182 height 492
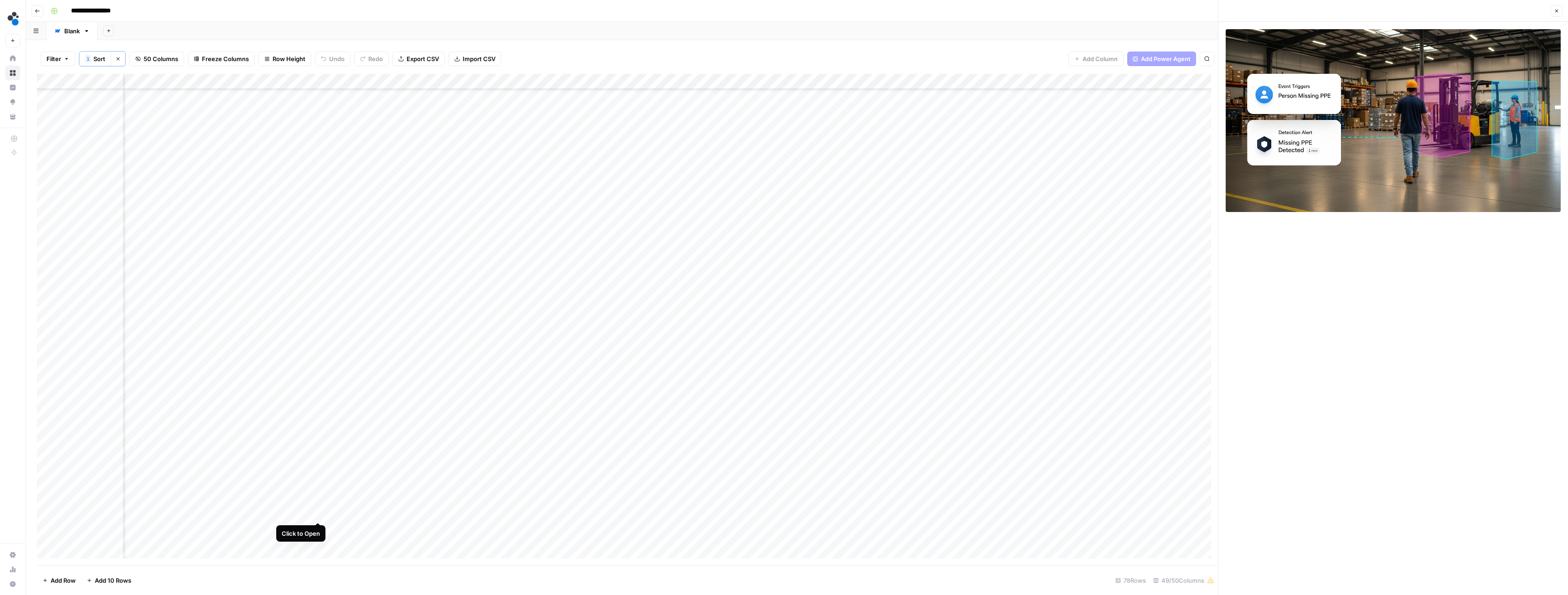
click at [318, 332] on div "Add Column" at bounding box center [628, 320] width 1182 height 492
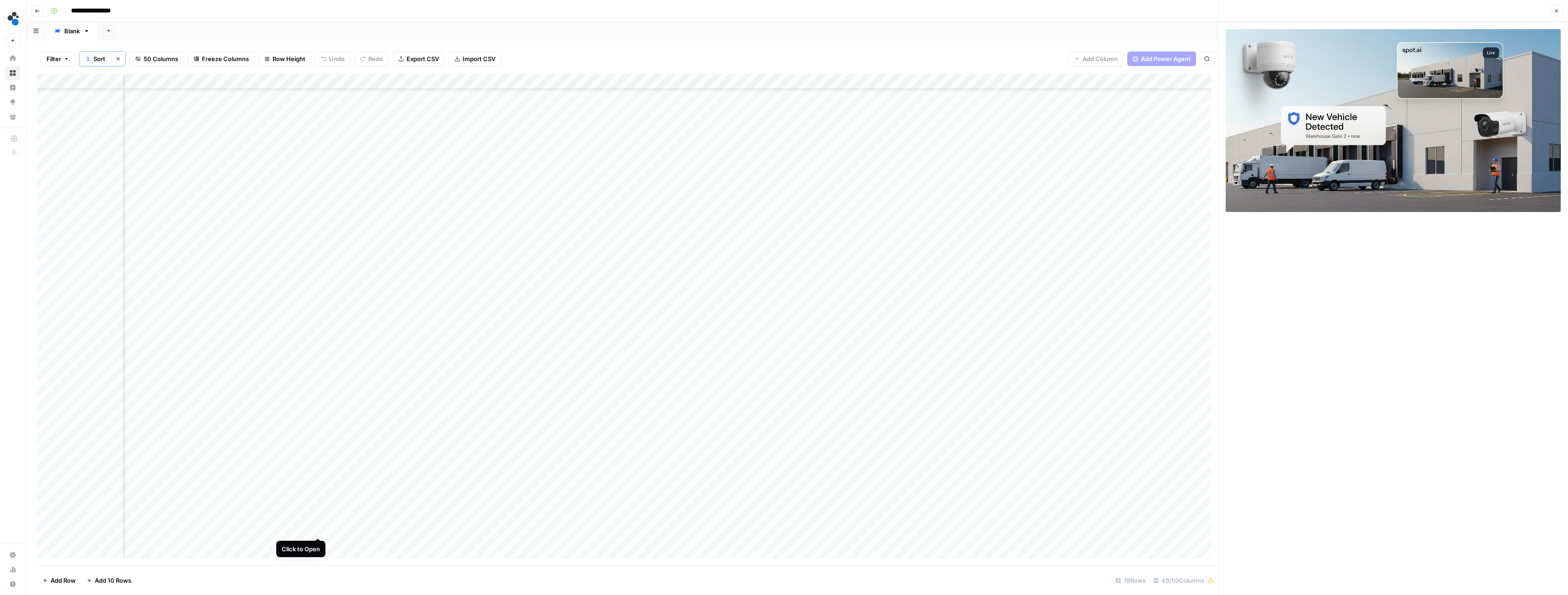
click at [318, 332] on div "Add Column" at bounding box center [628, 320] width 1182 height 492
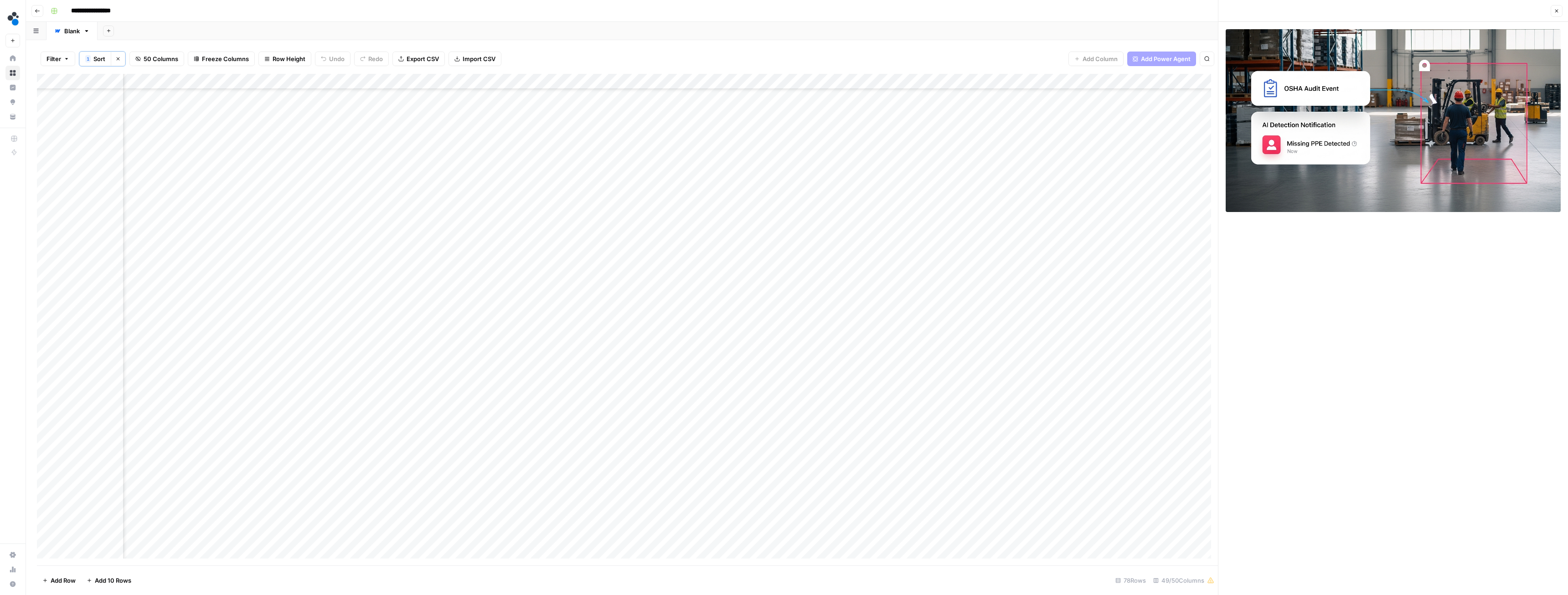
scroll to position [755, 2290]
click at [317, 332] on div "Add Column" at bounding box center [628, 320] width 1182 height 492
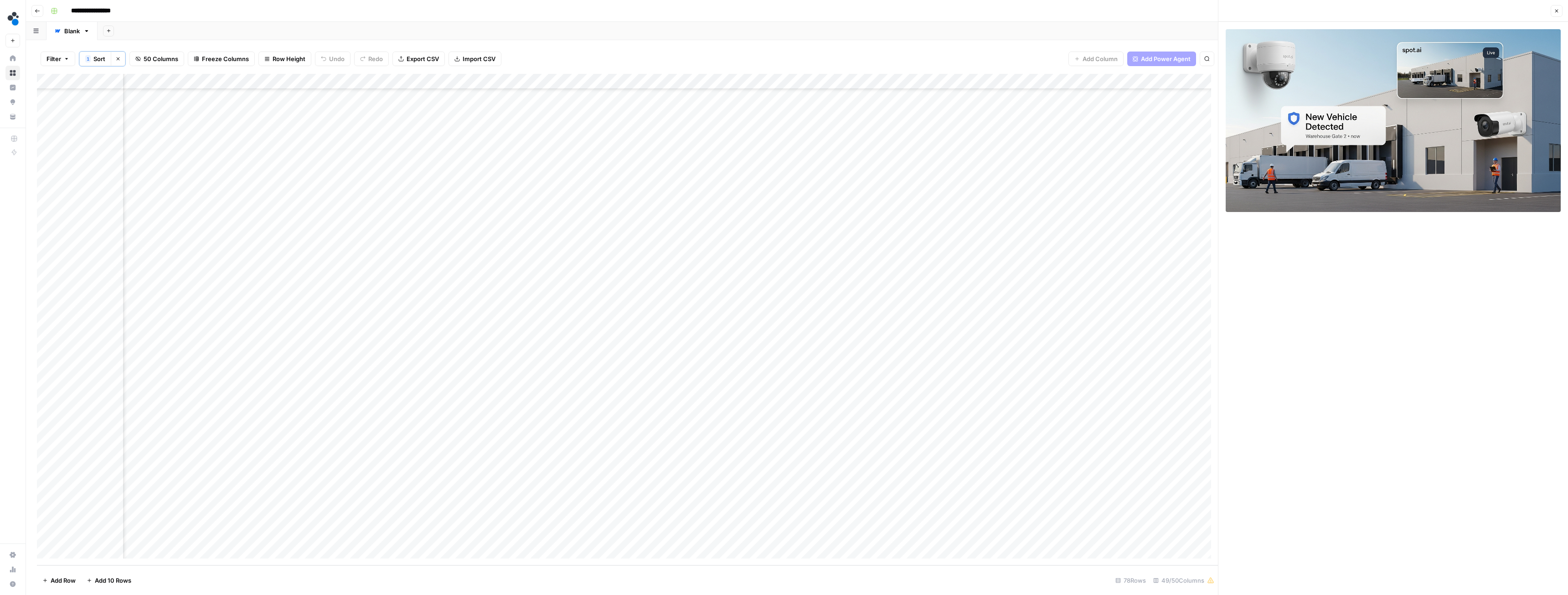
click at [315, 226] on div "Add Column" at bounding box center [628, 320] width 1182 height 492
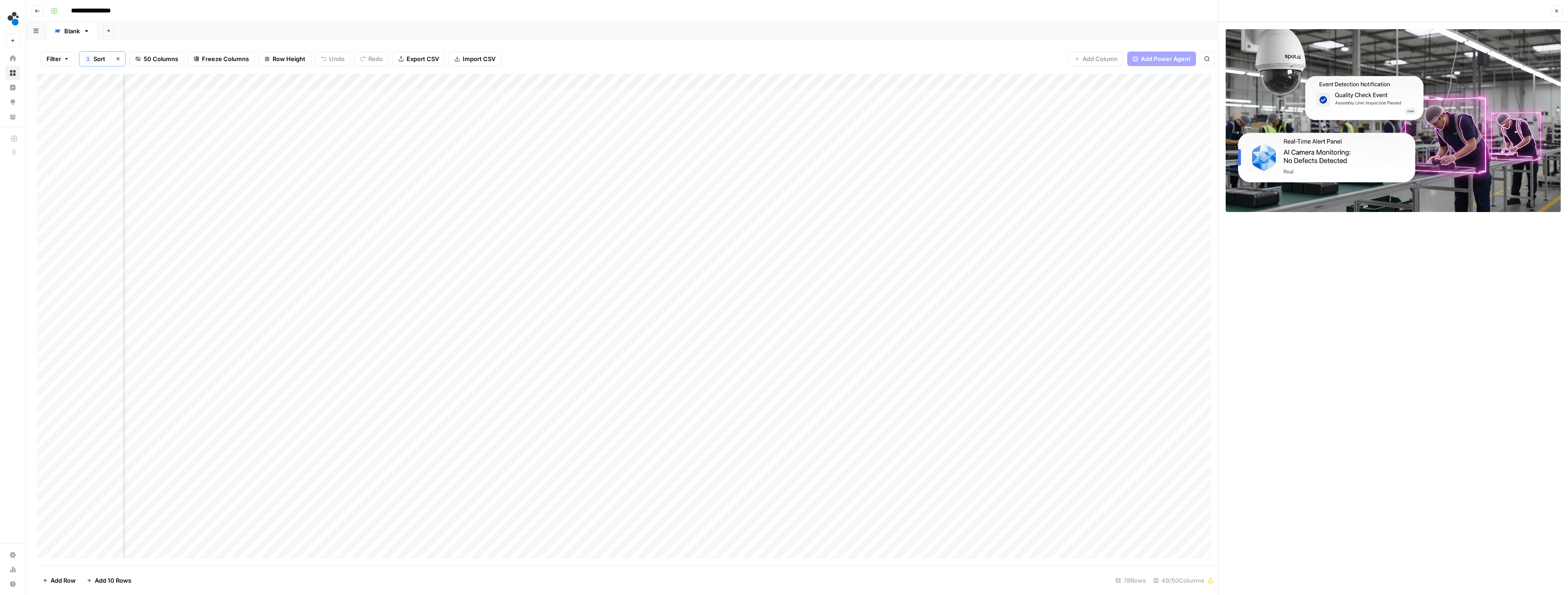
scroll to position [0, 2290]
drag, startPoint x: 223, startPoint y: 191, endPoint x: 230, endPoint y: 198, distance: 9.9
click at [223, 191] on div "Add Column" at bounding box center [628, 320] width 1182 height 492
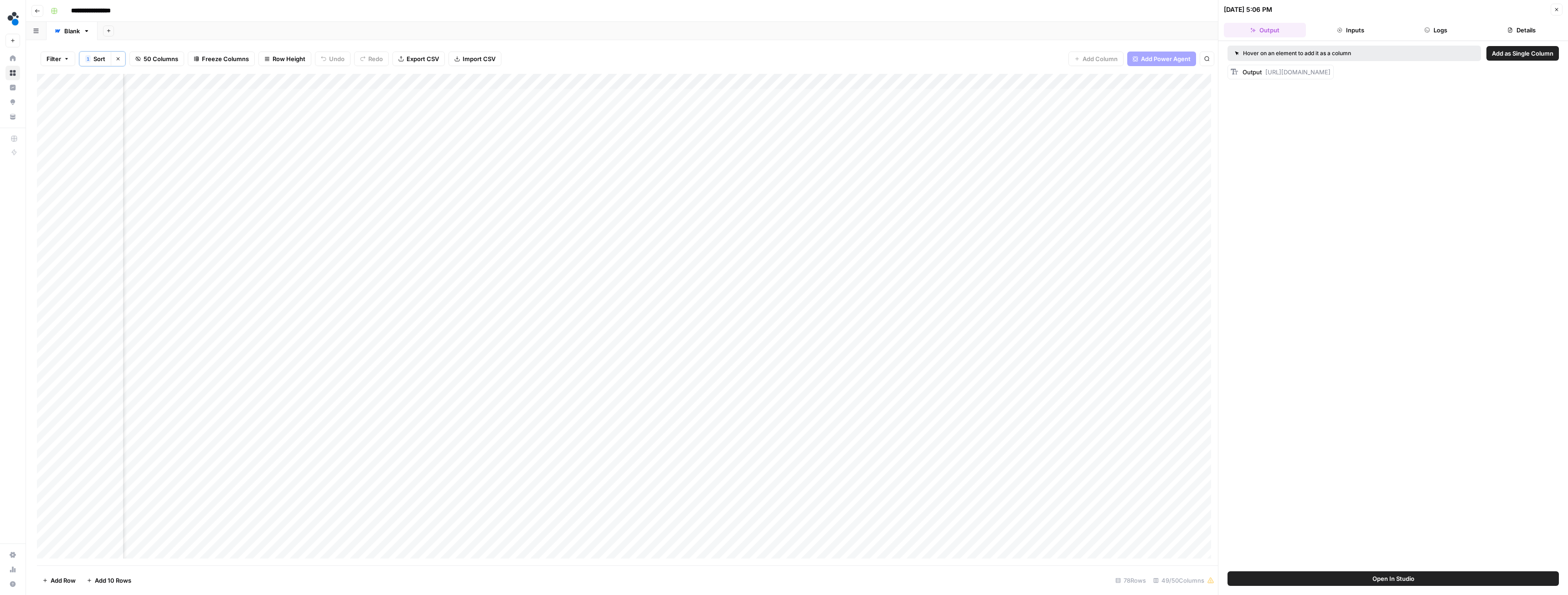
click at [699, 29] on button "Logs" at bounding box center [1436, 30] width 82 height 15
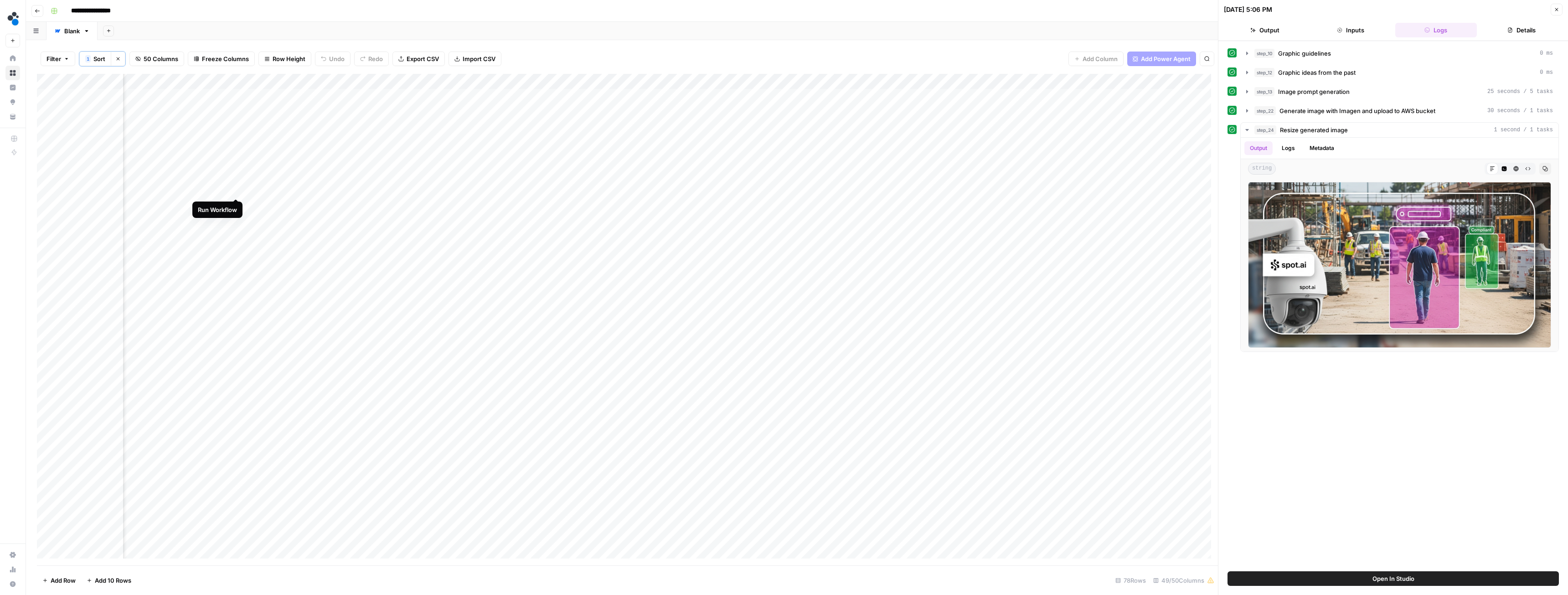
click at [236, 188] on div "Add Column" at bounding box center [628, 320] width 1182 height 492
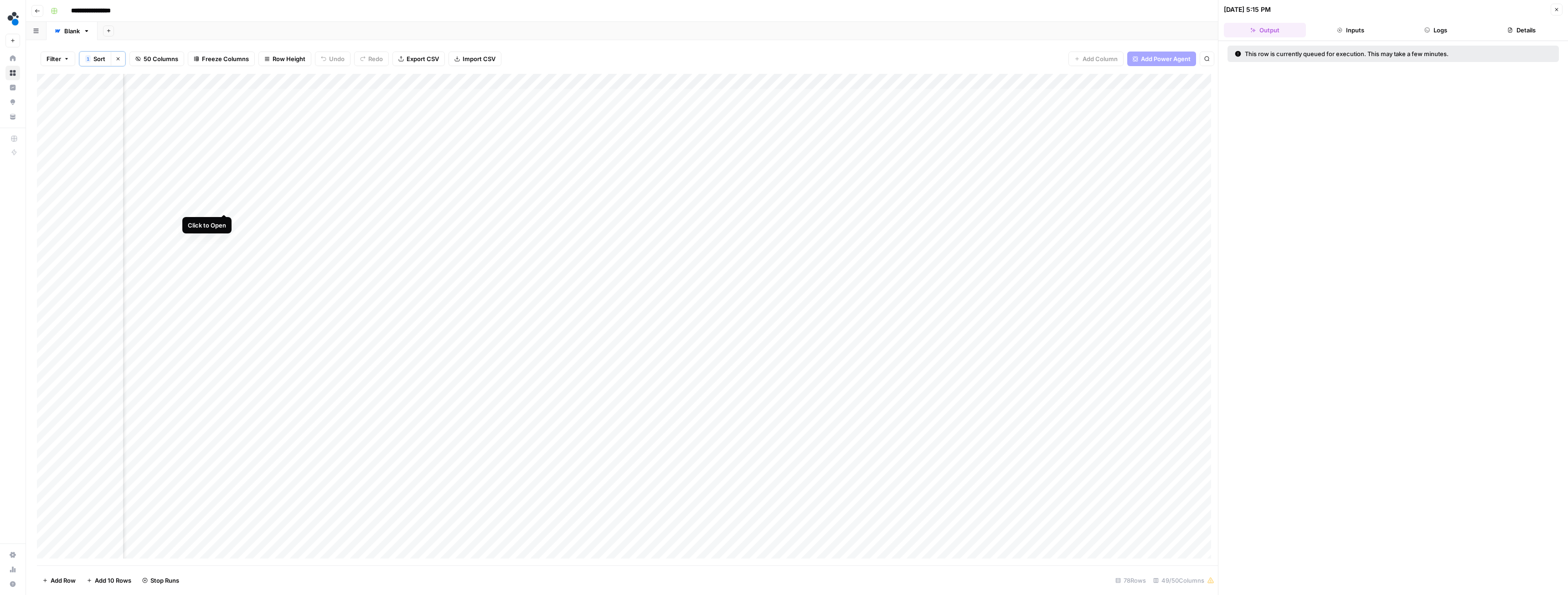
click at [222, 206] on div "Add Column" at bounding box center [628, 320] width 1182 height 492
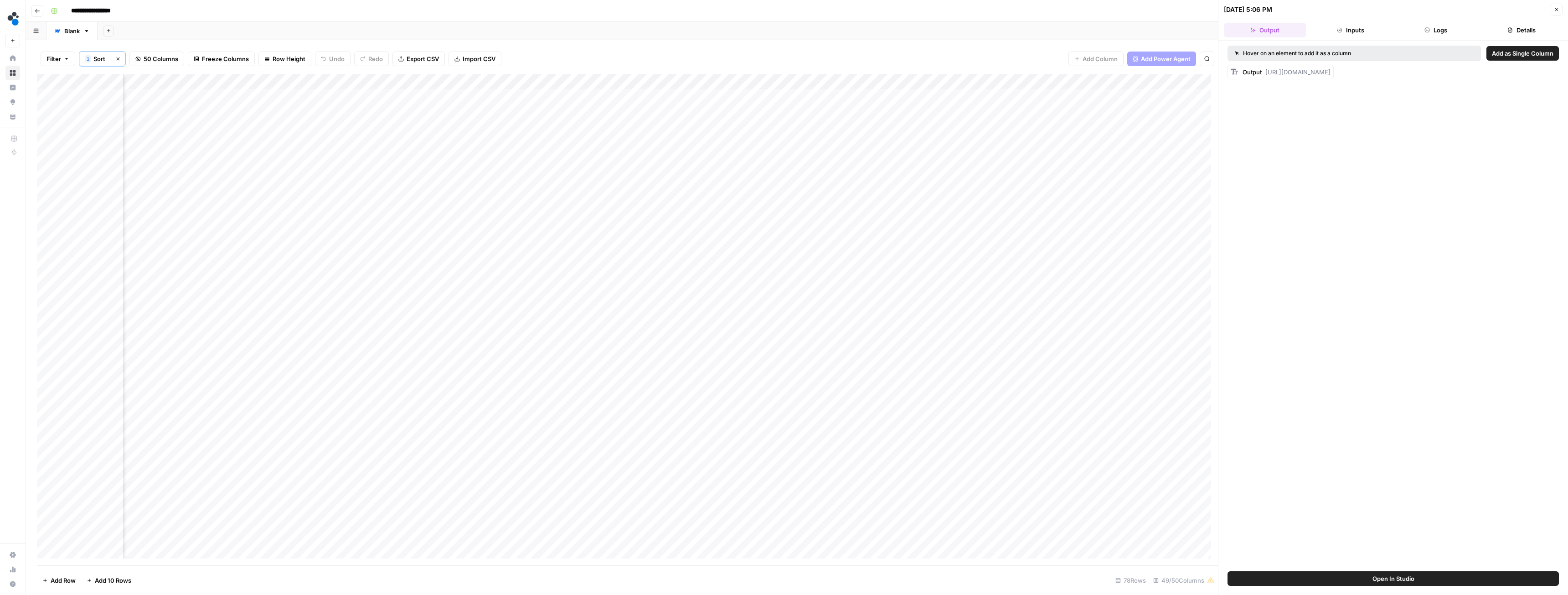
click at [699, 28] on button "Logs" at bounding box center [1436, 30] width 82 height 15
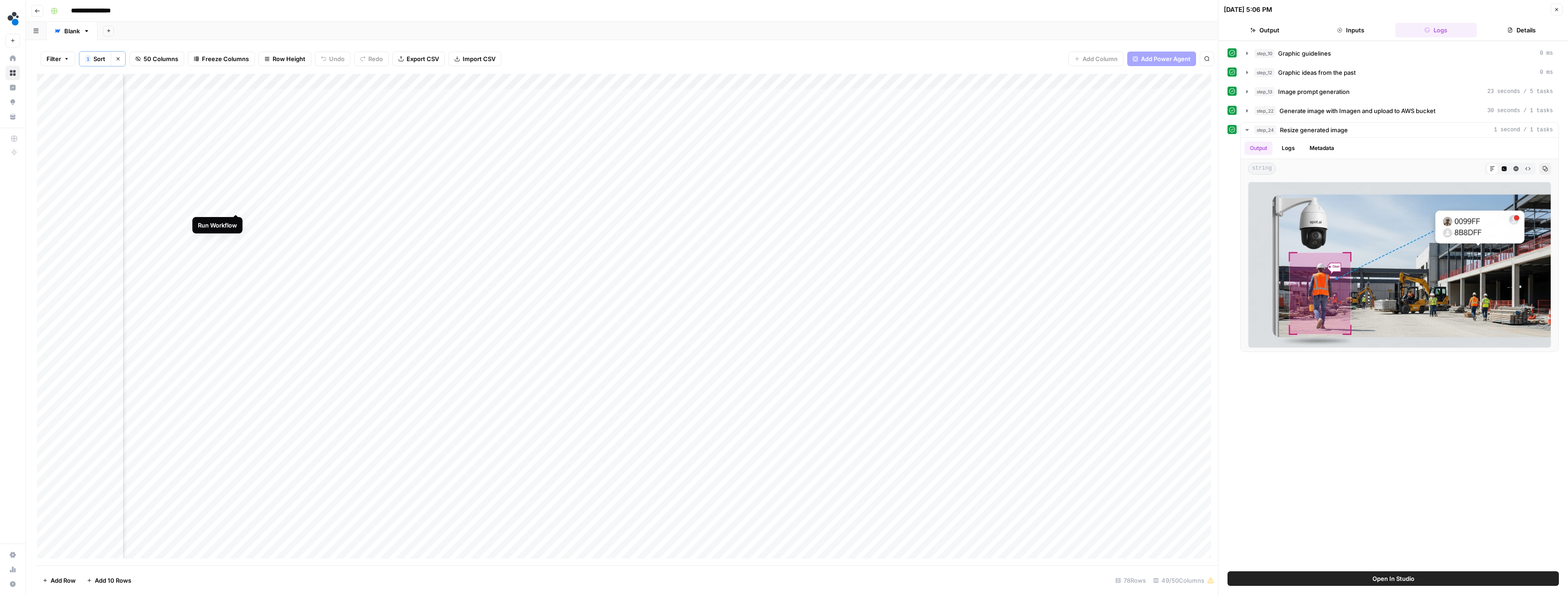
click at [234, 207] on div "Add Column" at bounding box center [628, 320] width 1182 height 492
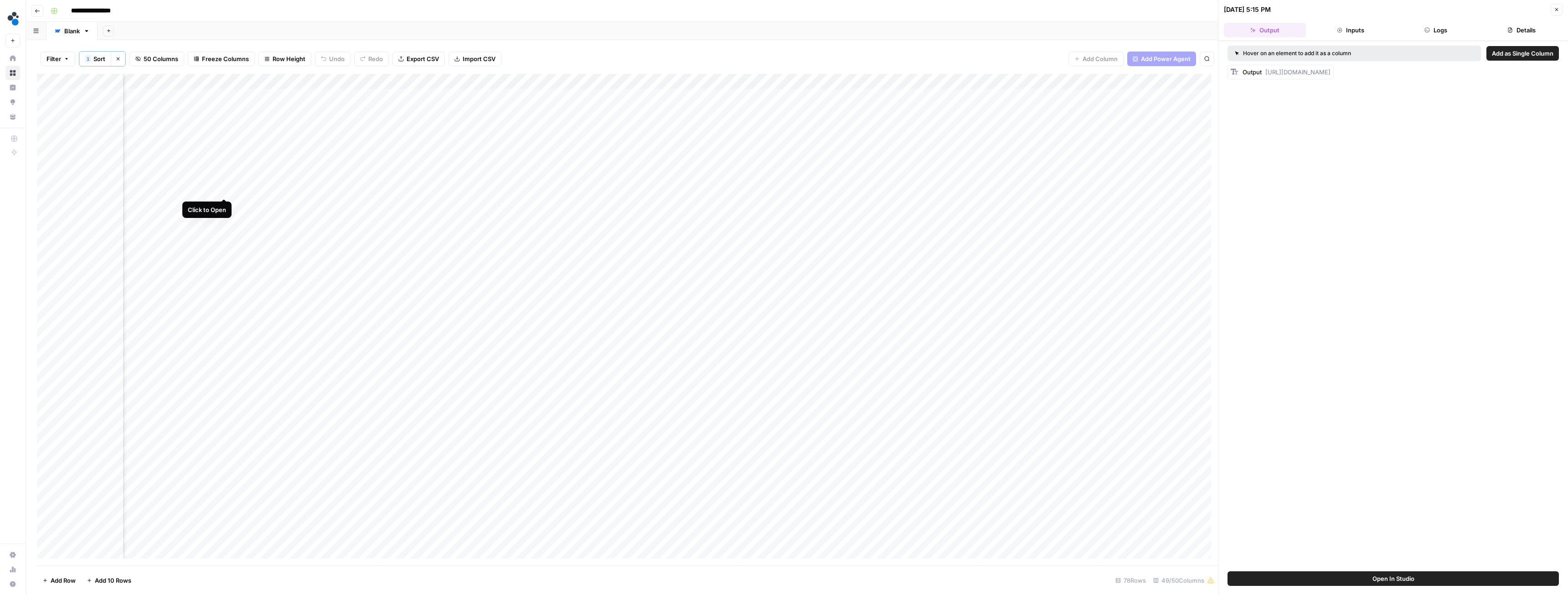
click at [223, 189] on div "Add Column" at bounding box center [628, 320] width 1182 height 492
click at [699, 28] on button "Logs" at bounding box center [1436, 30] width 82 height 15
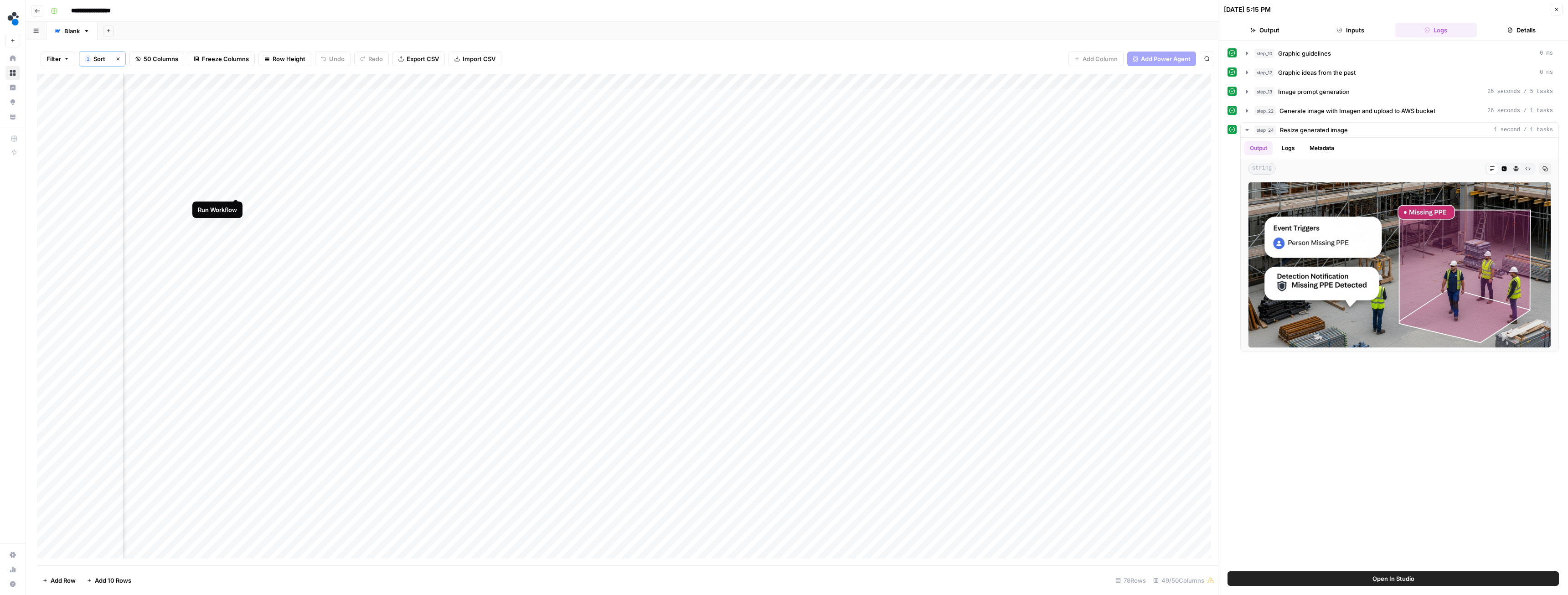
click at [236, 188] on div "Add Column" at bounding box center [628, 320] width 1182 height 492
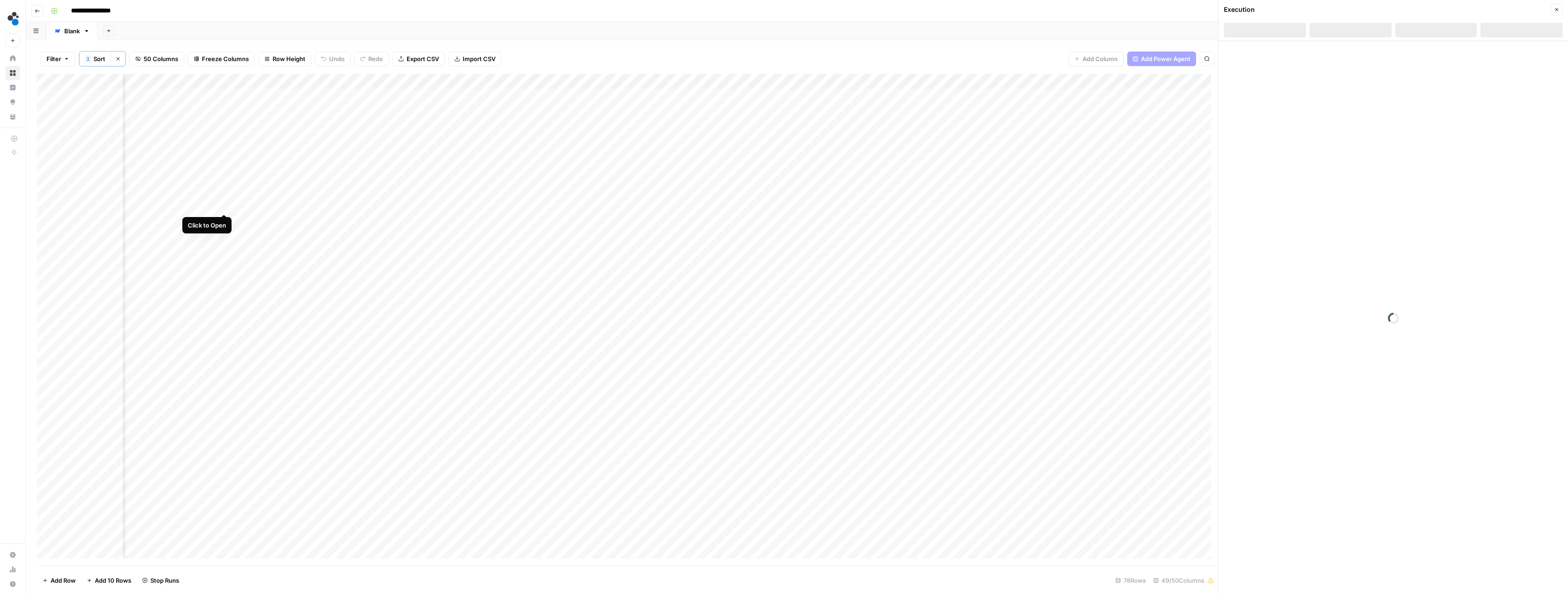
click at [225, 203] on div "Add Column" at bounding box center [628, 320] width 1182 height 492
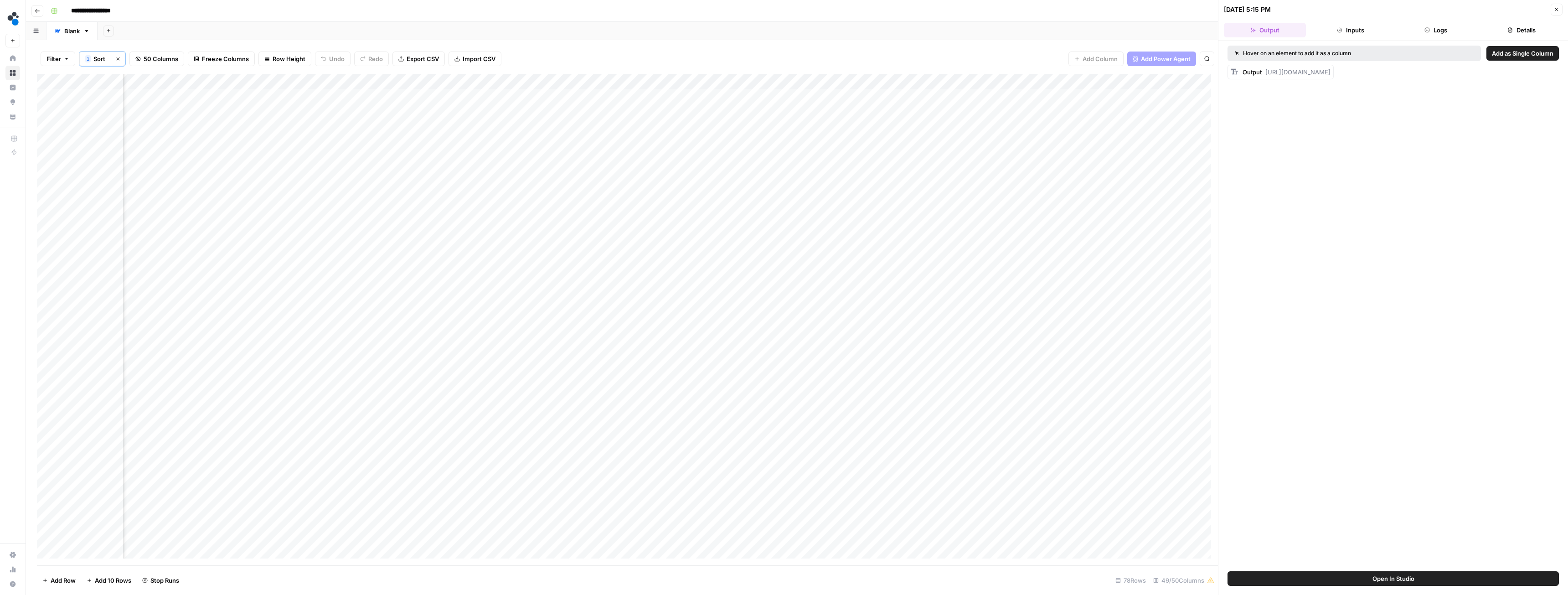
click at [699, 33] on button "Logs" at bounding box center [1436, 30] width 82 height 15
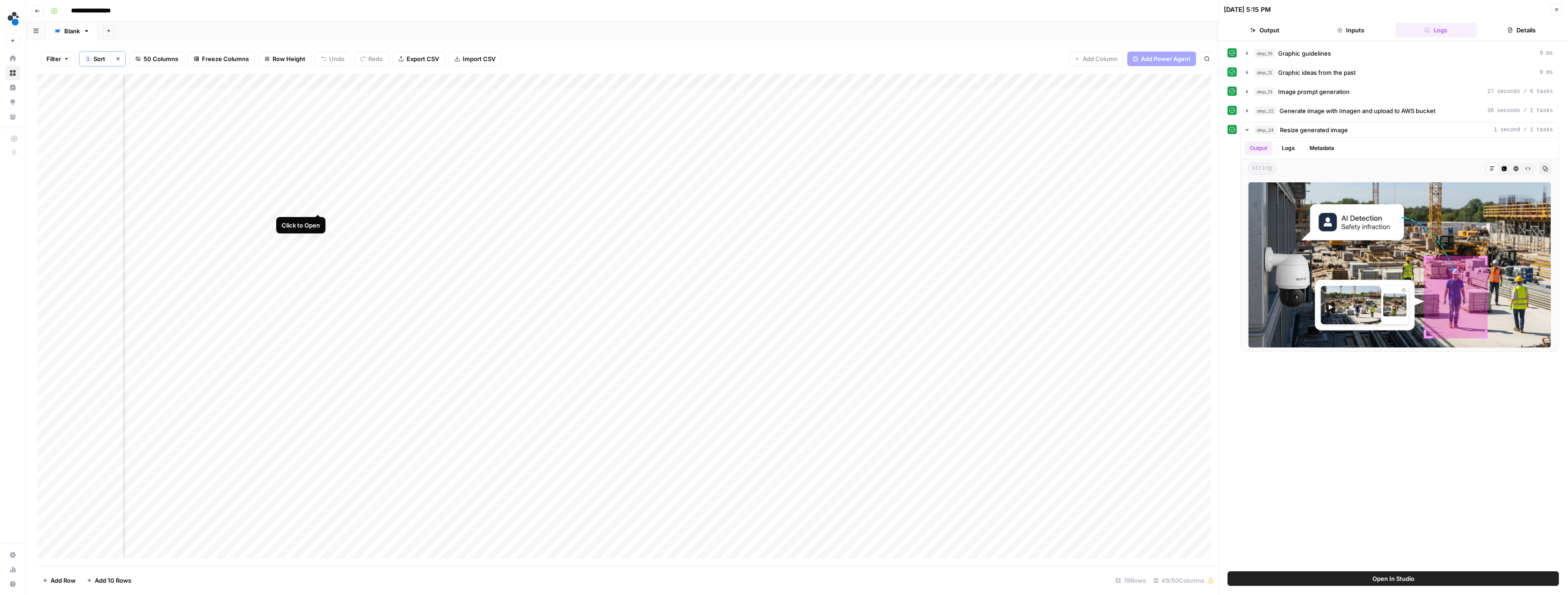
click at [318, 205] on div "Add Column" at bounding box center [628, 320] width 1182 height 492
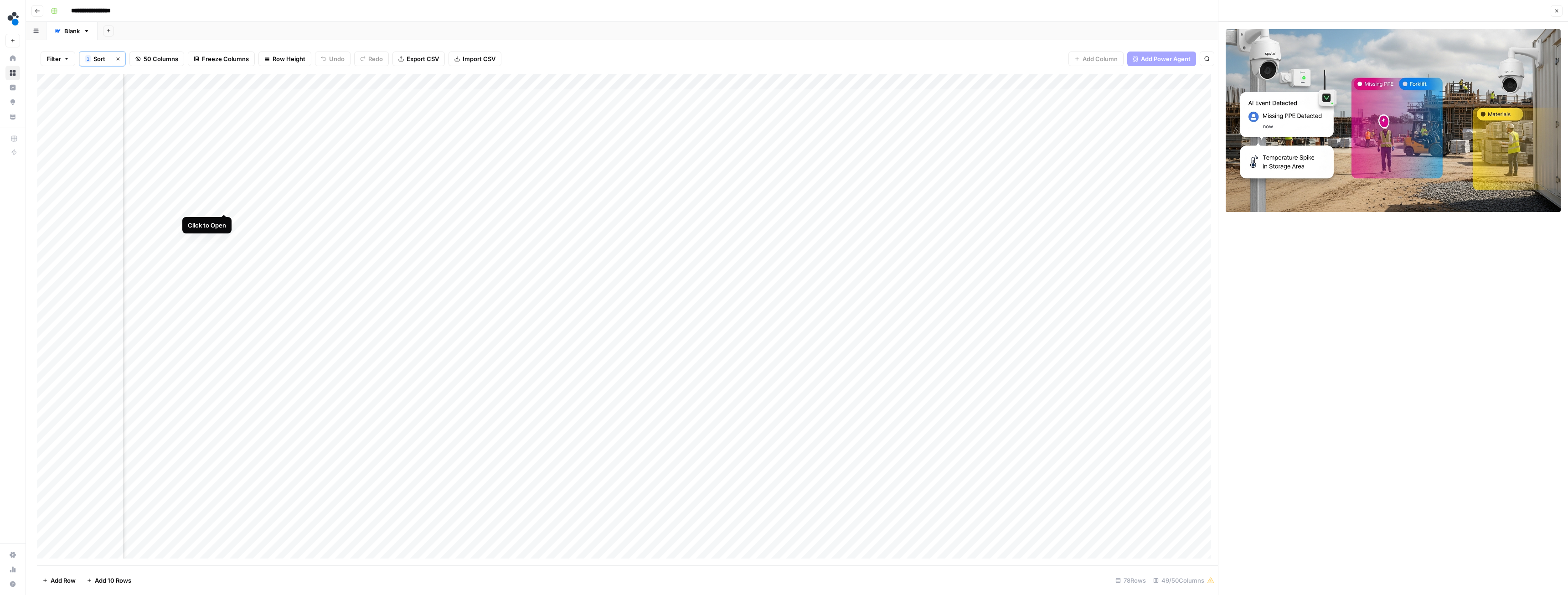
click at [224, 204] on div "Add Column" at bounding box center [628, 320] width 1182 height 492
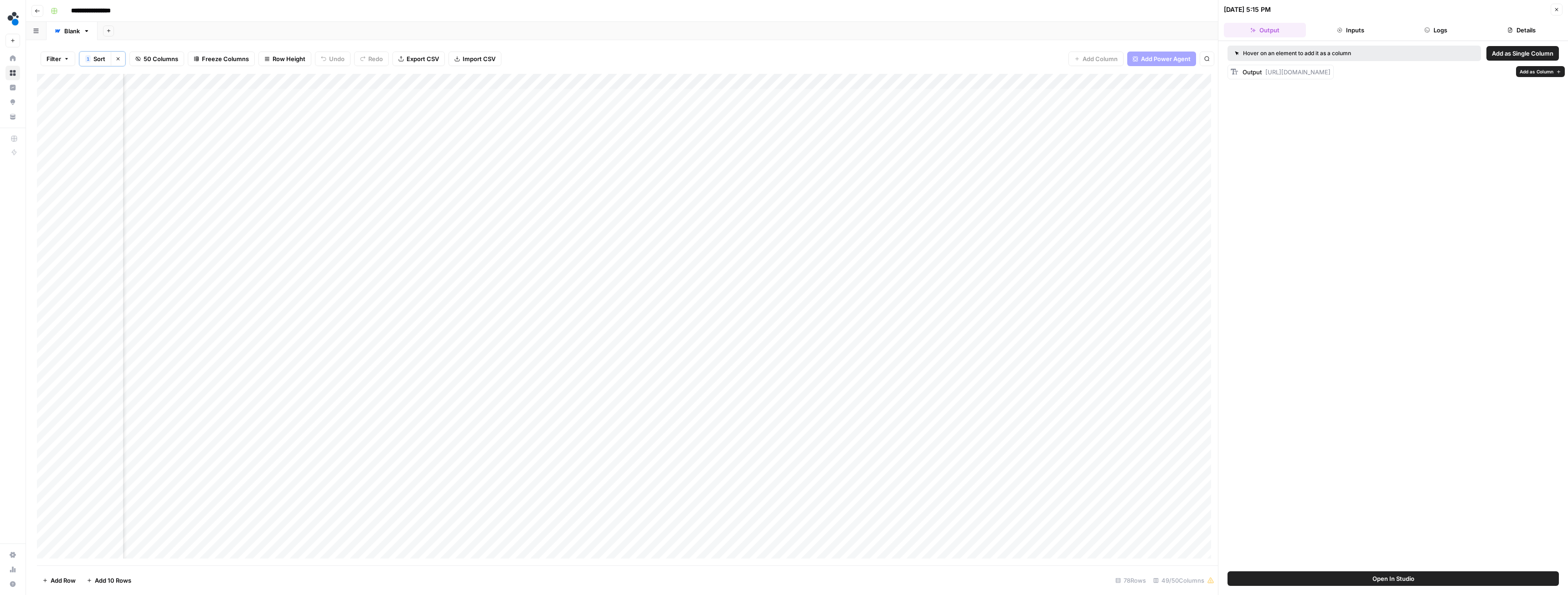
drag, startPoint x: 1272, startPoint y: 111, endPoint x: 1266, endPoint y: 75, distance: 36.5
click at [699, 75] on div "Output [URL][DOMAIN_NAME]" at bounding box center [1286, 72] width 88 height 9
copy span "[URL][DOMAIN_NAME]"
click at [302, 203] on div "Add Column" at bounding box center [628, 320] width 1182 height 492
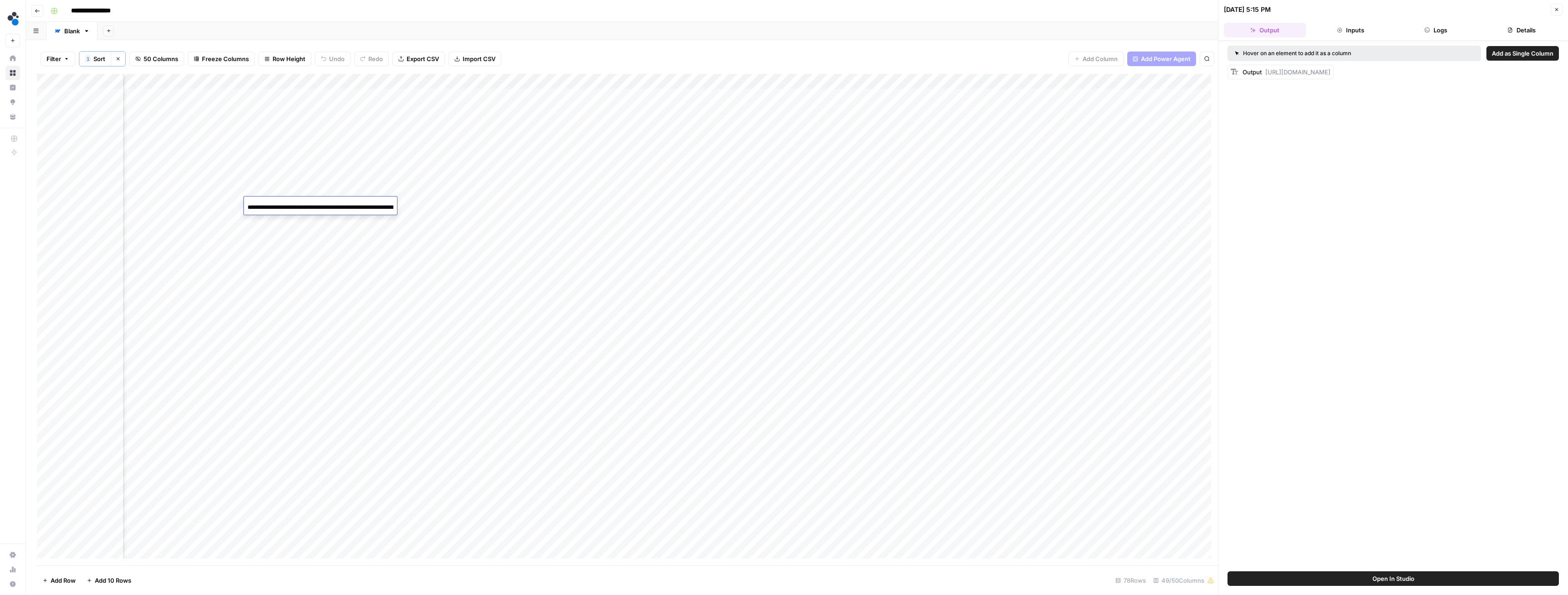
scroll to position [0, 1098]
click at [296, 204] on input "**********" at bounding box center [320, 208] width 146 height 11
type input "**********"
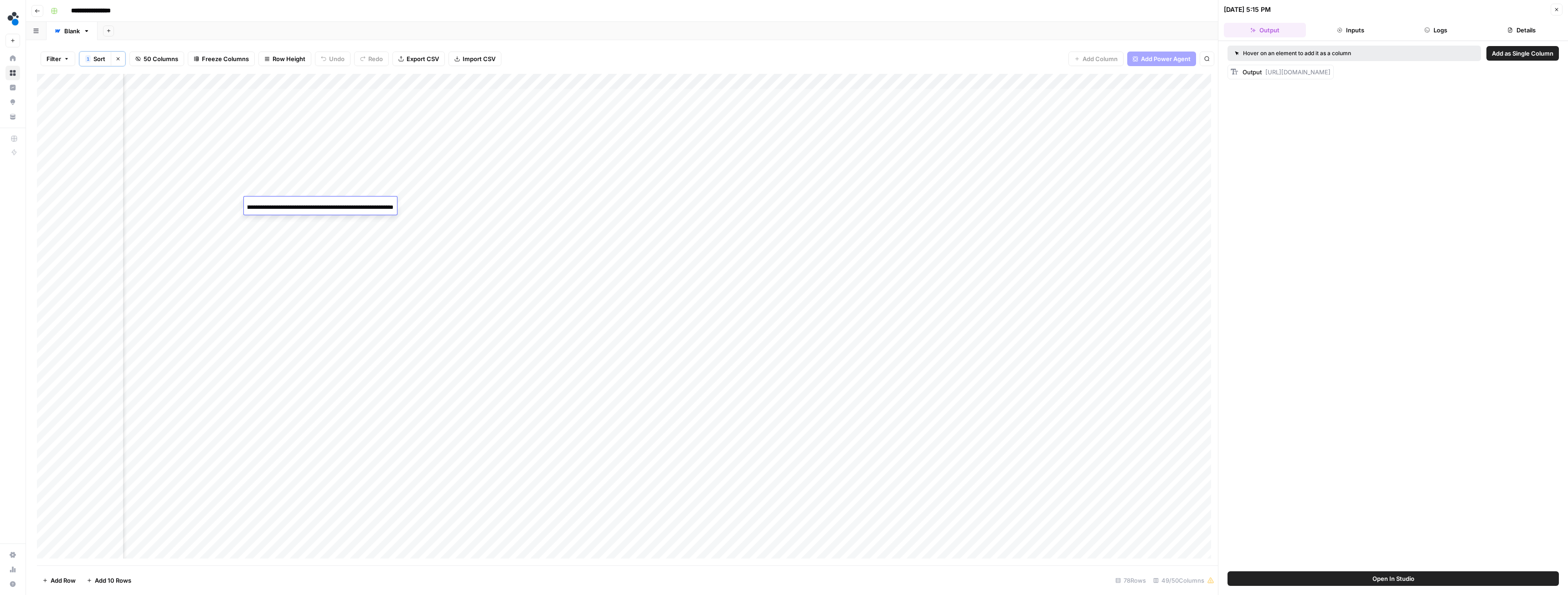
scroll to position [0, 1097]
click at [321, 204] on div "Add Column" at bounding box center [628, 320] width 1182 height 492
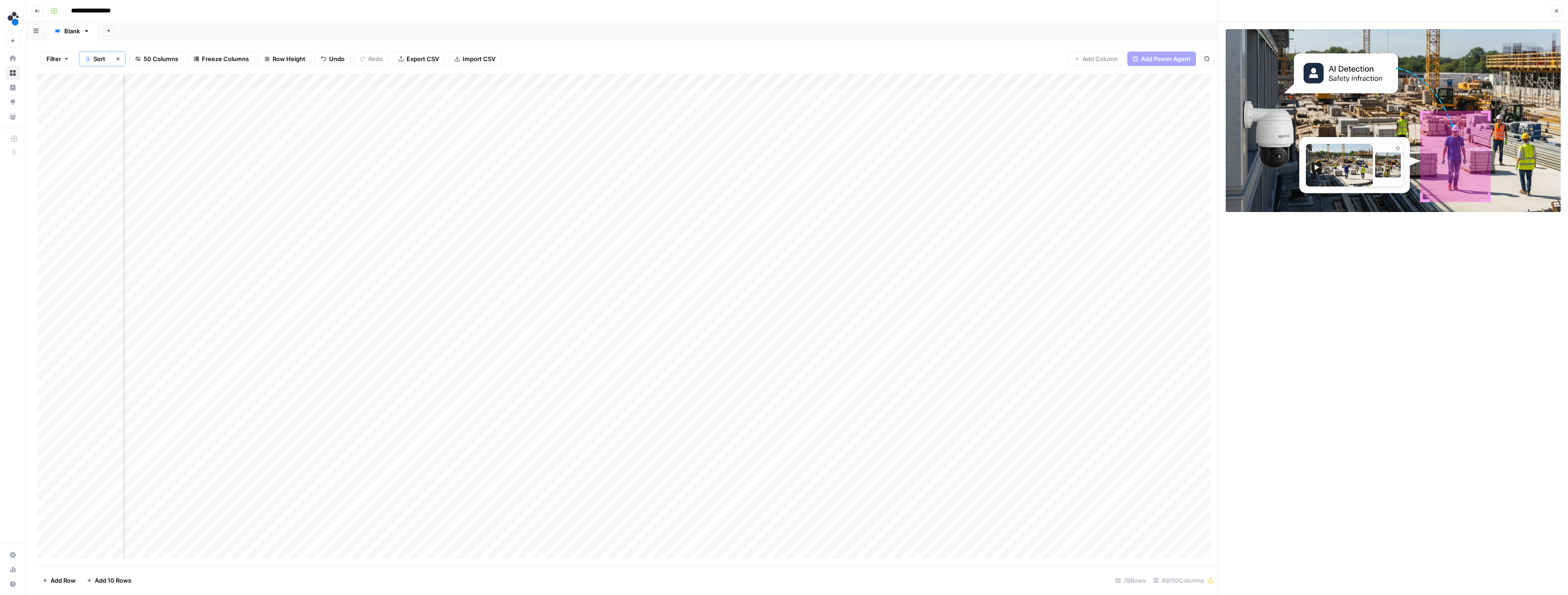
click at [363, 203] on div "Add Column" at bounding box center [628, 320] width 1182 height 492
click at [699, 206] on div "Add Column" at bounding box center [628, 320] width 1182 height 492
click at [236, 187] on div "Add Column" at bounding box center [628, 320] width 1182 height 492
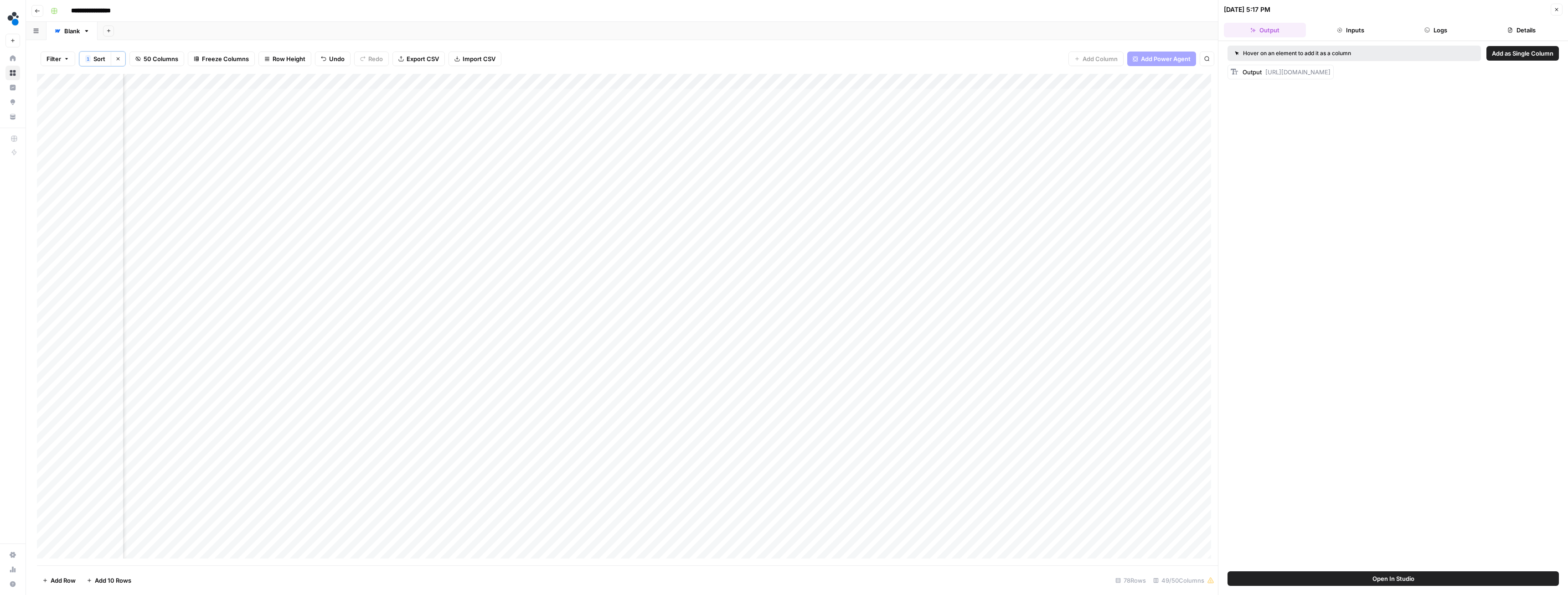
click at [699, 29] on button "Logs" at bounding box center [1436, 30] width 82 height 15
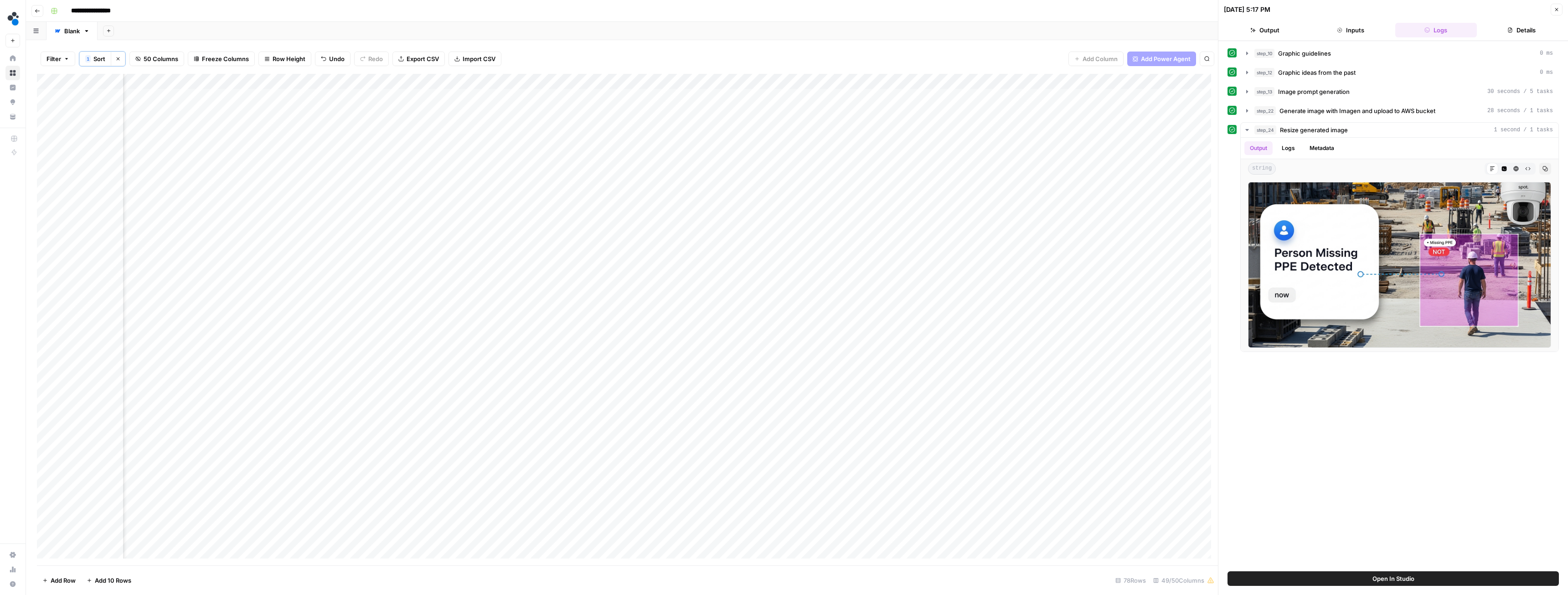
click at [699, 32] on button "Output" at bounding box center [1265, 30] width 82 height 15
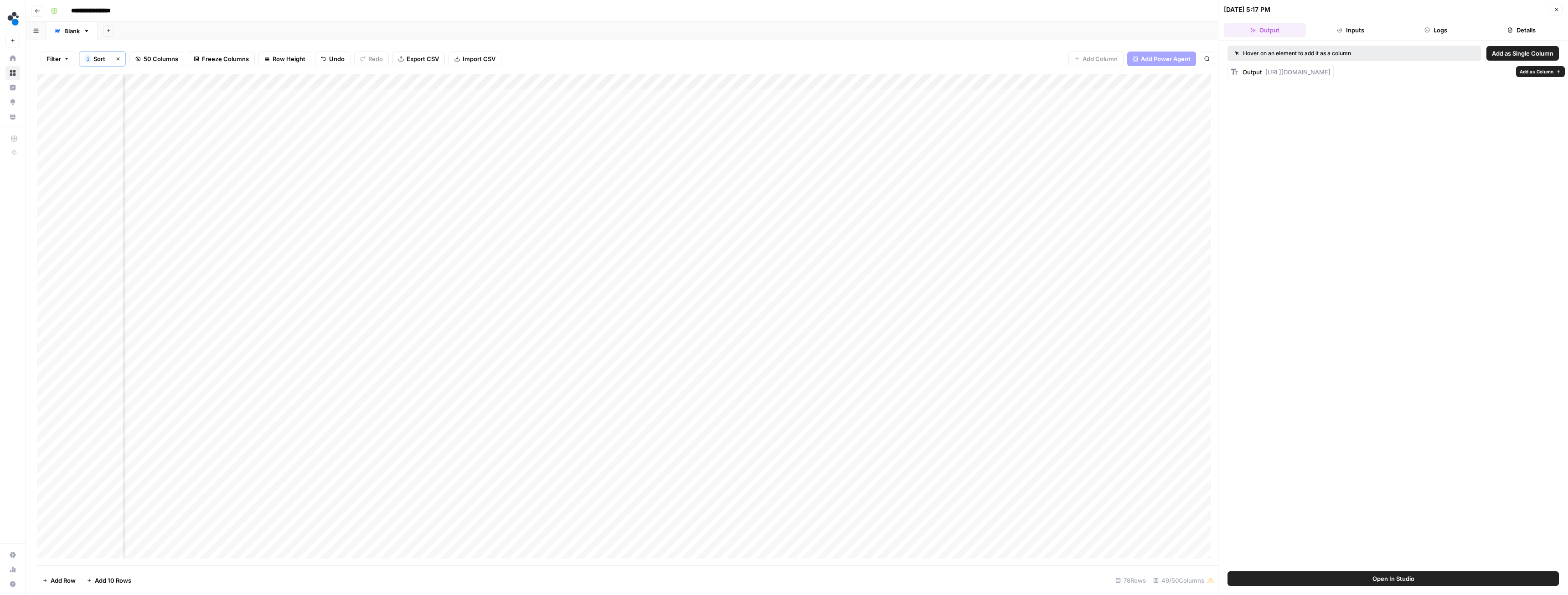
drag, startPoint x: 1266, startPoint y: 110, endPoint x: 1267, endPoint y: 75, distance: 35.0
click at [699, 75] on div "Output [URL][DOMAIN_NAME]" at bounding box center [1286, 72] width 88 height 9
copy span "[URL][DOMAIN_NAME]"
click at [329, 191] on div "Add Column" at bounding box center [628, 320] width 1182 height 492
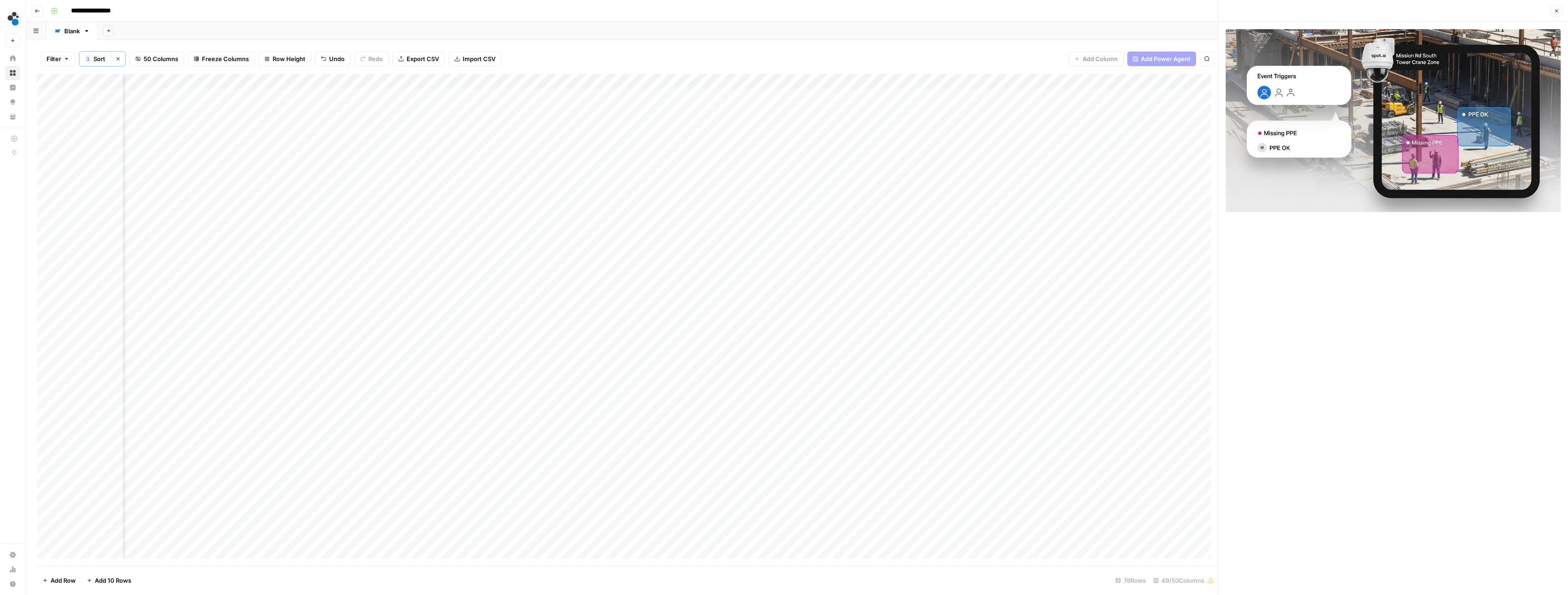
click at [301, 192] on div "Add Column" at bounding box center [628, 320] width 1182 height 492
click at [301, 192] on input "**********" at bounding box center [331, 192] width 146 height 11
type input "**********"
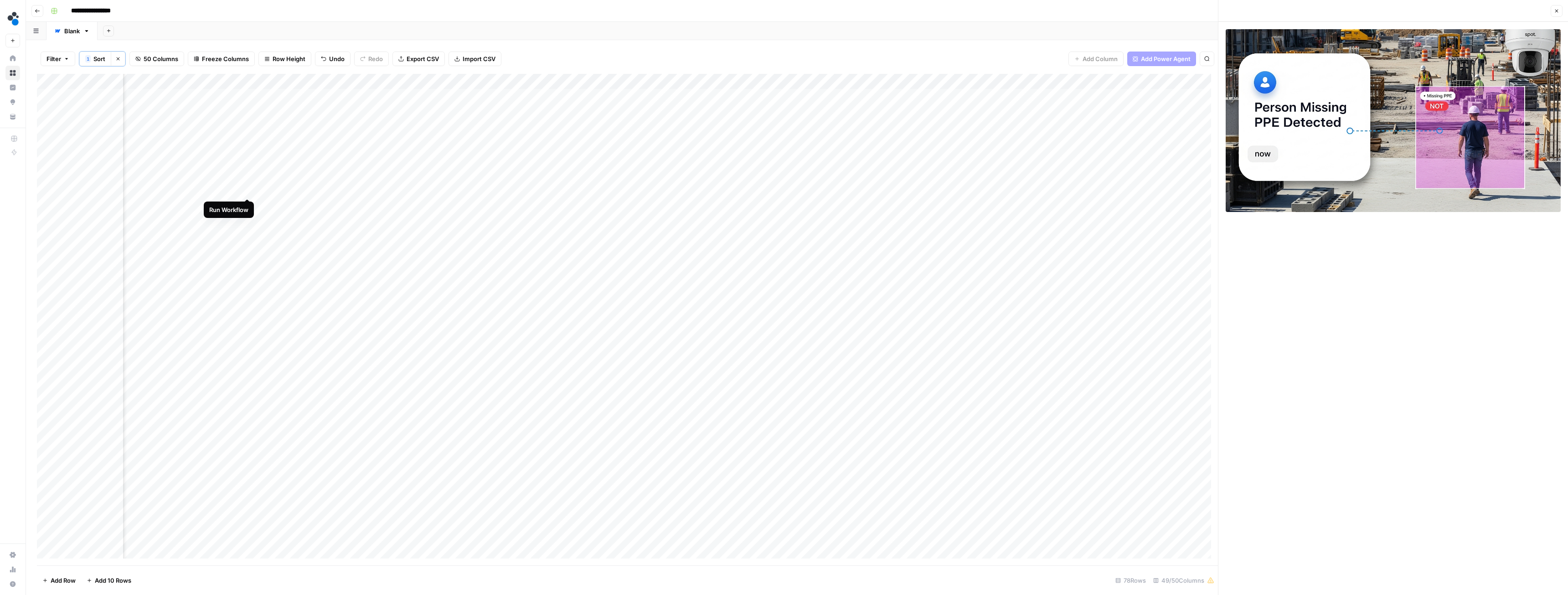
click at [246, 188] on div "Add Column" at bounding box center [628, 320] width 1182 height 492
click at [228, 57] on span "Freeze Columns" at bounding box center [225, 59] width 47 height 9
click at [237, 101] on span "First 2 Columns" at bounding box center [233, 103] width 76 height 9
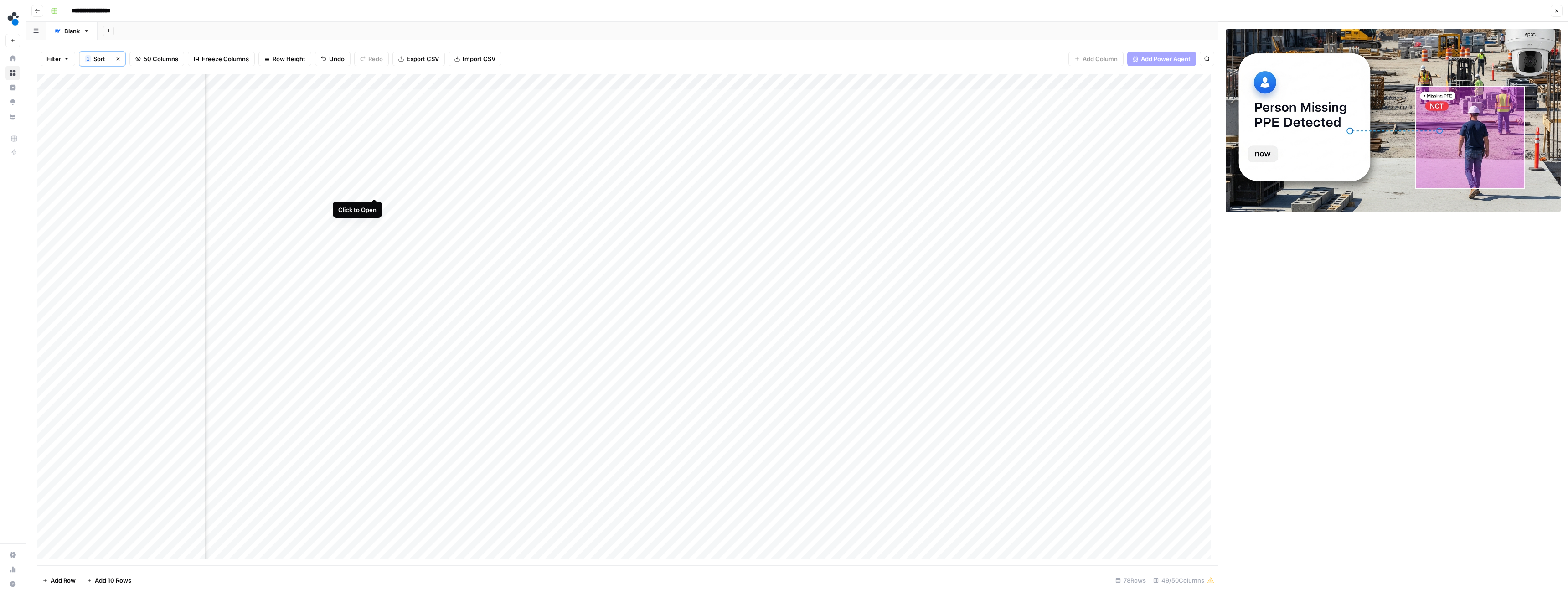
click at [376, 188] on div "Add Column" at bounding box center [628, 320] width 1182 height 492
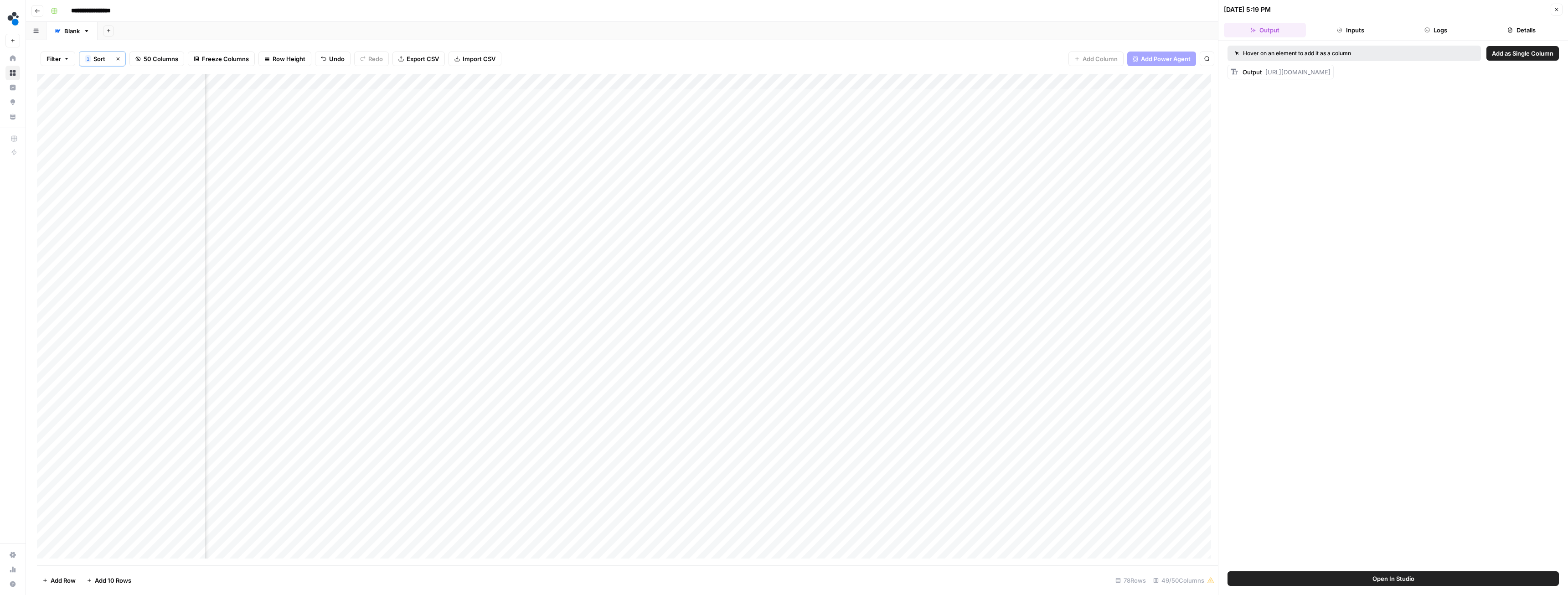
click at [699, 38] on header "[DATE] 5:19 PM Close Output Inputs Logs Details" at bounding box center [1393, 21] width 350 height 41
click at [699, 30] on button "Logs" at bounding box center [1436, 30] width 82 height 15
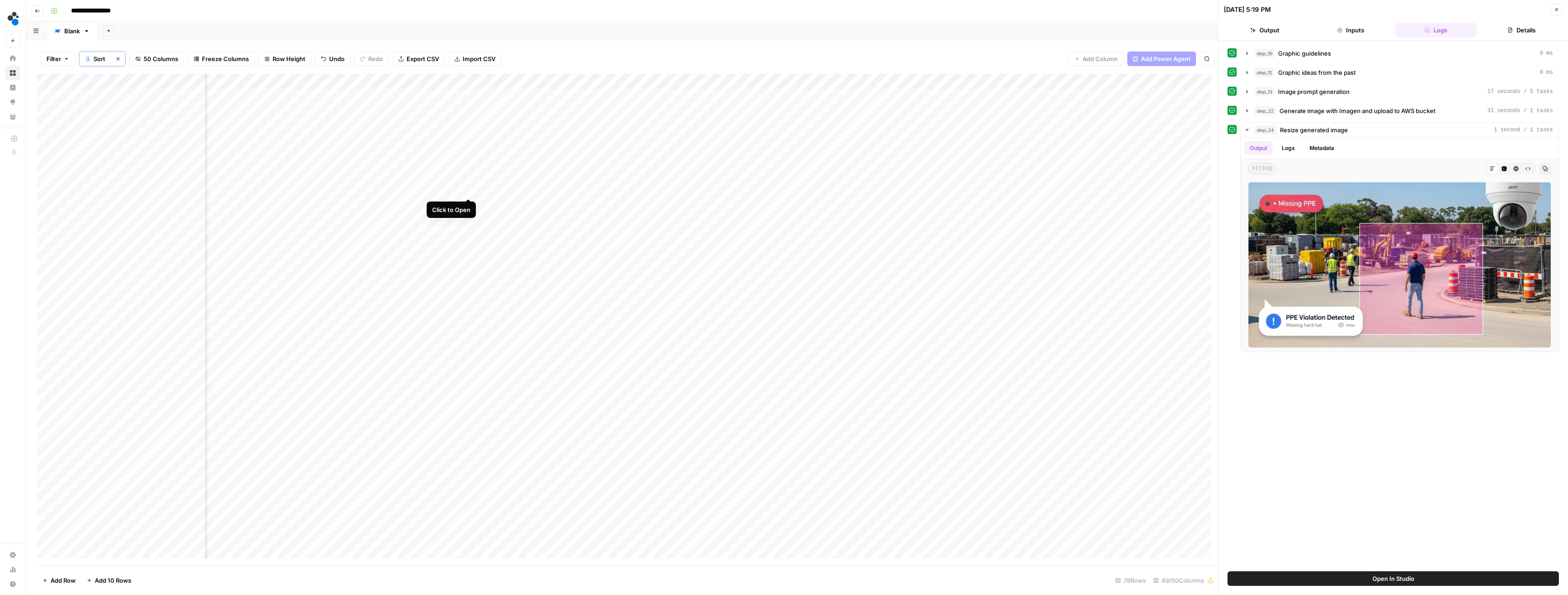
click at [470, 191] on div "Add Column" at bounding box center [628, 320] width 1182 height 492
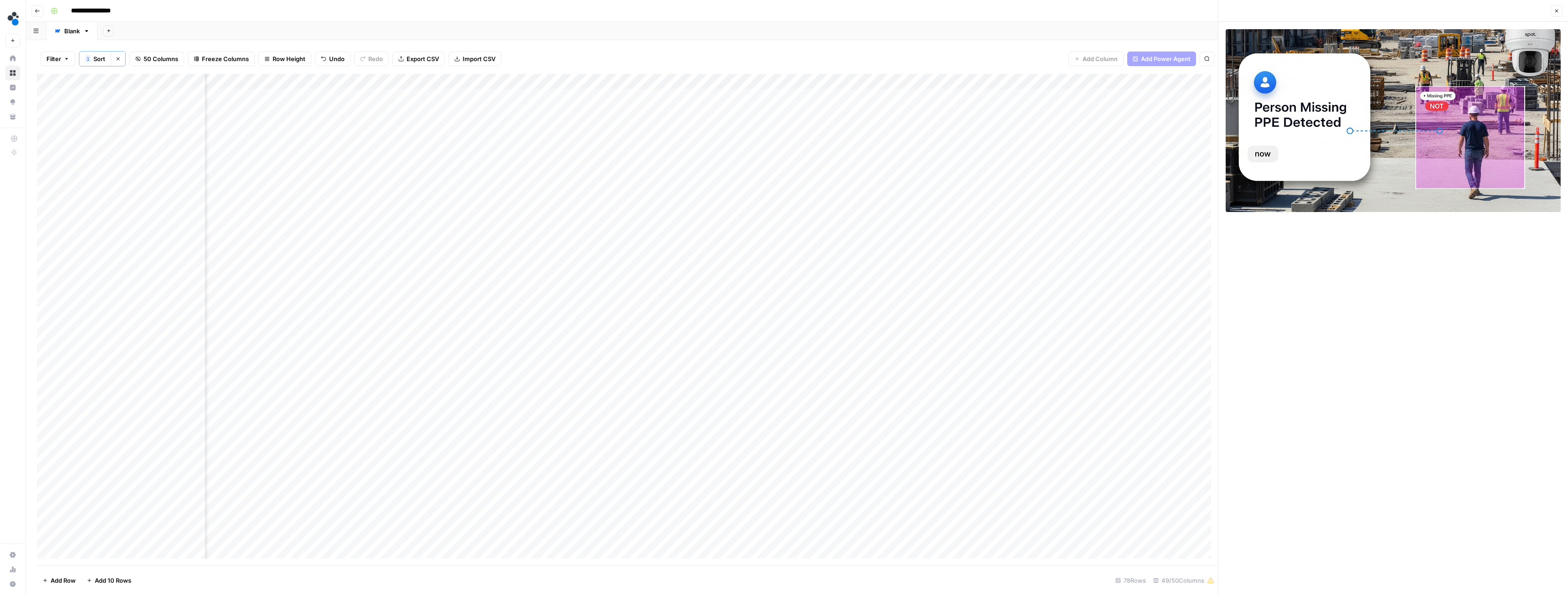
scroll to position [0, 3211]
click at [699, 189] on div "Add Column" at bounding box center [628, 320] width 1182 height 492
click at [376, 191] on div "Add Column" at bounding box center [628, 320] width 1182 height 492
click at [608, 188] on div "Add Column" at bounding box center [628, 320] width 1182 height 492
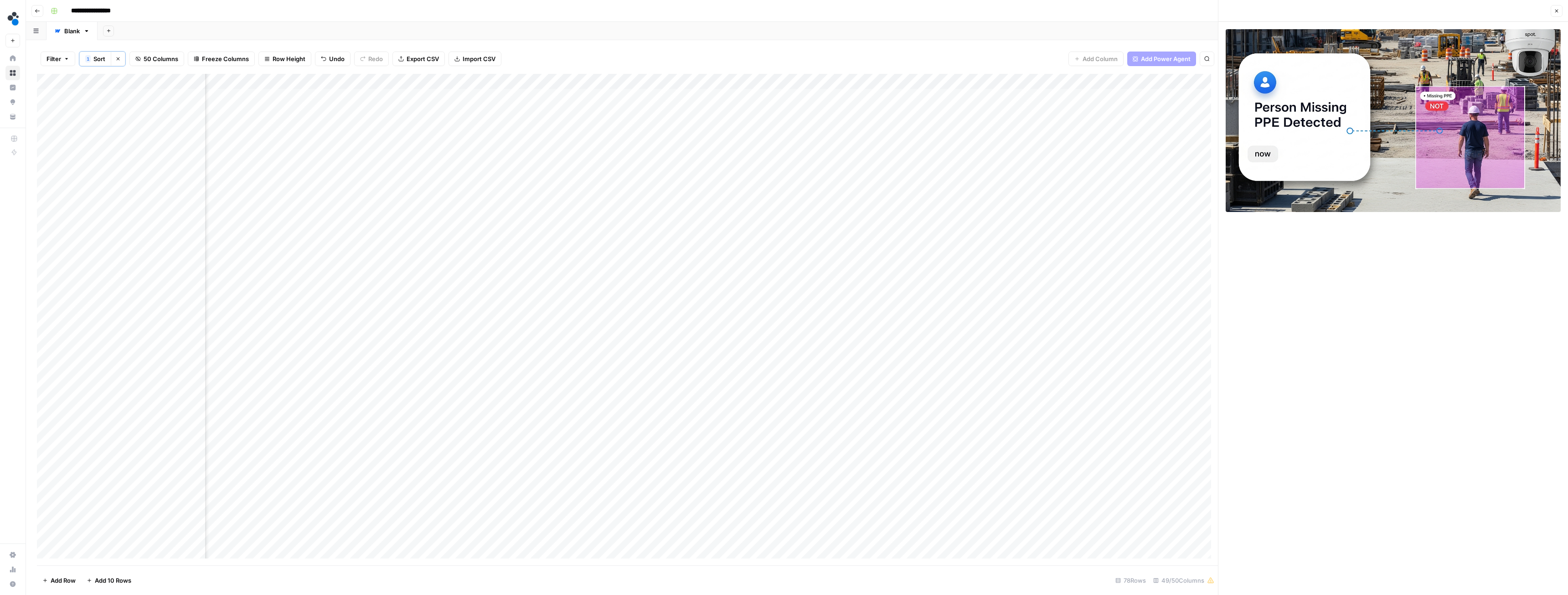
click at [644, 190] on div "Add Column" at bounding box center [628, 320] width 1182 height 492
click at [699, 83] on div "Add Column" at bounding box center [628, 320] width 1182 height 492
click at [699, 171] on span "Edit Workflow" at bounding box center [1165, 171] width 80 height 9
click at [699, 203] on div "Add Column" at bounding box center [628, 320] width 1182 height 492
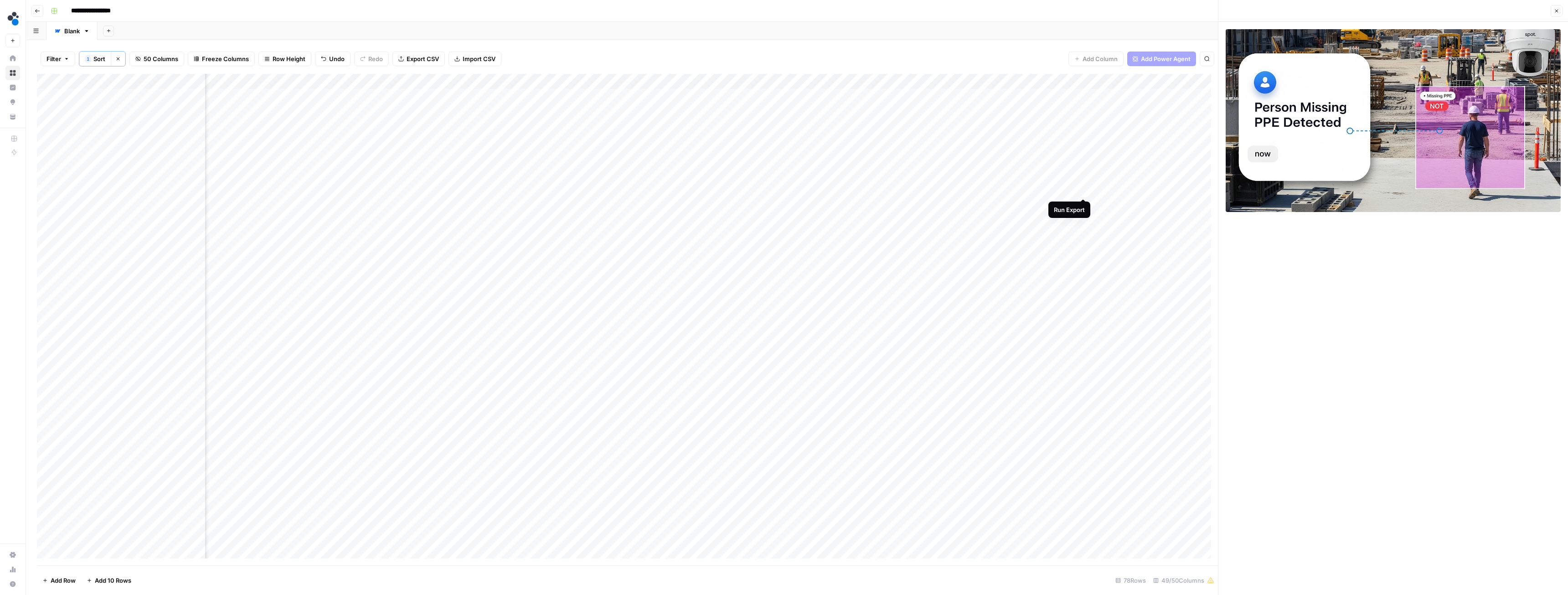
click at [699, 189] on div "Add Column" at bounding box center [628, 320] width 1182 height 492
click at [699, 193] on div "Add Column" at bounding box center [628, 320] width 1182 height 492
click at [361, 188] on div "Add Column" at bounding box center [628, 320] width 1182 height 492
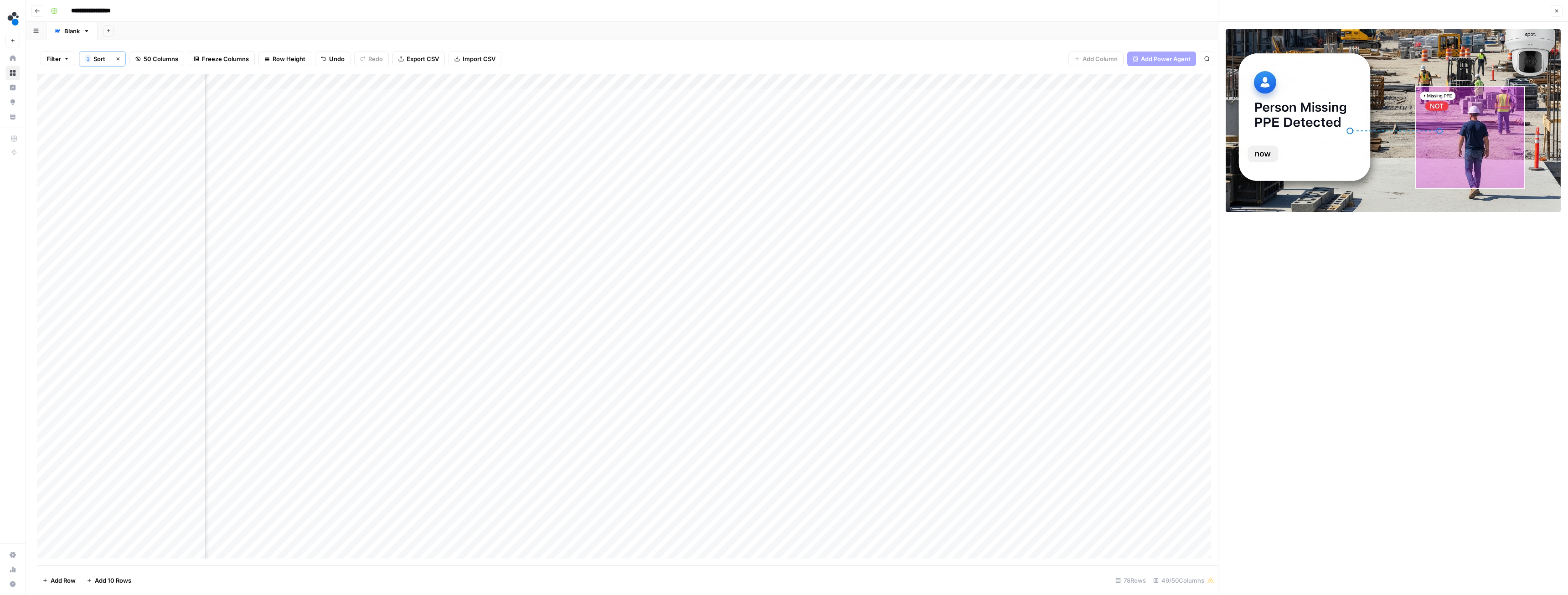
scroll to position [0, 3393]
click at [699, 156] on div "Add Column" at bounding box center [628, 320] width 1182 height 492
click at [153, 81] on div "Add Column" at bounding box center [628, 320] width 1182 height 492
click at [177, 78] on div at bounding box center [165, 83] width 83 height 18
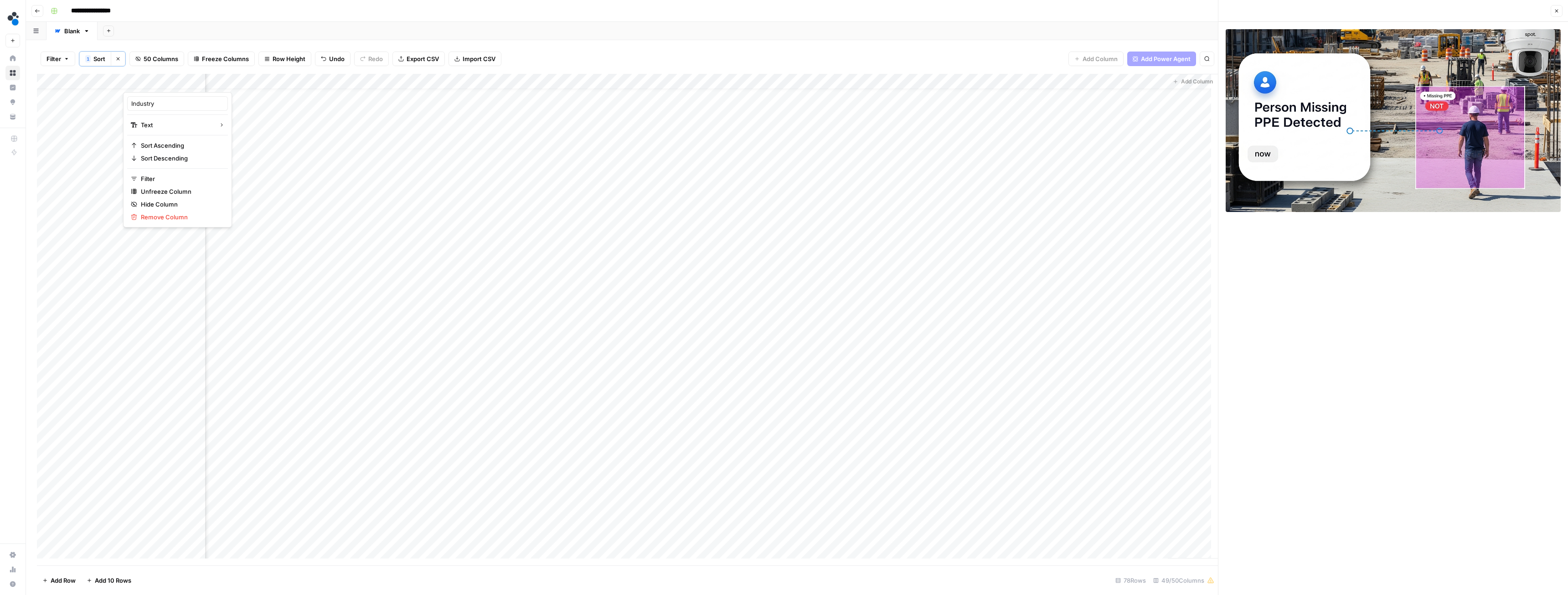
click at [198, 80] on div at bounding box center [165, 83] width 83 height 18
click at [561, 52] on div "Filter 1 Sort Clear sorts 50 Columns Freeze Columns Row Height Undo Redo Export…" at bounding box center [628, 58] width 1182 height 30
click at [155, 94] on div "Add Column" at bounding box center [628, 320] width 1182 height 492
drag, startPoint x: 155, startPoint y: 94, endPoint x: 155, endPoint y: 184, distance: 90.0
click at [155, 184] on div "Add Column" at bounding box center [628, 320] width 1182 height 492
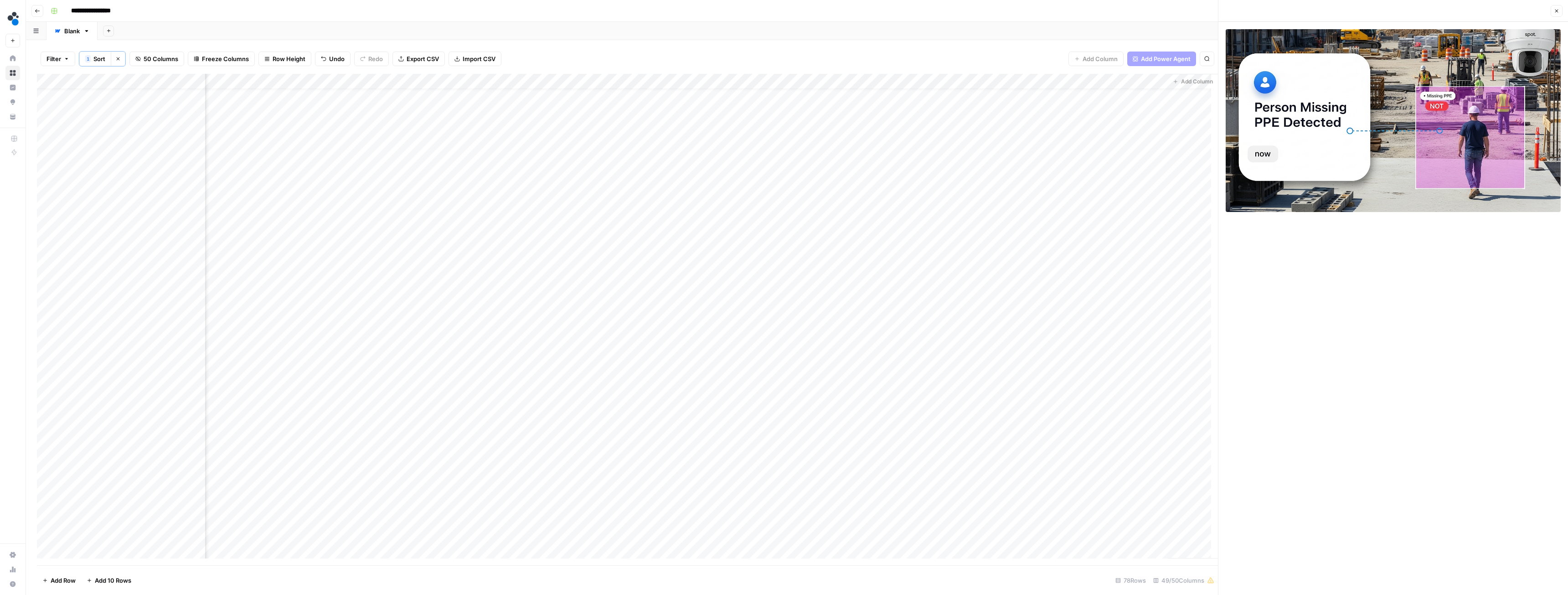
click at [151, 96] on div "Add Column" at bounding box center [628, 320] width 1182 height 492
click at [161, 139] on div "Add Column" at bounding box center [628, 320] width 1182 height 492
click at [152, 159] on div "Add Column" at bounding box center [628, 320] width 1182 height 492
click at [699, 160] on div "Add Column" at bounding box center [628, 320] width 1182 height 492
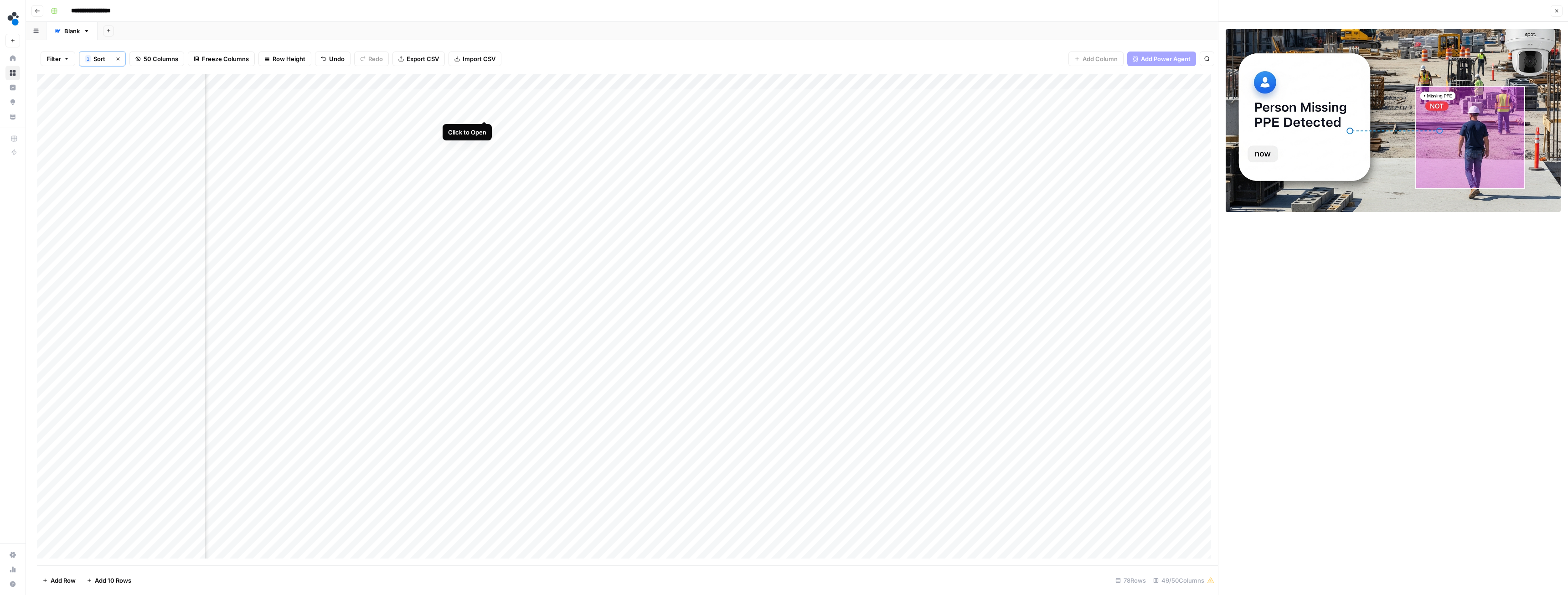
click at [484, 113] on div "Add Column" at bounding box center [628, 320] width 1182 height 492
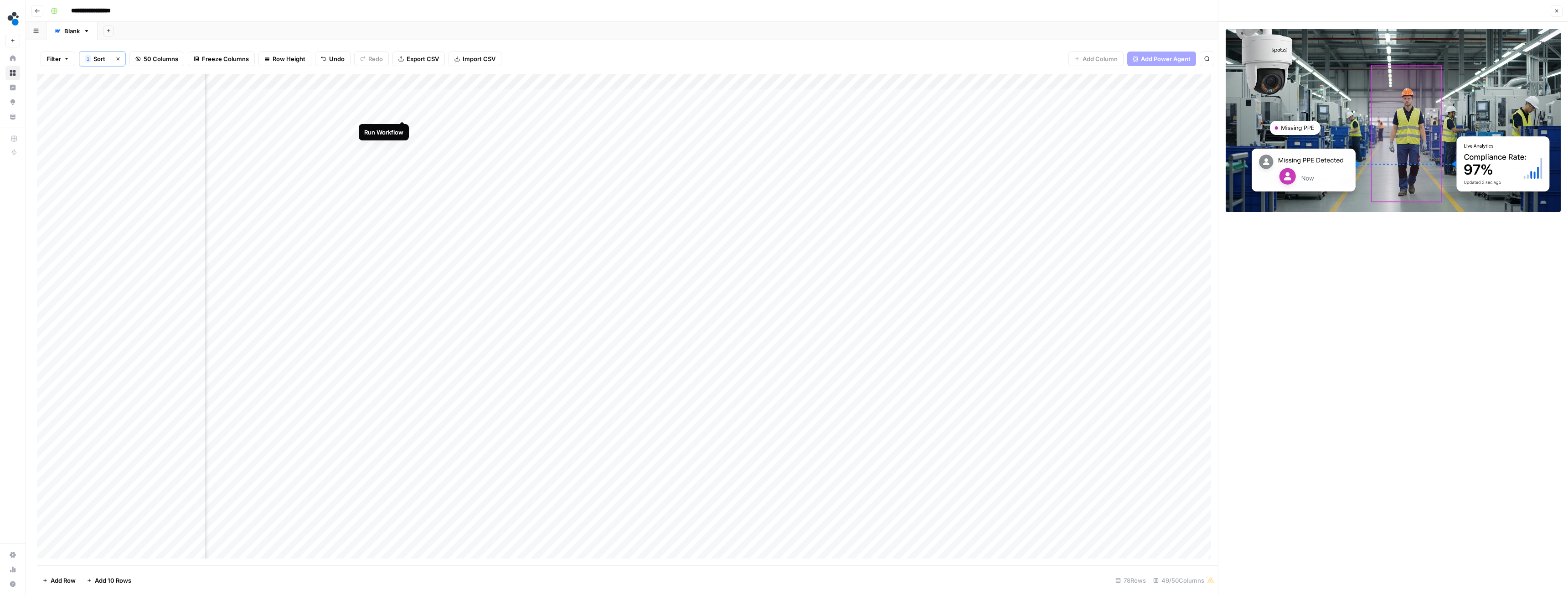
click at [402, 113] on div "Add Column" at bounding box center [628, 320] width 1182 height 492
click at [309, 188] on div "Add Column" at bounding box center [628, 320] width 1182 height 492
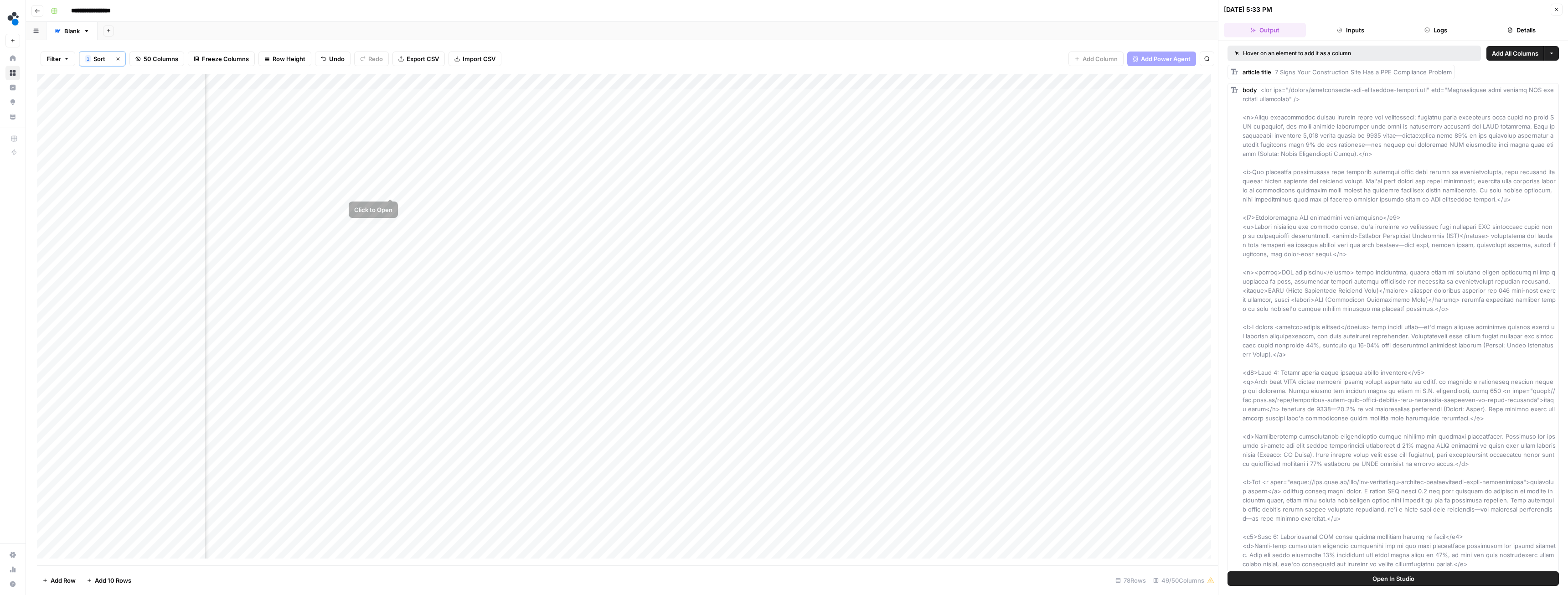
click at [390, 188] on div "Add Column" at bounding box center [628, 320] width 1182 height 492
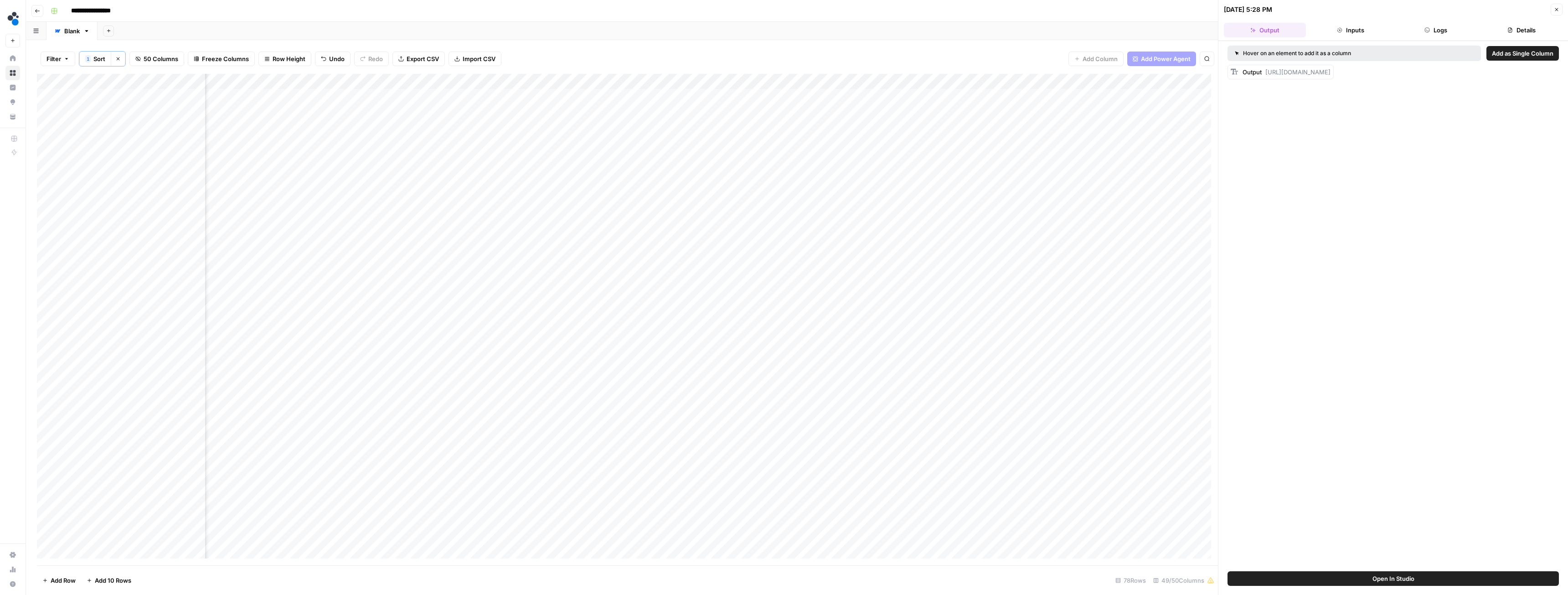
click at [699, 28] on button "Logs" at bounding box center [1436, 30] width 82 height 15
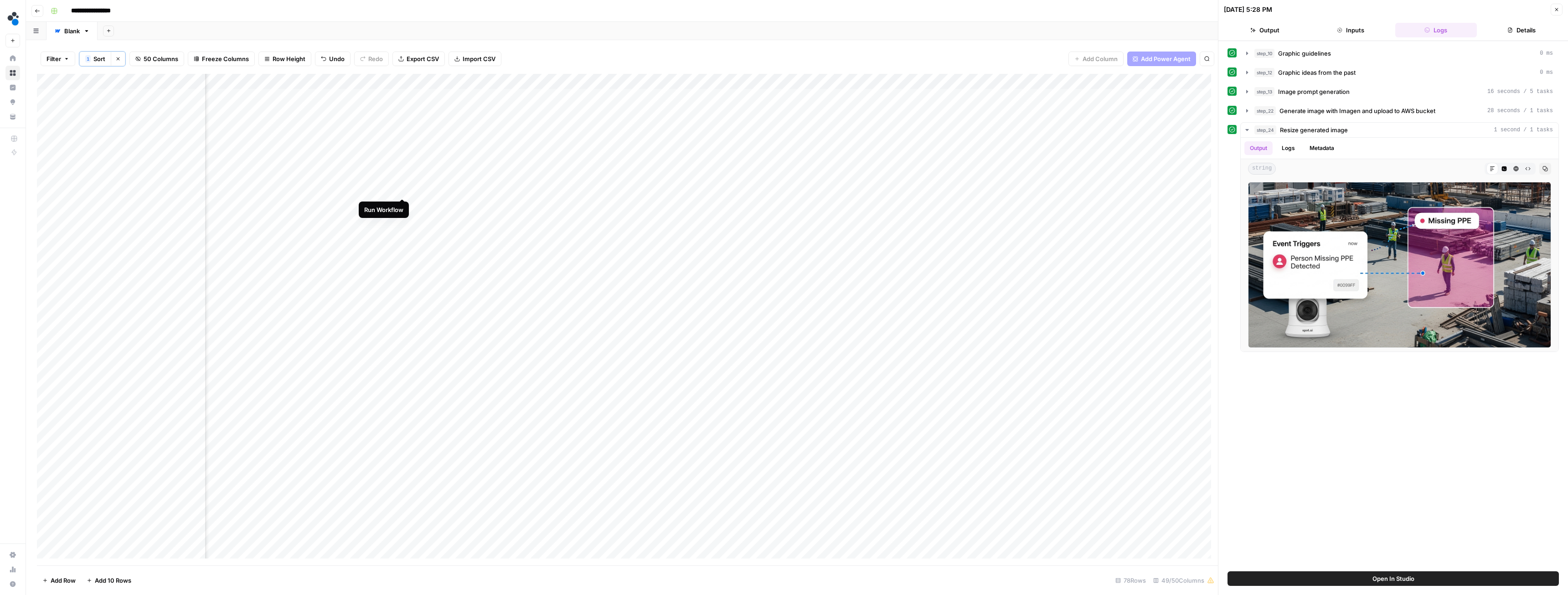
click at [402, 188] on div "Add Column" at bounding box center [628, 320] width 1182 height 492
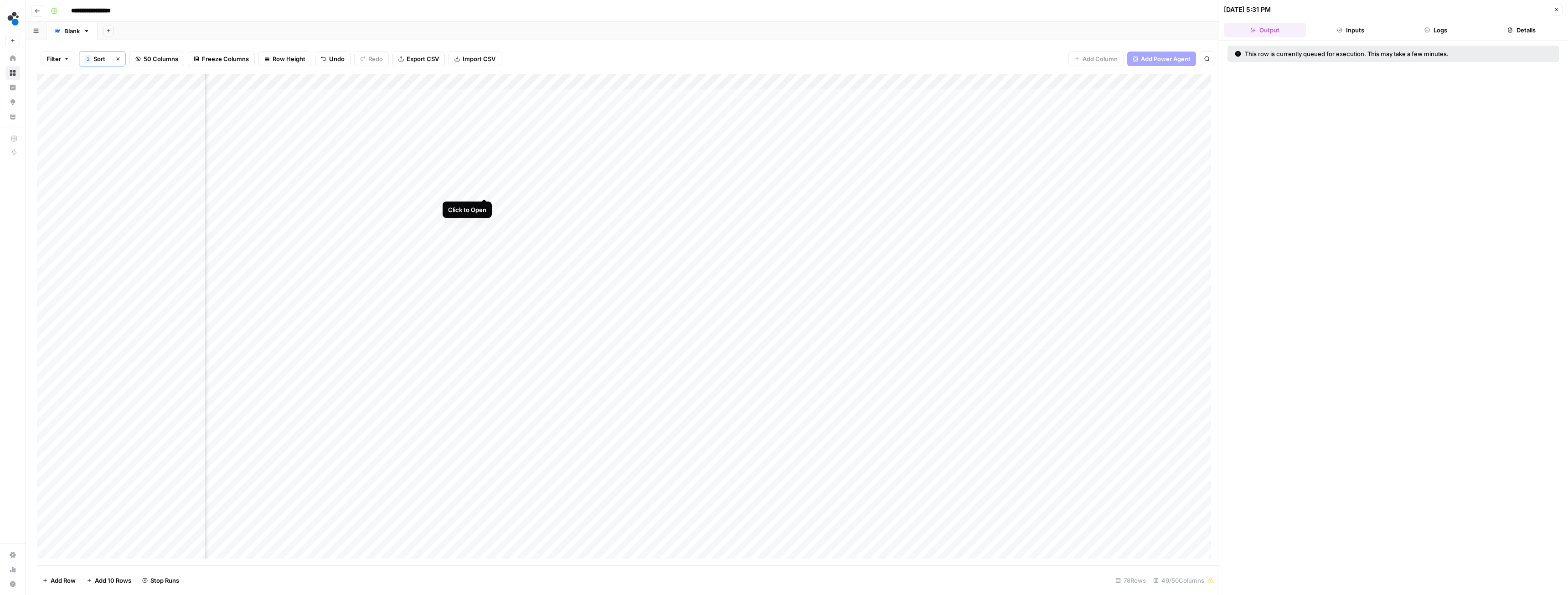
click at [484, 189] on div "Add Column" at bounding box center [628, 320] width 1182 height 492
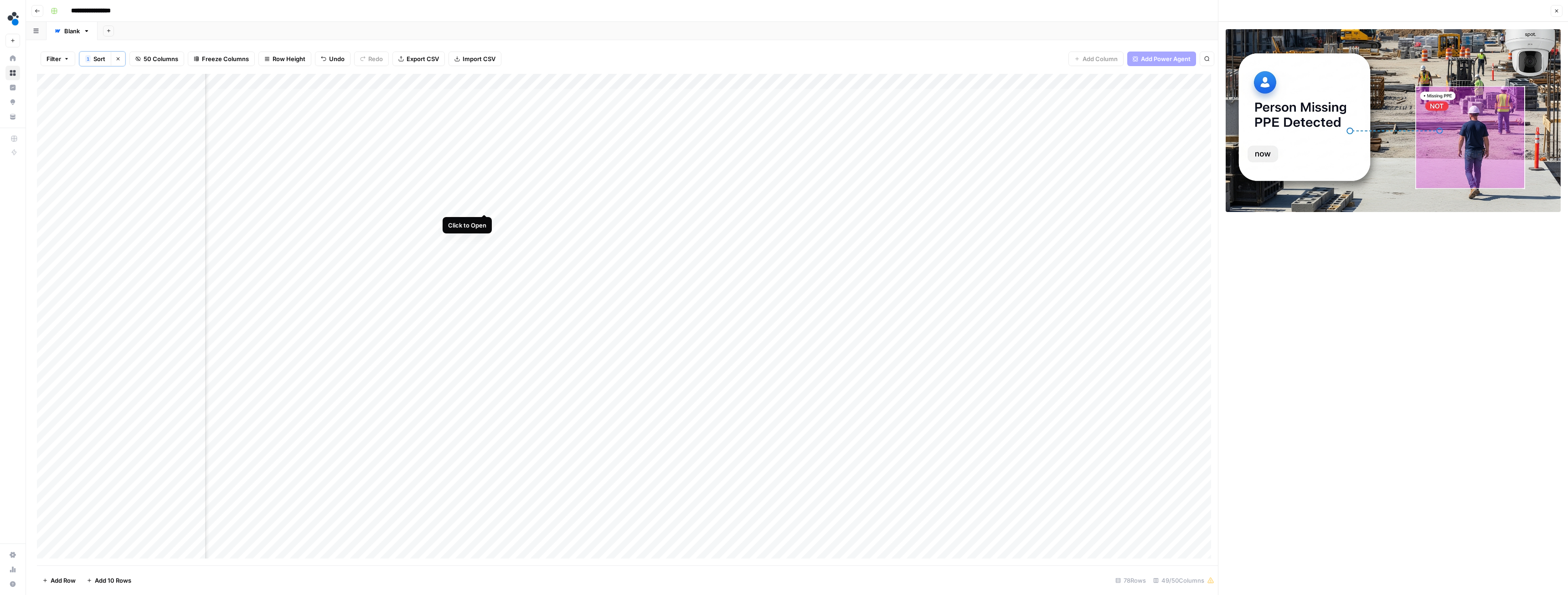
click at [485, 204] on div "Add Column" at bounding box center [628, 320] width 1182 height 492
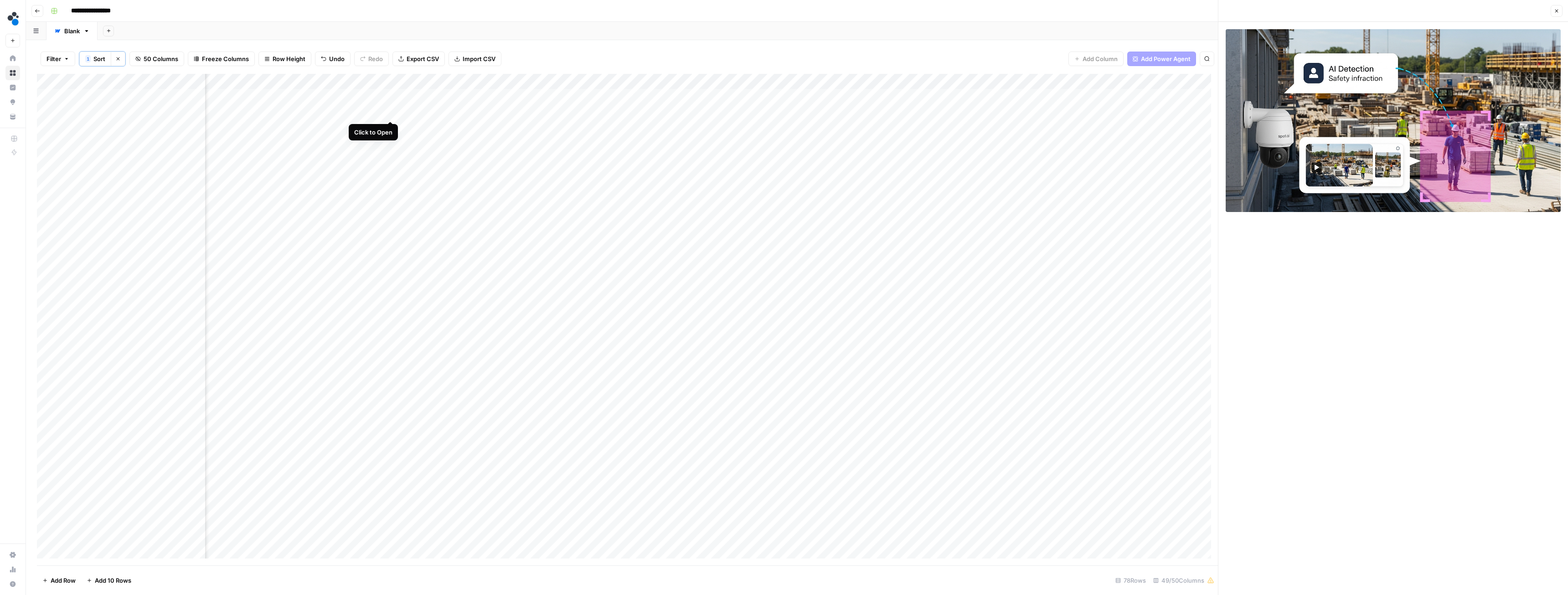
click at [389, 111] on div "Add Column" at bounding box center [628, 320] width 1182 height 492
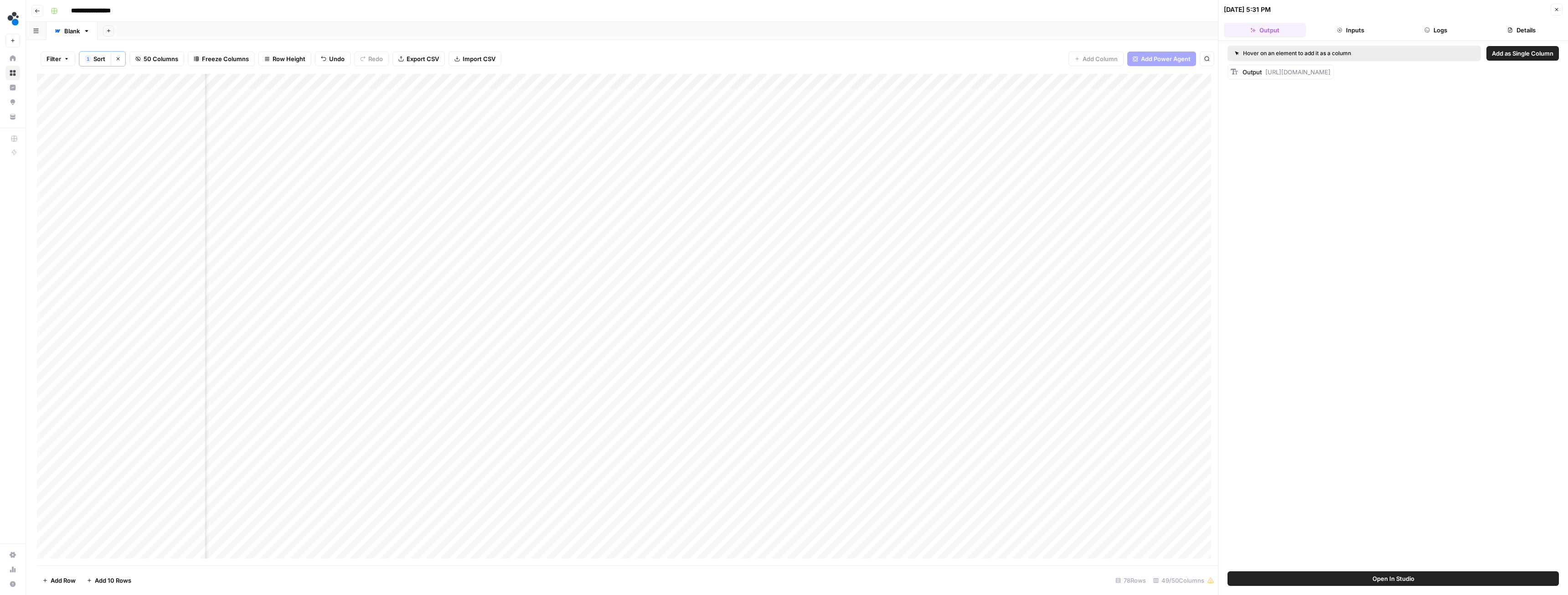
click at [699, 28] on button "Logs" at bounding box center [1436, 30] width 82 height 15
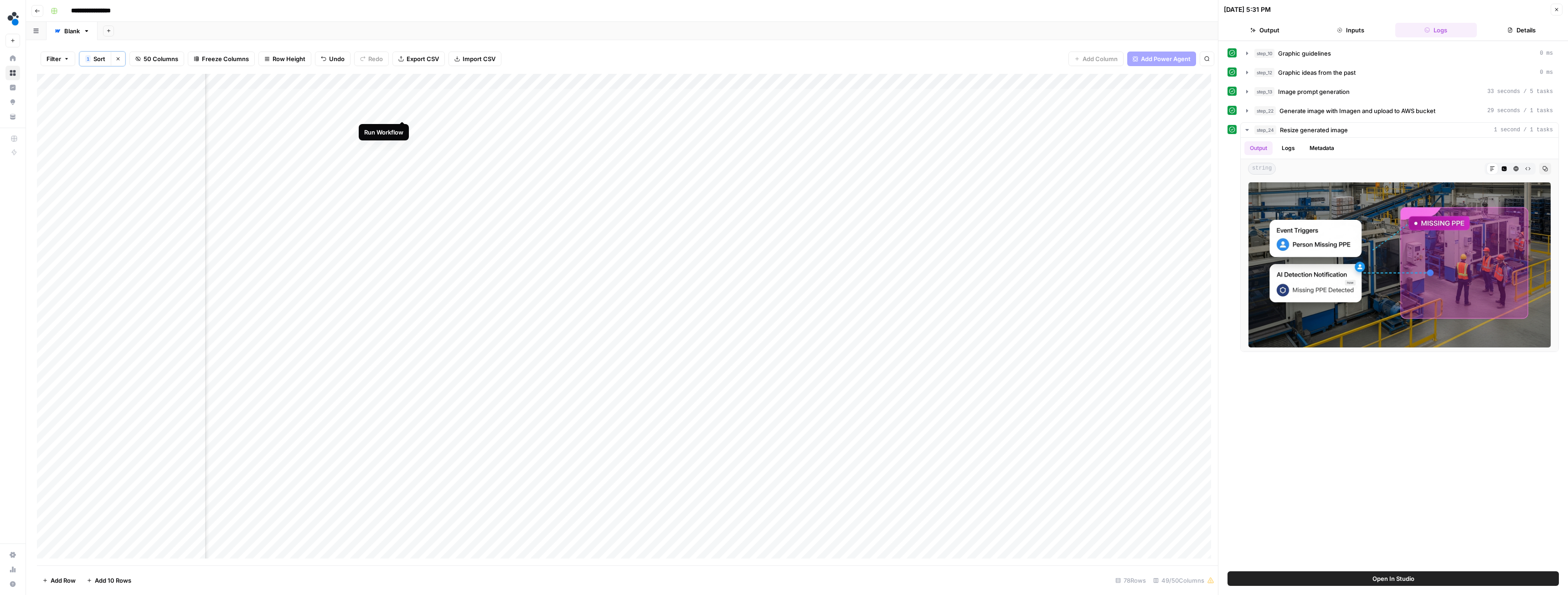
click at [403, 112] on div "Add Column" at bounding box center [628, 320] width 1182 height 492
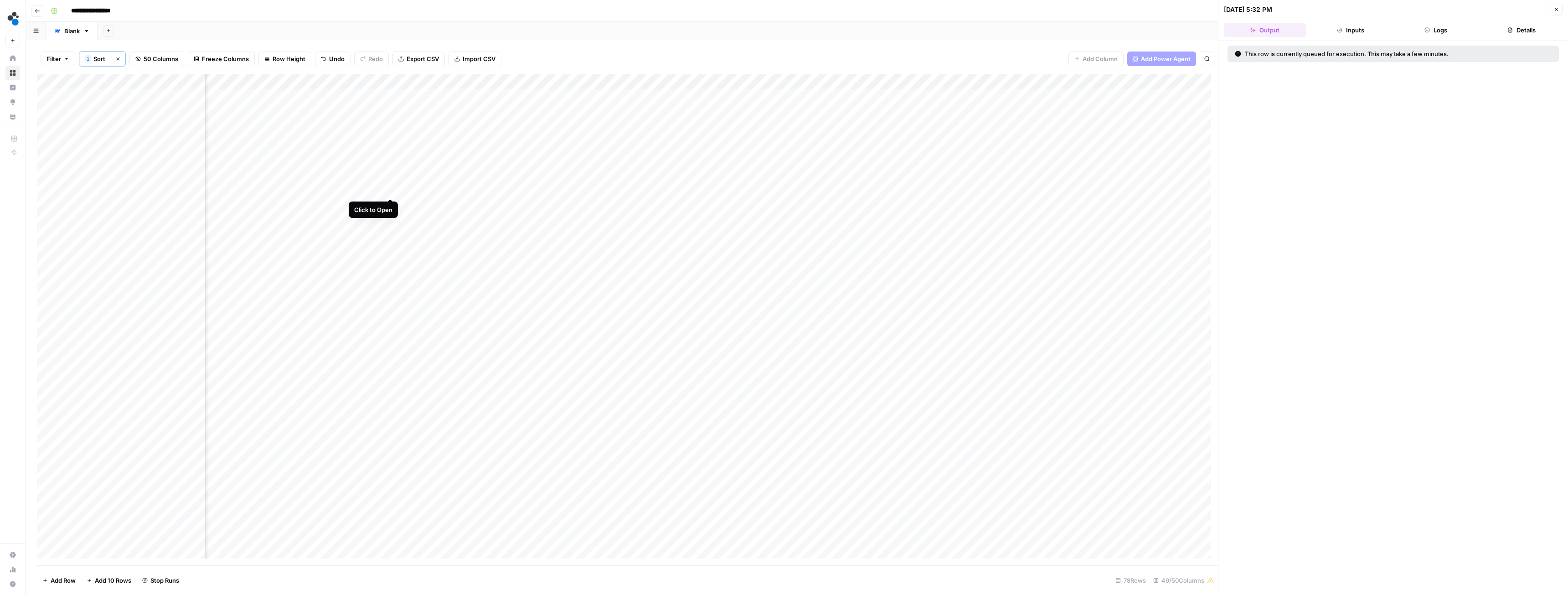
click at [387, 189] on div "Add Column" at bounding box center [628, 320] width 1182 height 492
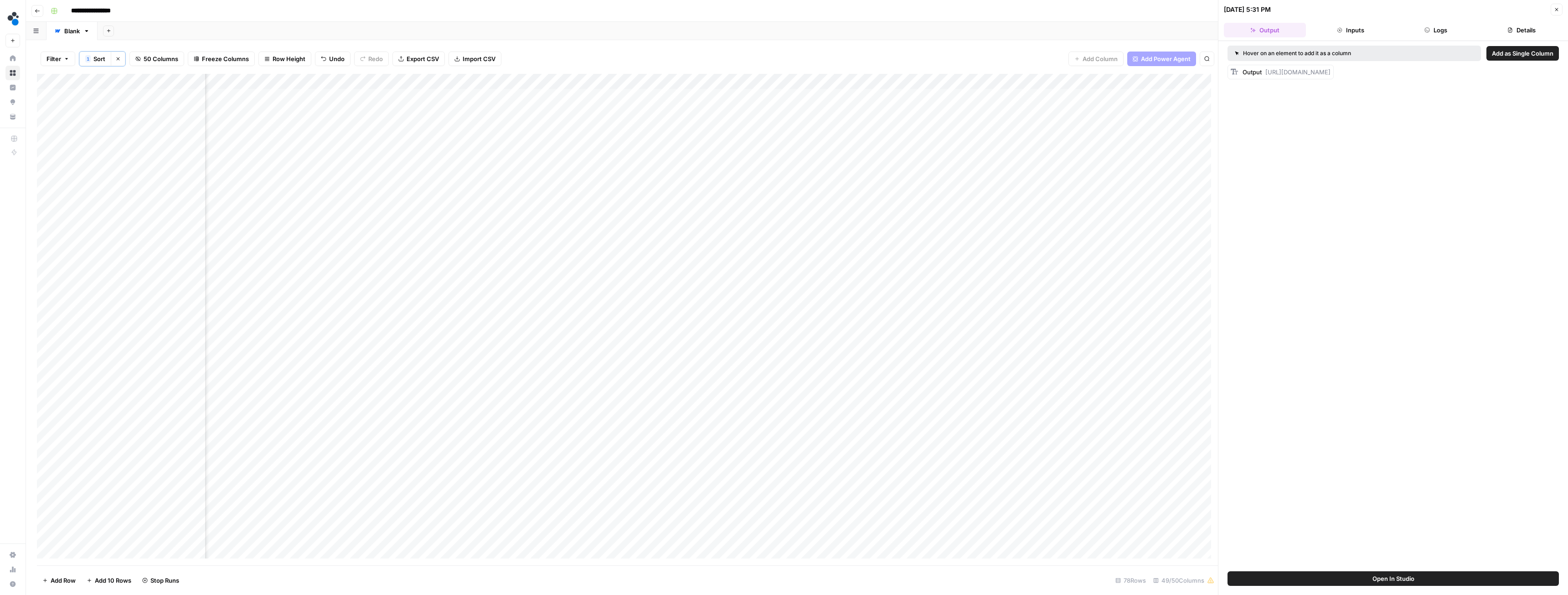
click at [699, 34] on button "Logs" at bounding box center [1436, 30] width 82 height 15
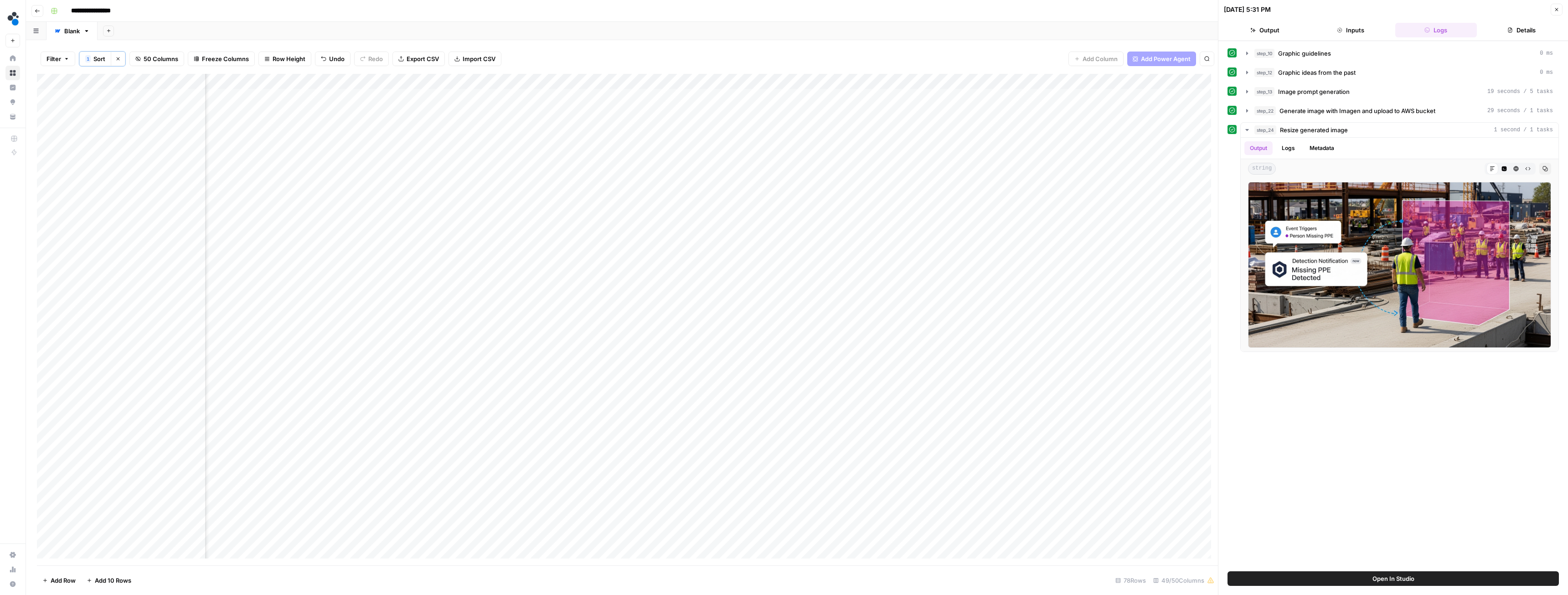
click at [390, 111] on div "Add Column" at bounding box center [628, 320] width 1182 height 492
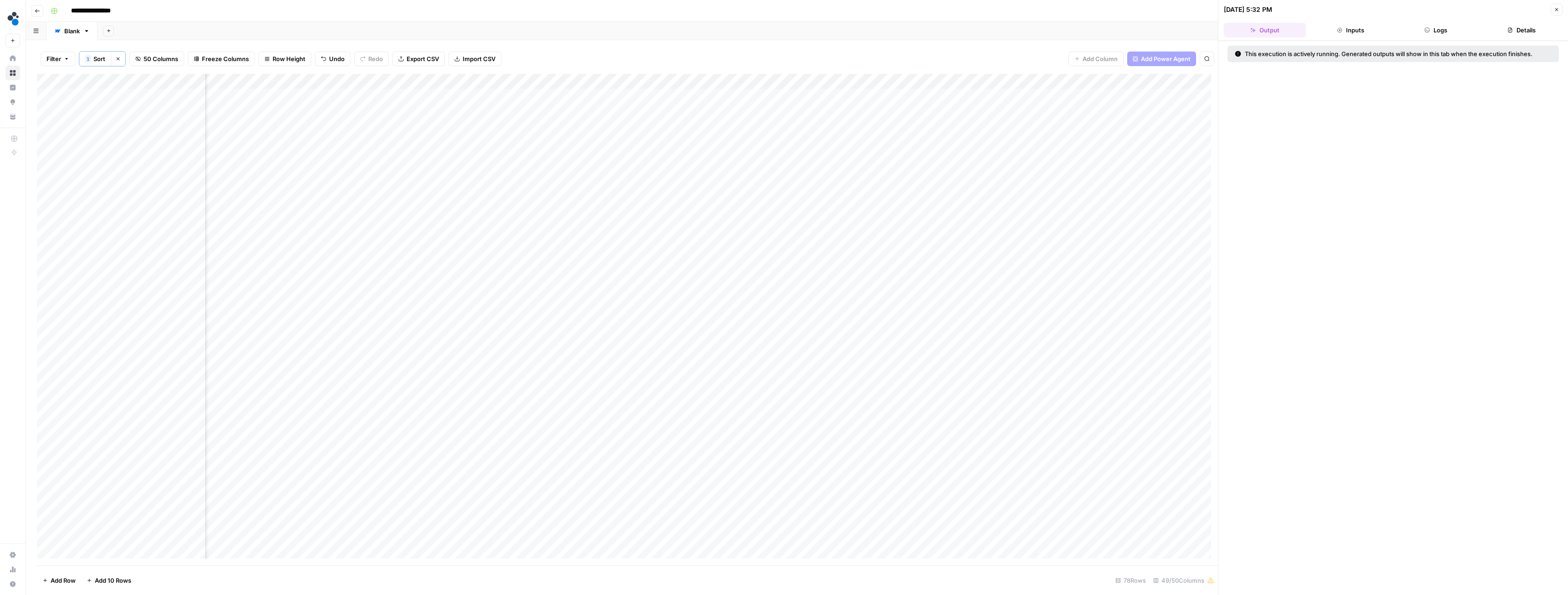
drag, startPoint x: 1433, startPoint y: 35, endPoint x: 1429, endPoint y: 40, distance: 6.4
click at [699, 35] on button "Logs" at bounding box center [1436, 30] width 82 height 15
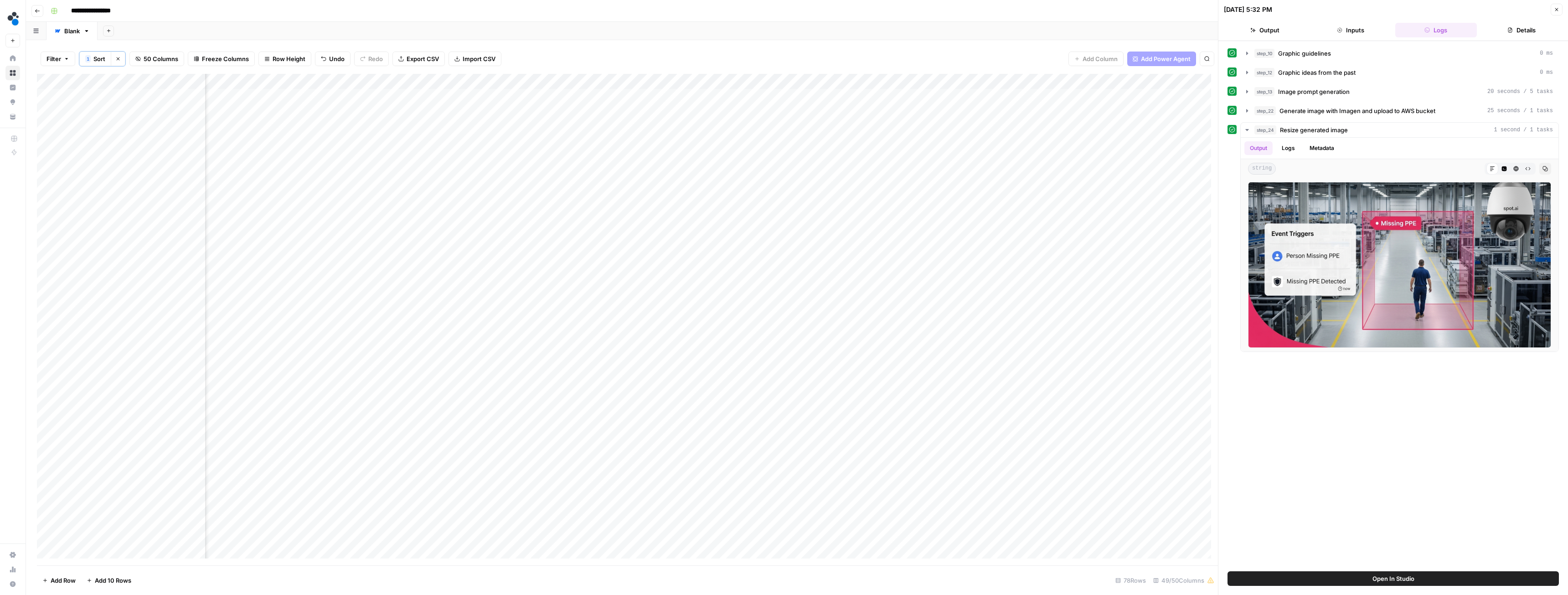
click at [699, 32] on button "Output" at bounding box center [1265, 30] width 82 height 15
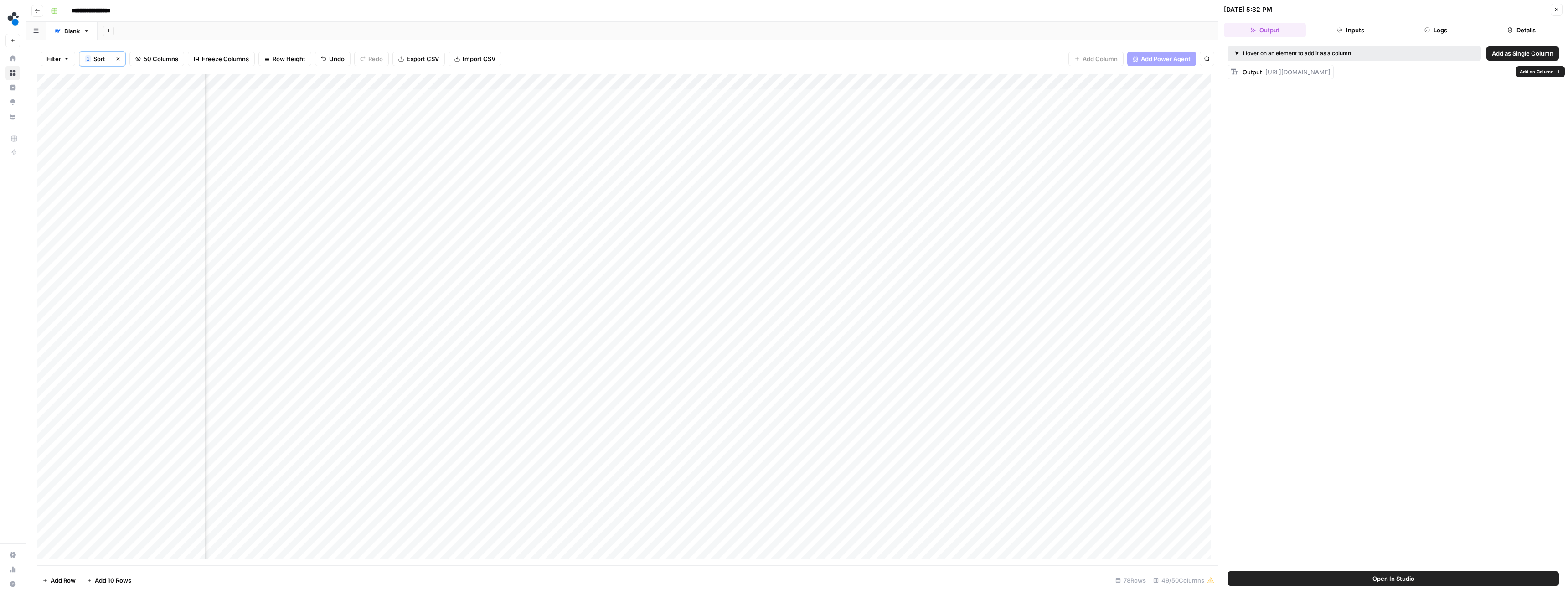
drag, startPoint x: 1274, startPoint y: 110, endPoint x: 1266, endPoint y: 74, distance: 36.9
click at [699, 74] on div "Output [URL][DOMAIN_NAME]" at bounding box center [1286, 72] width 88 height 9
copy span "[URL][DOMAIN_NAME]"
click at [465, 110] on div "Add Column" at bounding box center [628, 320] width 1182 height 492
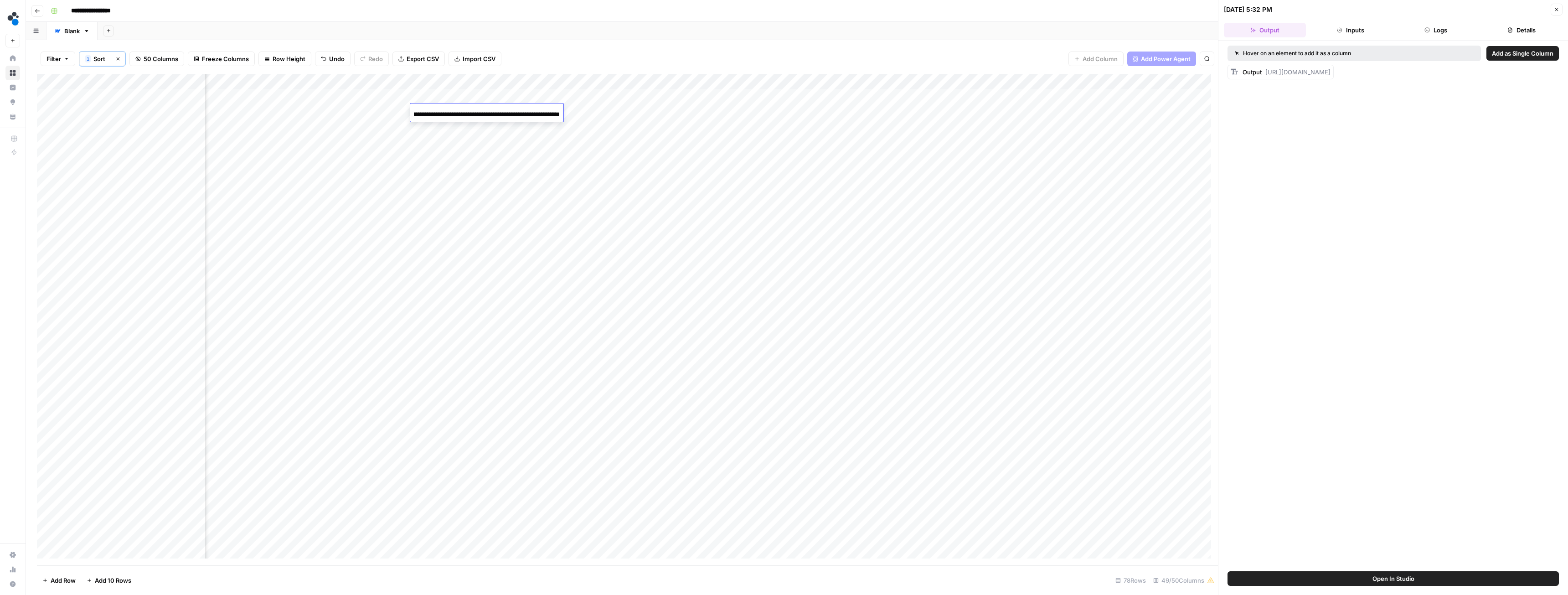
scroll to position [0, 1100]
type input "**********"
click at [434, 110] on div "Add Column" at bounding box center [628, 320] width 1182 height 492
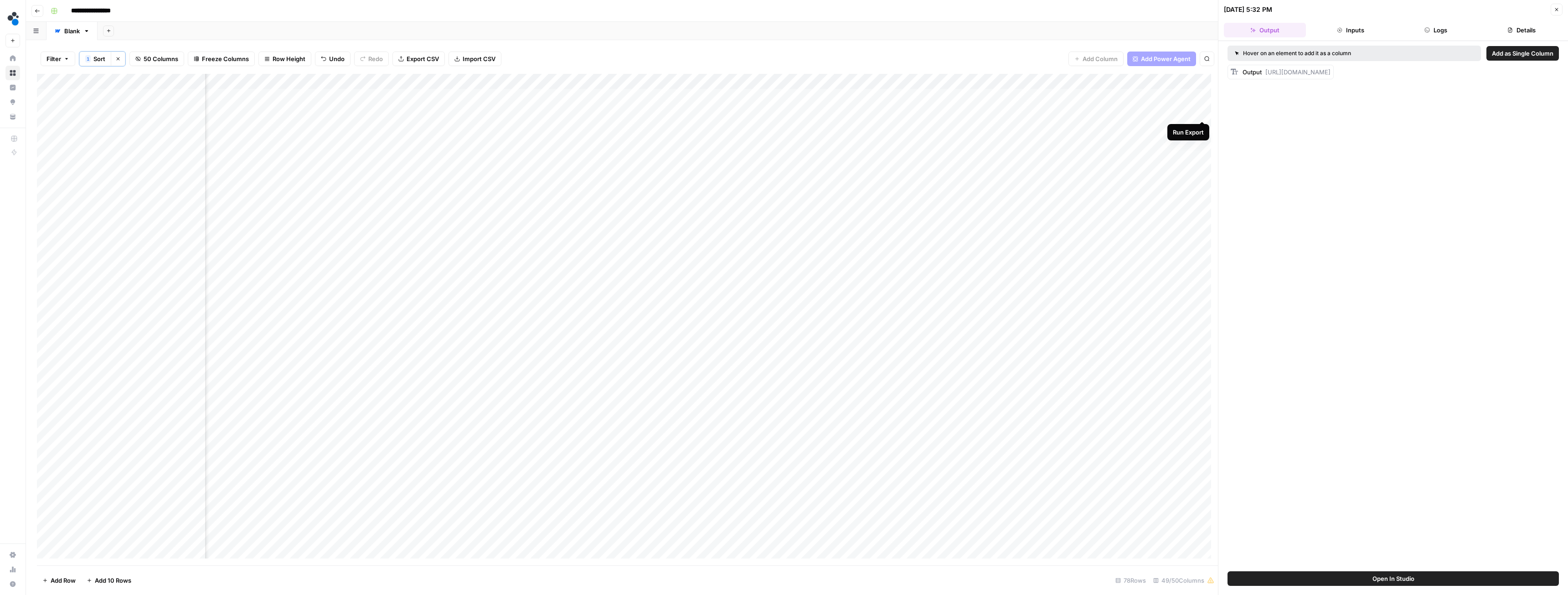
click at [699, 113] on div "Add Column" at bounding box center [628, 320] width 1182 height 492
click at [699, 9] on icon "button" at bounding box center [1557, 9] width 5 height 5
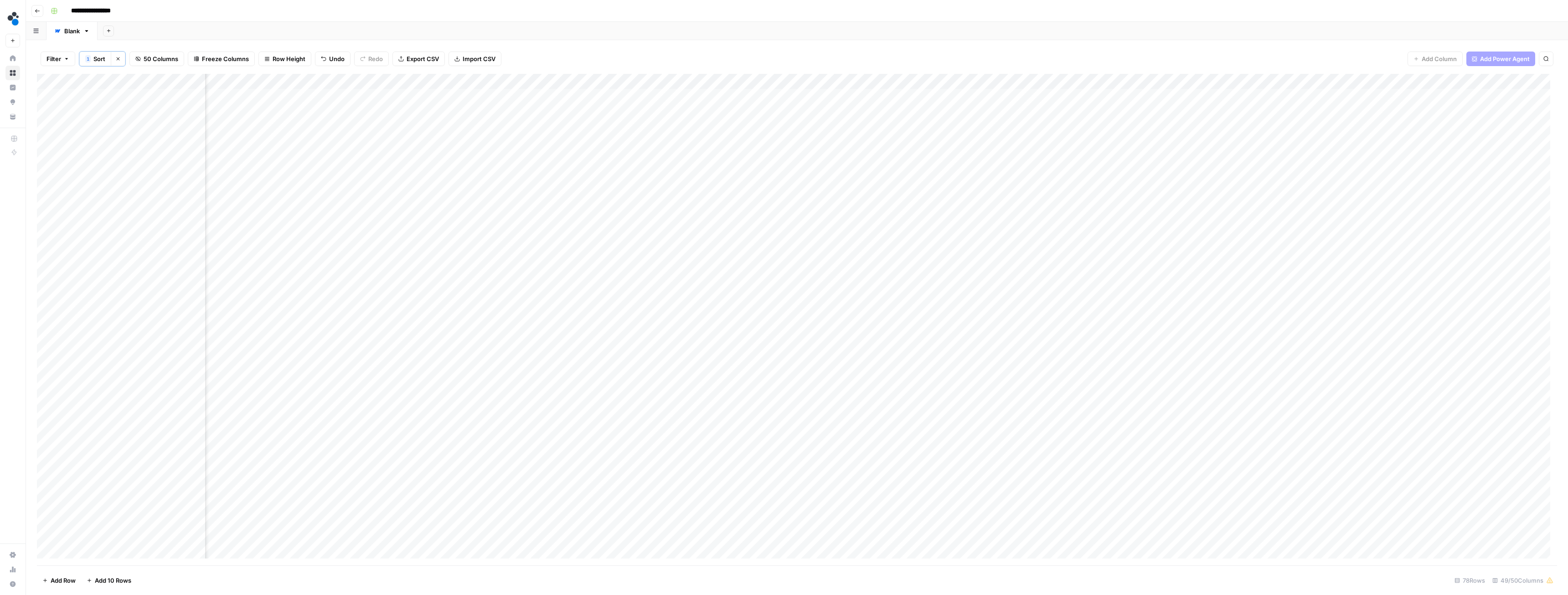
scroll to position [0, 2365]
click at [699, 110] on div "Add Column" at bounding box center [797, 320] width 1521 height 492
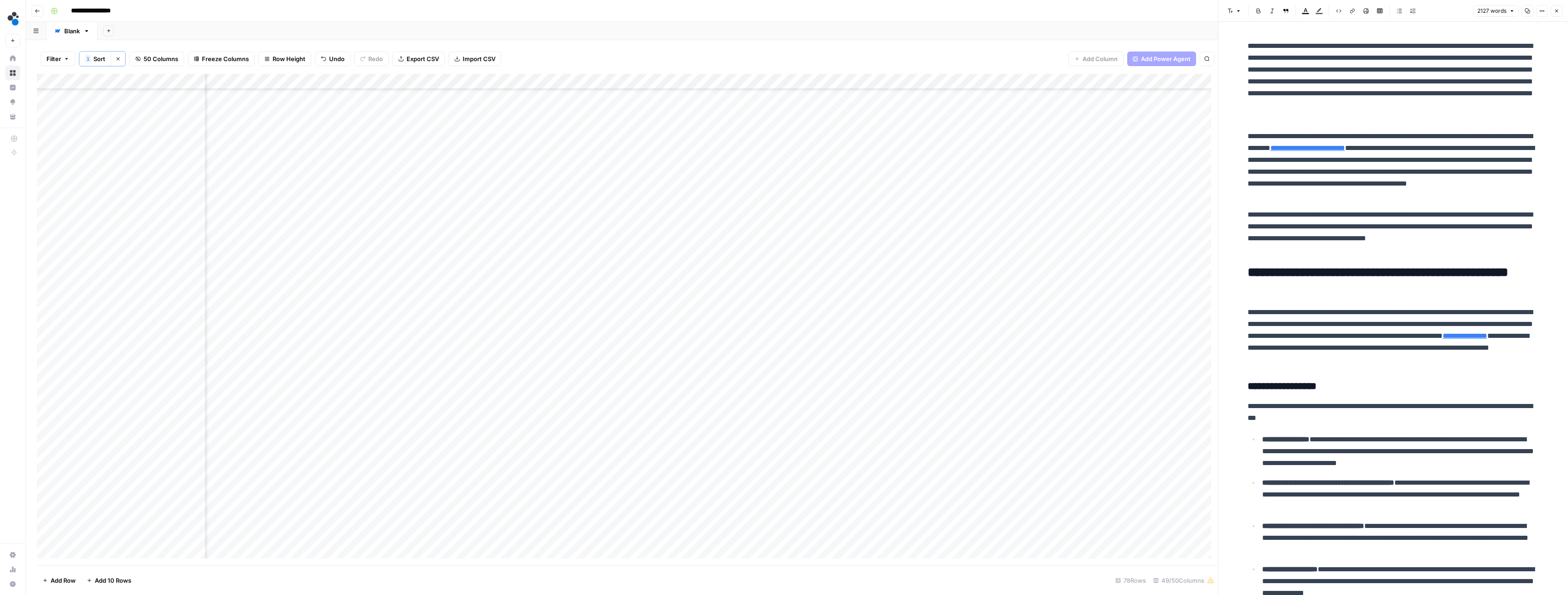
scroll to position [755, 2365]
click at [699, 11] on icon "button" at bounding box center [1557, 11] width 5 height 5
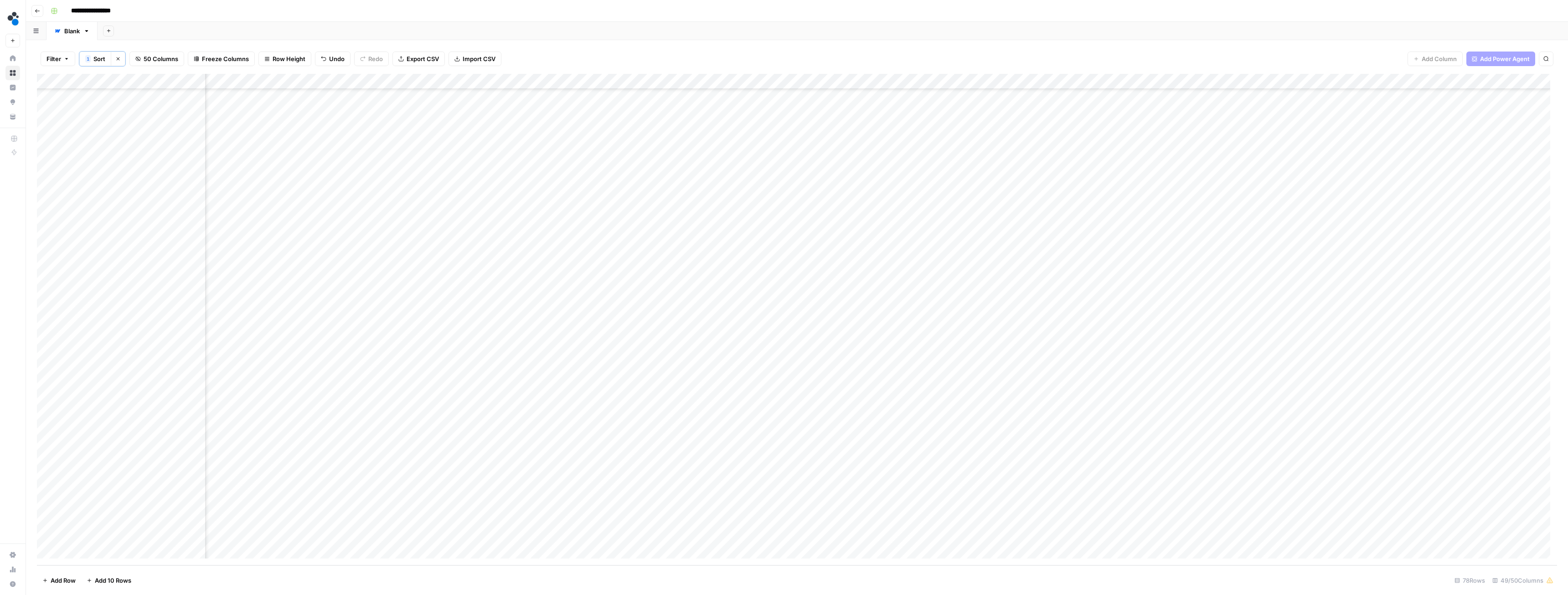
click at [699, 287] on div "Add Column" at bounding box center [797, 320] width 1521 height 492
click at [699, 271] on div "Add Column" at bounding box center [797, 320] width 1521 height 492
click at [699, 332] on div "Add Column" at bounding box center [797, 320] width 1521 height 492
click at [699, 332] on textarea "**********" at bounding box center [918, 463] width 182 height 22
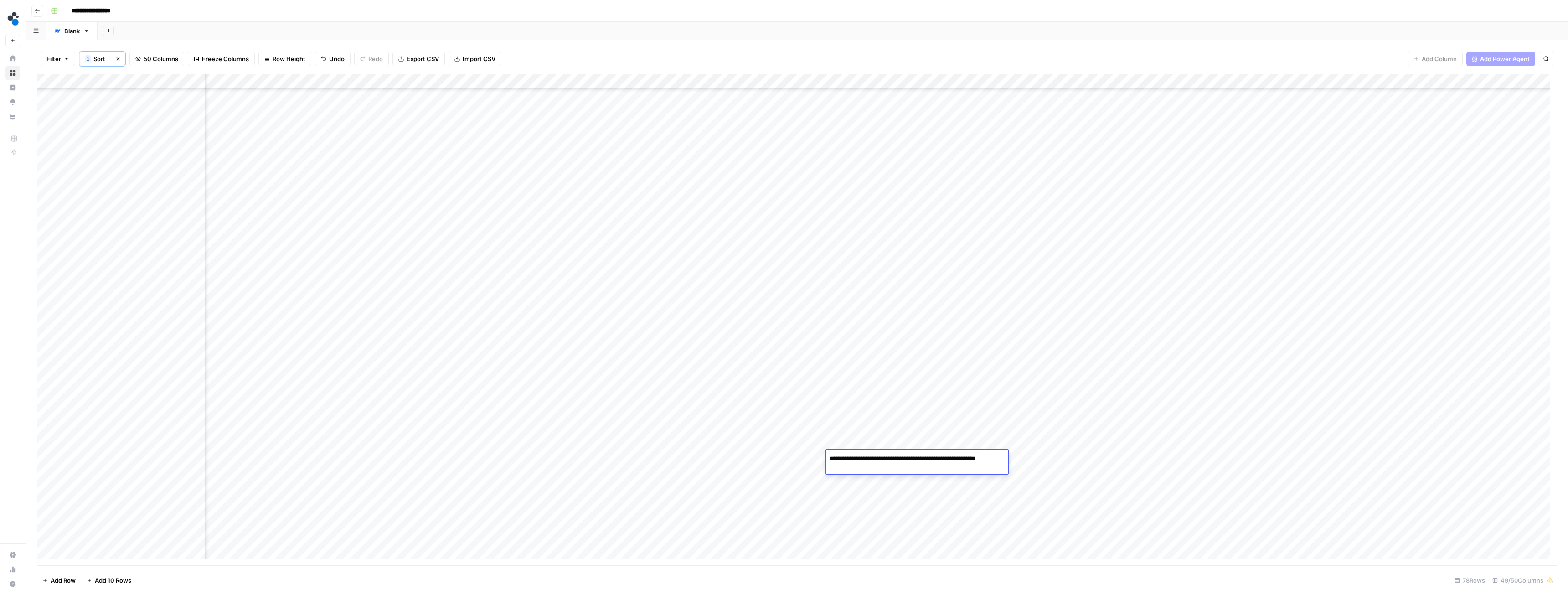
click at [699, 332] on textarea "**********" at bounding box center [918, 463] width 182 height 22
click at [699, 332] on div "Add Column" at bounding box center [797, 320] width 1521 height 492
click at [88, 113] on div "Add Column" at bounding box center [797, 320] width 1521 height 492
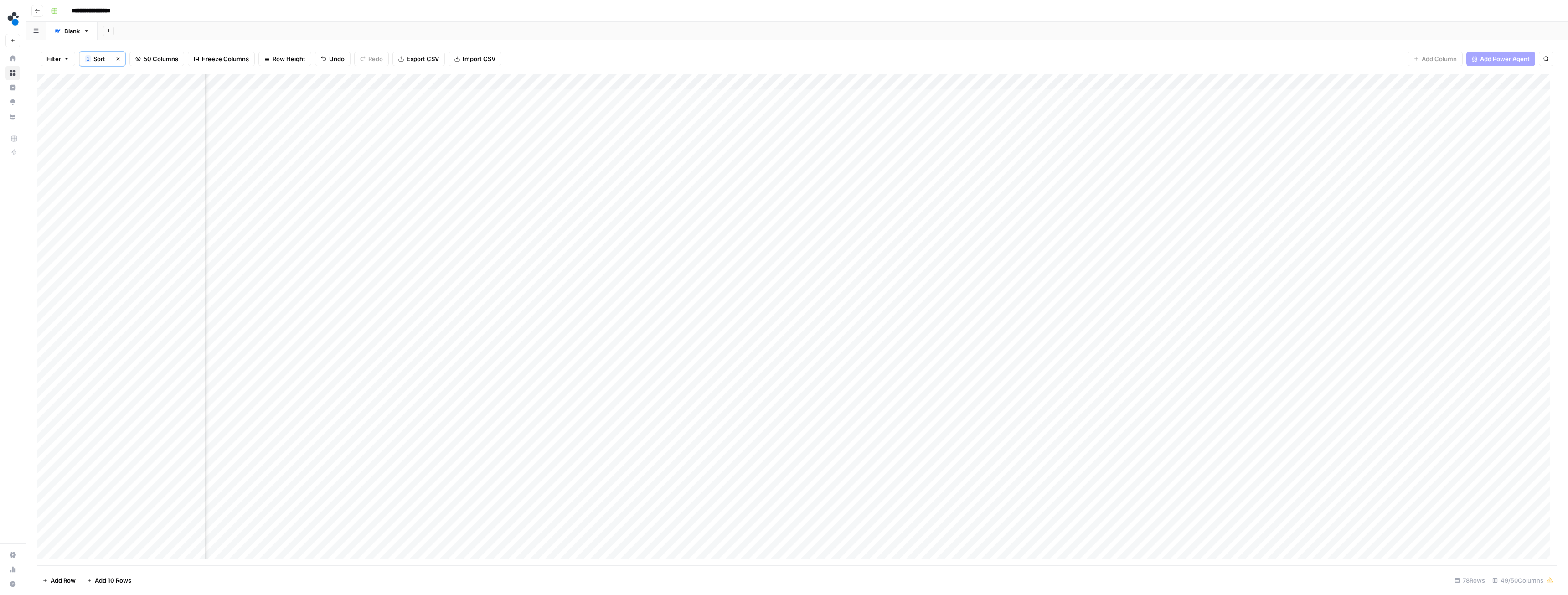
click at [88, 113] on div "Add Column" at bounding box center [797, 320] width 1521 height 492
click at [105, 231] on button "Published" at bounding box center [100, 230] width 35 height 11
click at [360, 173] on div "Add Column" at bounding box center [797, 320] width 1521 height 492
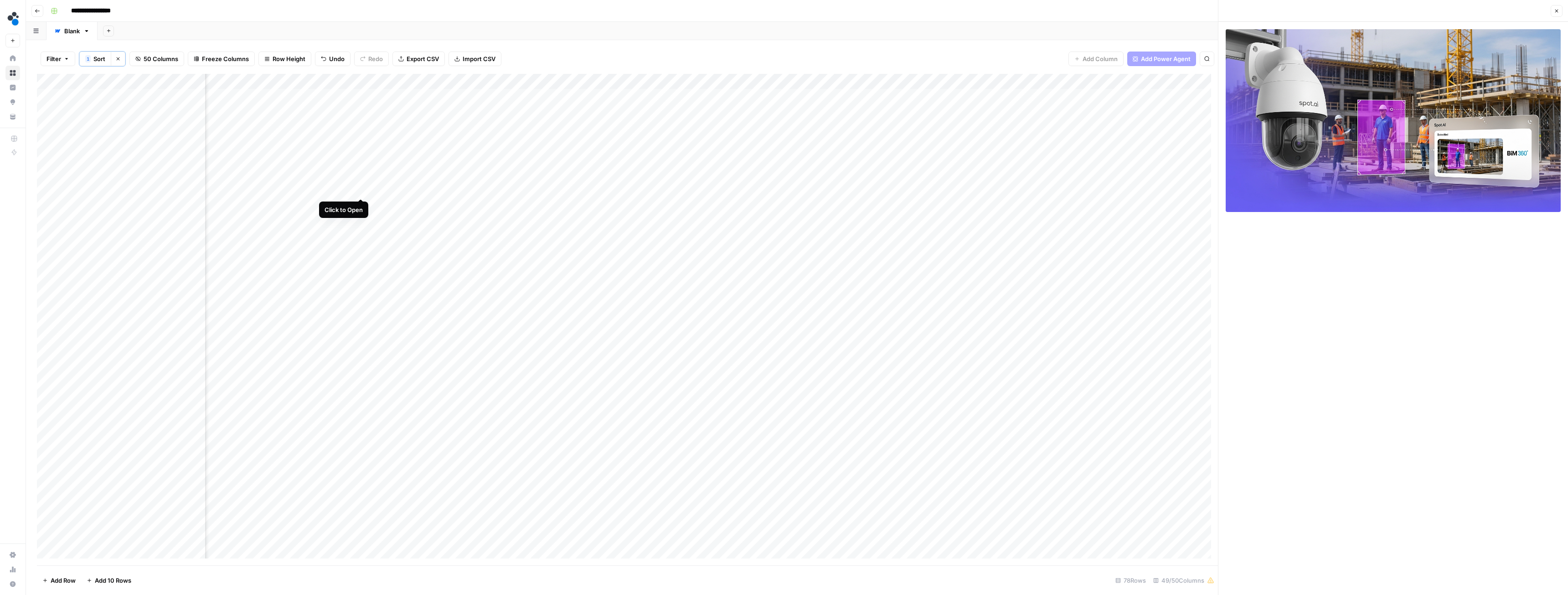
click at [360, 190] on div "Add Column" at bounding box center [628, 320] width 1182 height 492
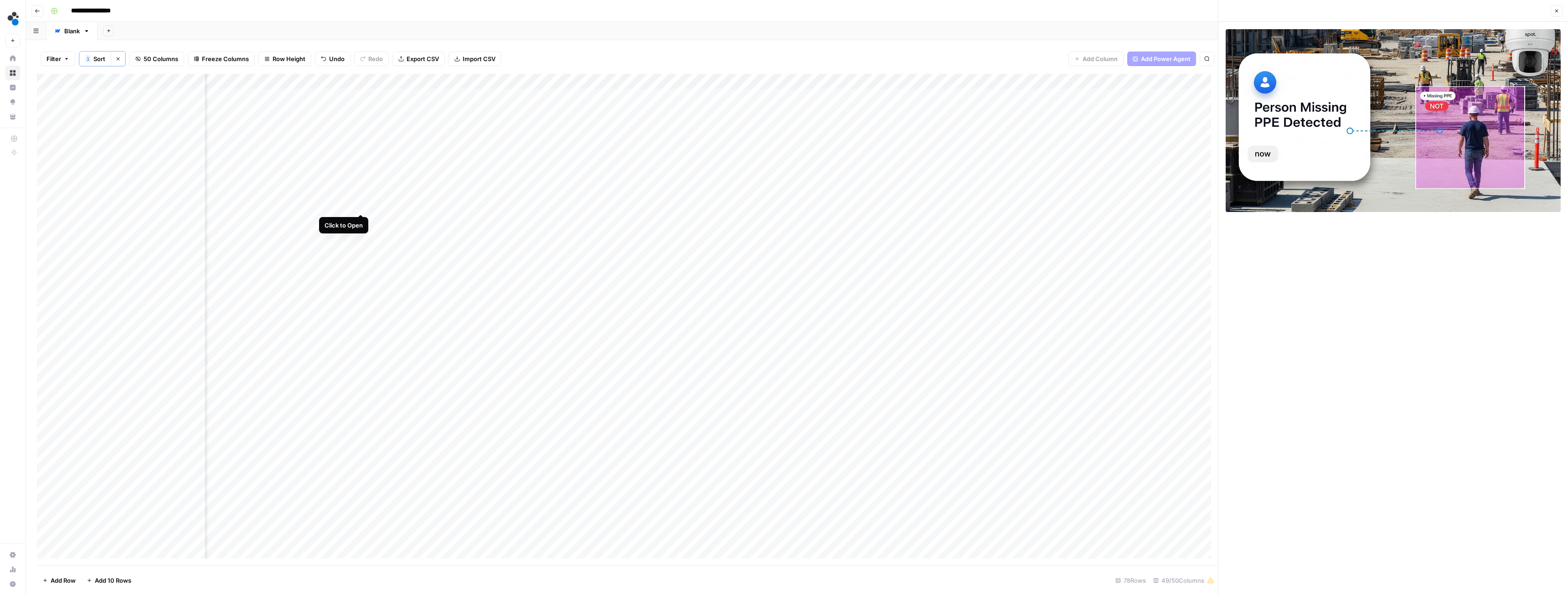
click at [360, 206] on div "Add Column" at bounding box center [628, 320] width 1182 height 492
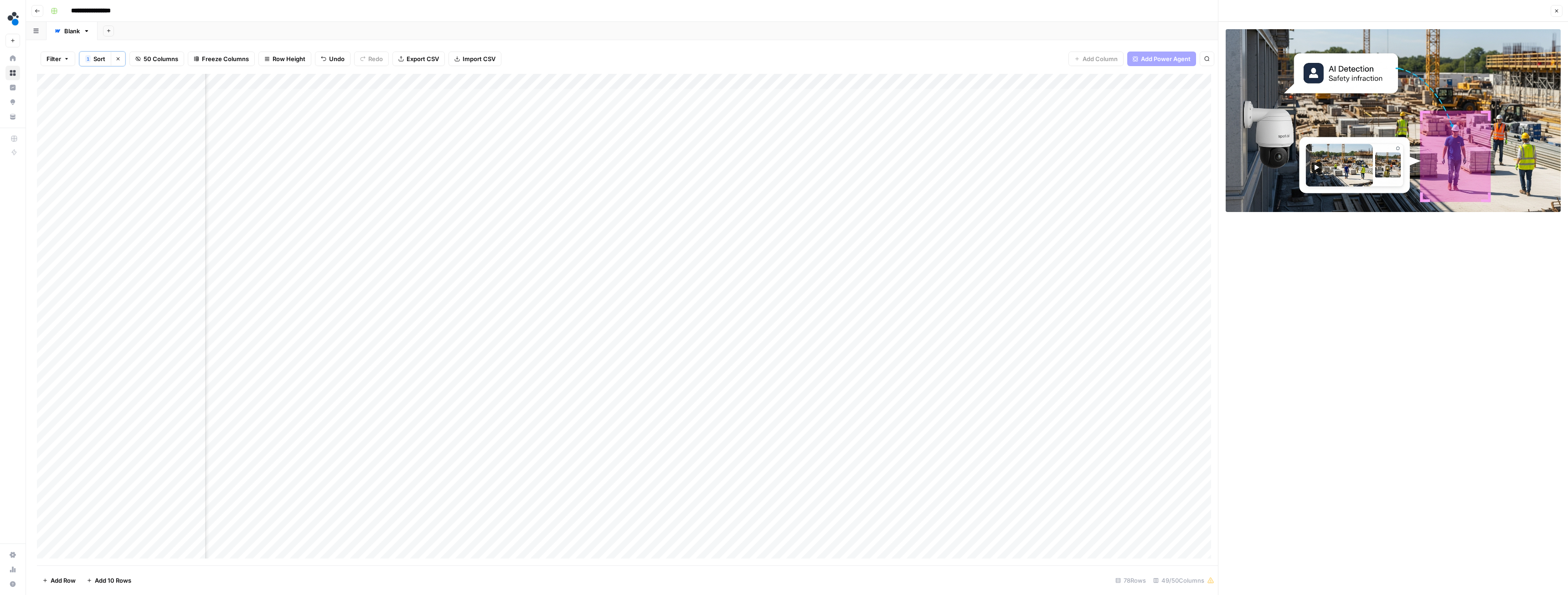
scroll to position [0, 2264]
click at [344, 203] on div "Add Column" at bounding box center [628, 320] width 1182 height 492
click at [343, 220] on div "Add Column" at bounding box center [628, 320] width 1182 height 492
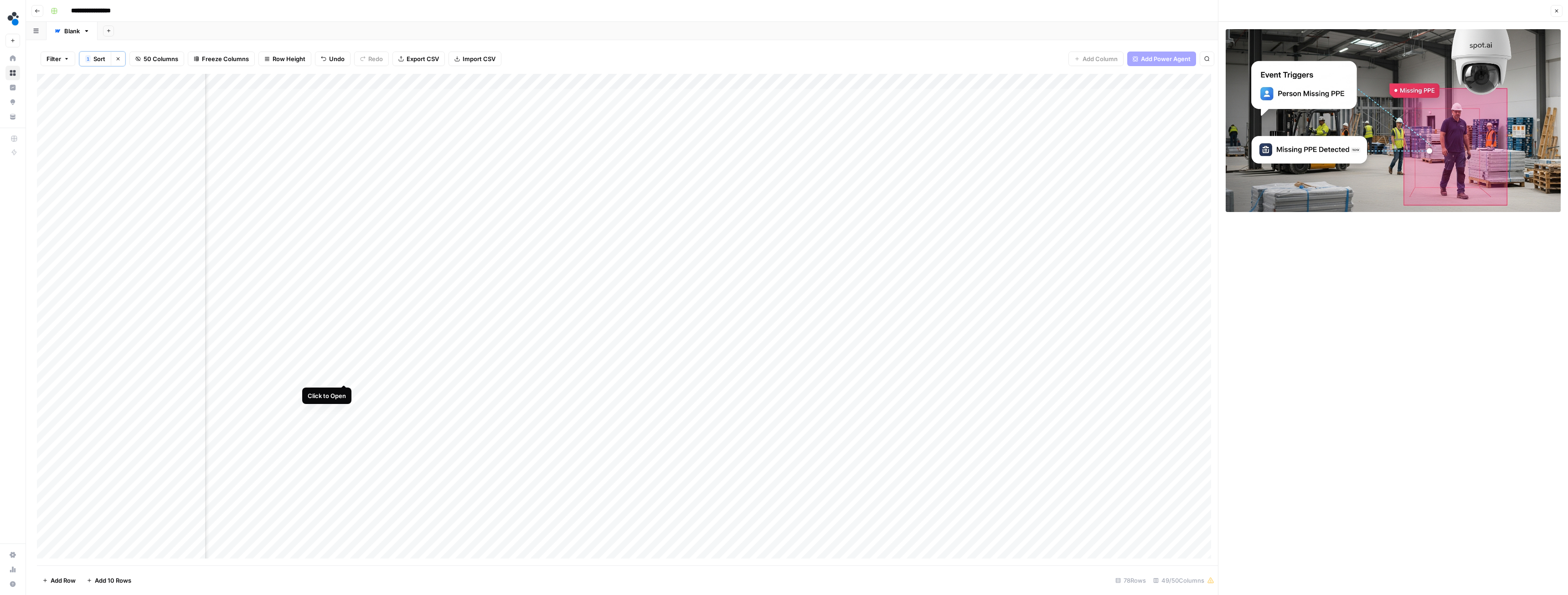
click at [390, 332] on div "Add Column" at bounding box center [628, 320] width 1182 height 492
click at [699, 332] on div "Add Column" at bounding box center [628, 320] width 1182 height 492
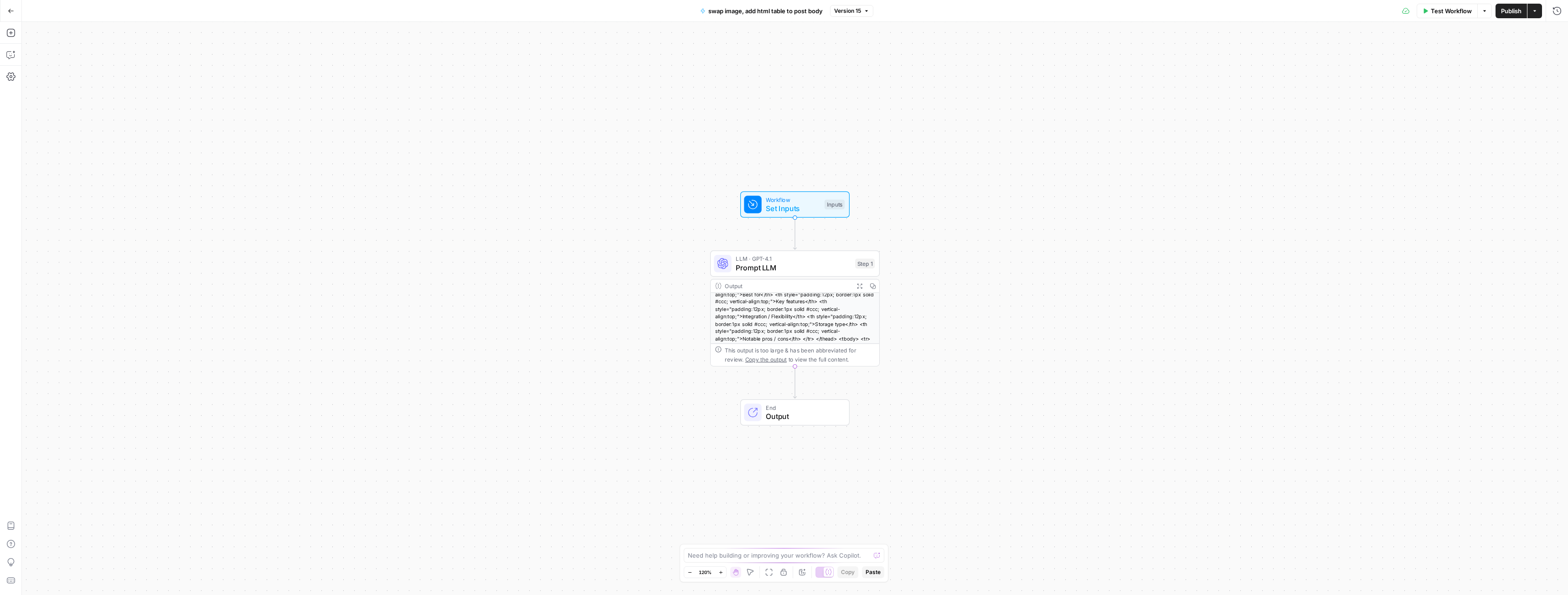
scroll to position [38, 0]
click at [799, 270] on span "Prompt LLM" at bounding box center [794, 268] width 115 height 11
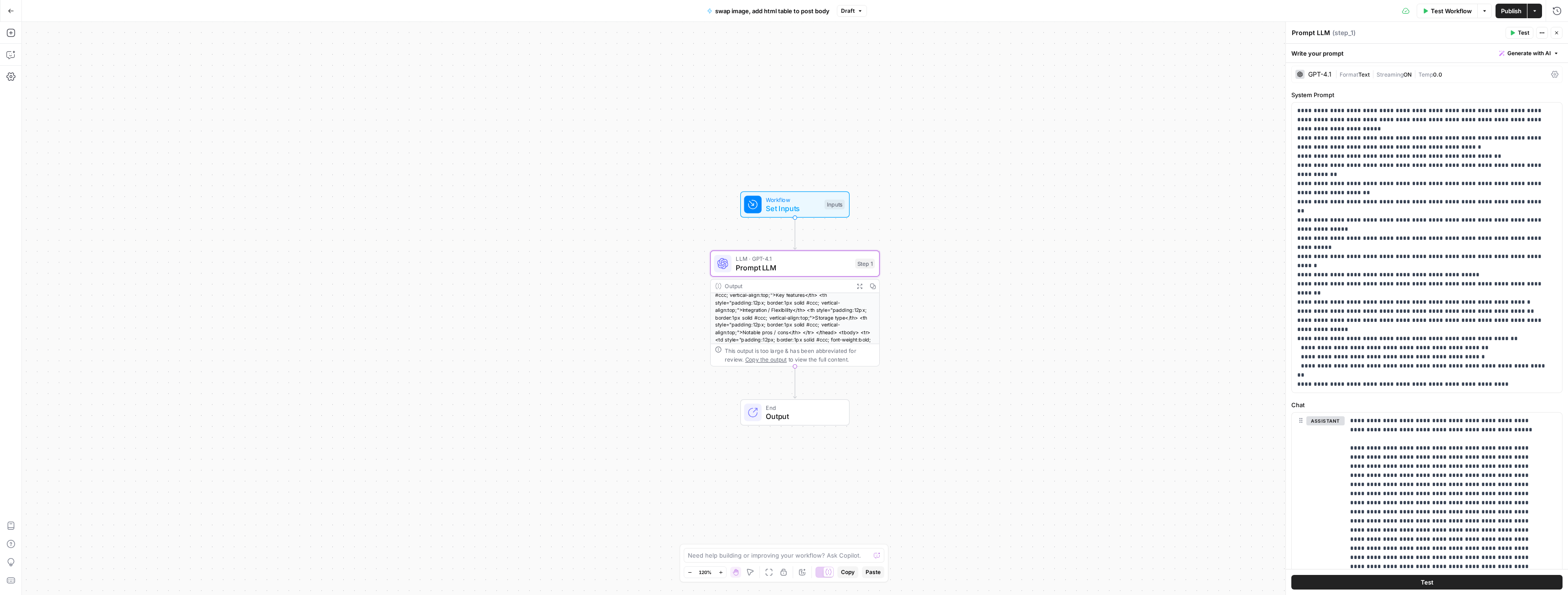
scroll to position [0, 0]
